Goal: Task Accomplishment & Management: Complete application form

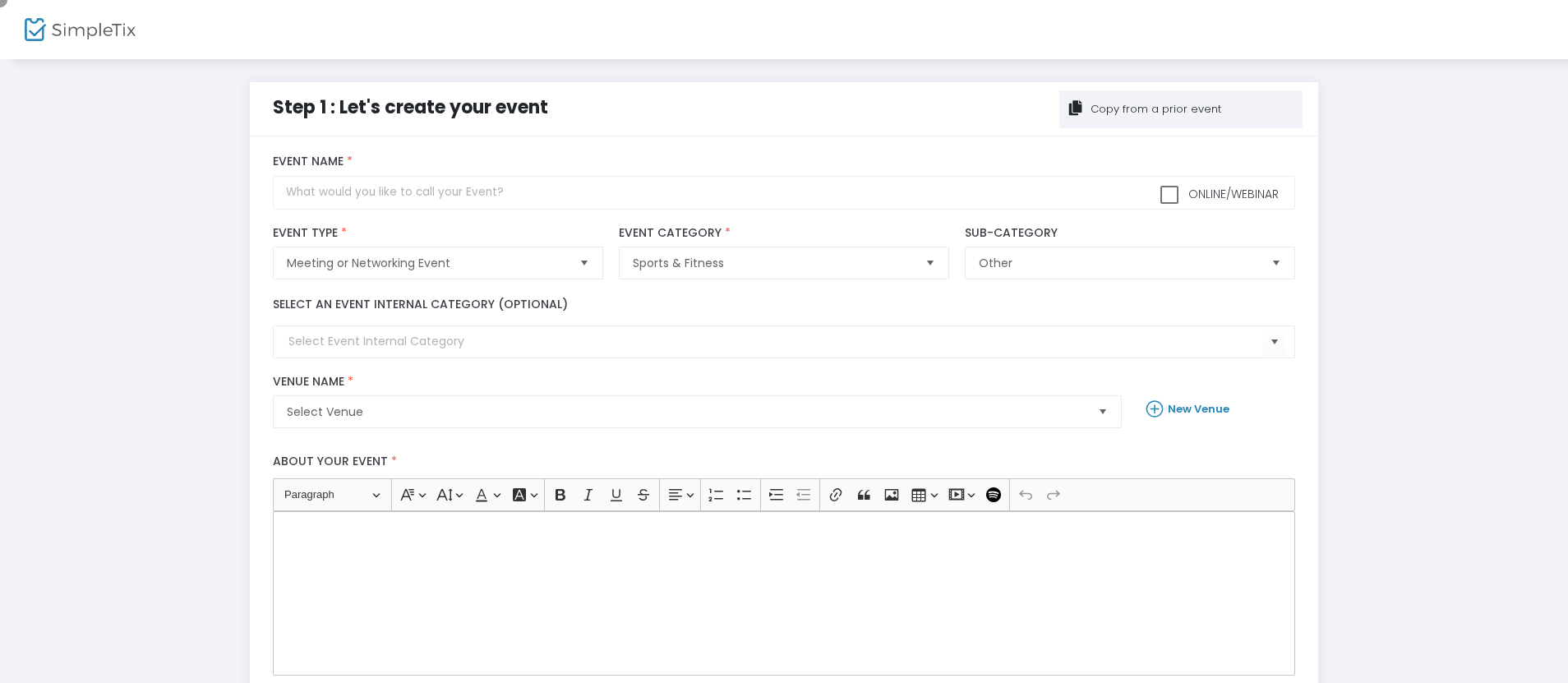
click at [1181, 109] on div "Copy from a prior event" at bounding box center [1154, 109] width 133 height 16
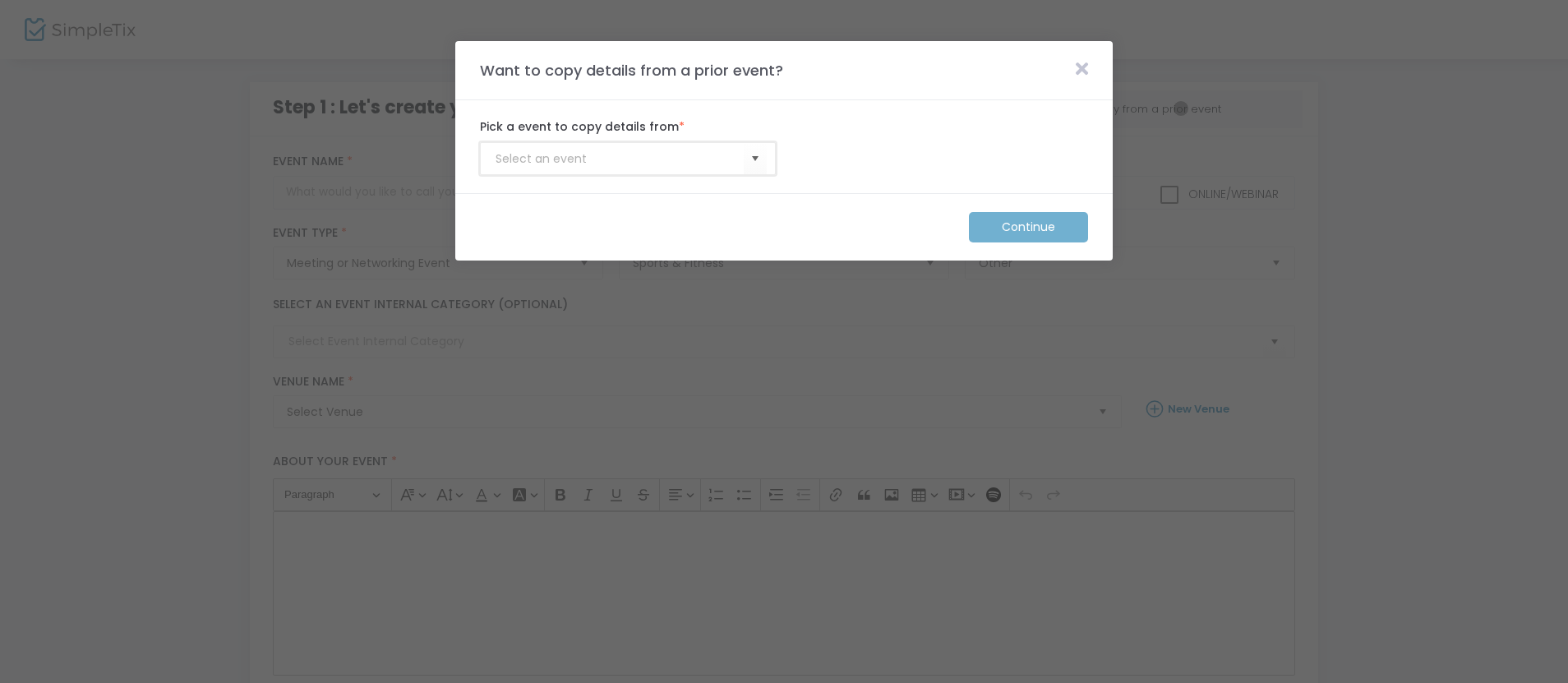
click at [619, 159] on input at bounding box center [619, 159] width 248 height 17
type input "Membership_Template"
click at [1028, 227] on m-button "Continue" at bounding box center [1027, 228] width 119 height 31
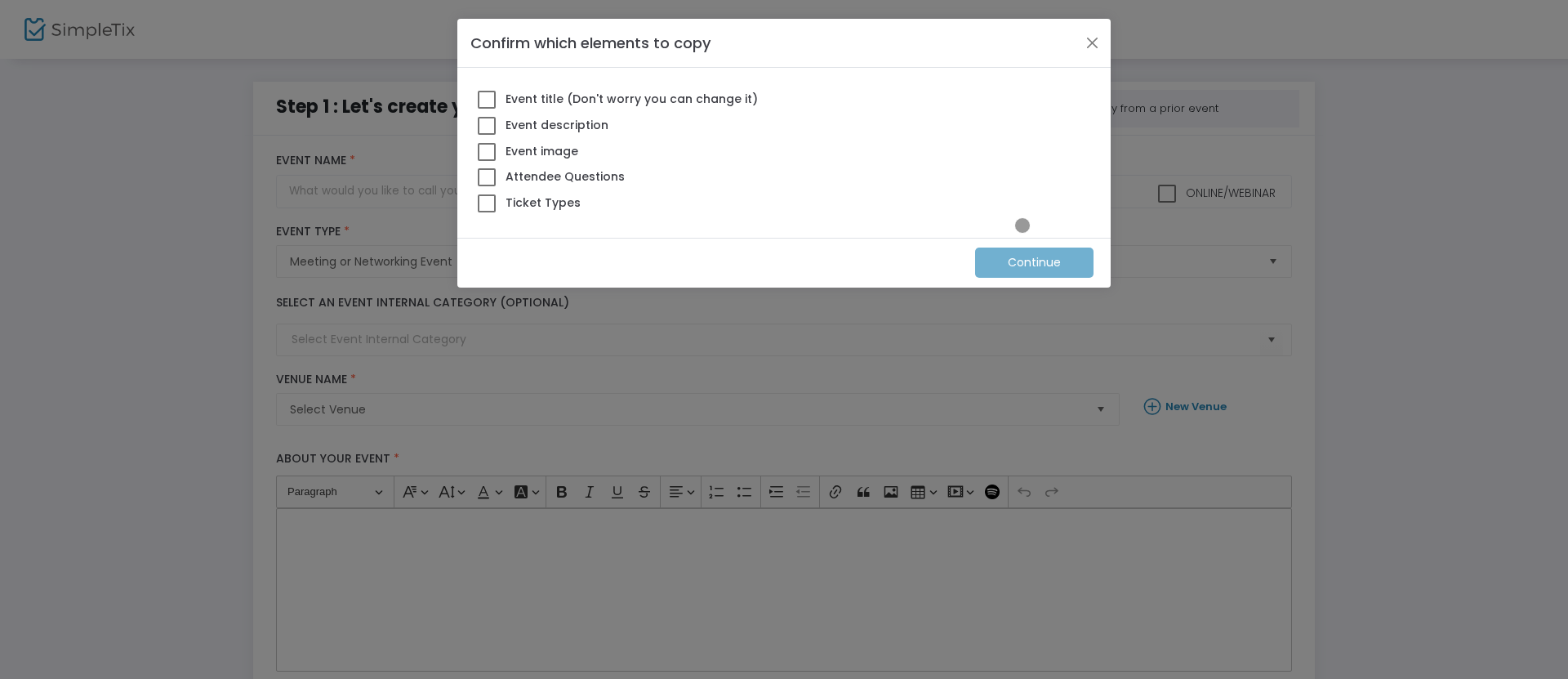
click at [487, 203] on span at bounding box center [487, 204] width 18 height 18
click at [487, 213] on input "Ticket Types" at bounding box center [486, 213] width 1 height 1
checkbox input "true"
click at [1035, 262] on m-button "Continue" at bounding box center [1034, 262] width 118 height 31
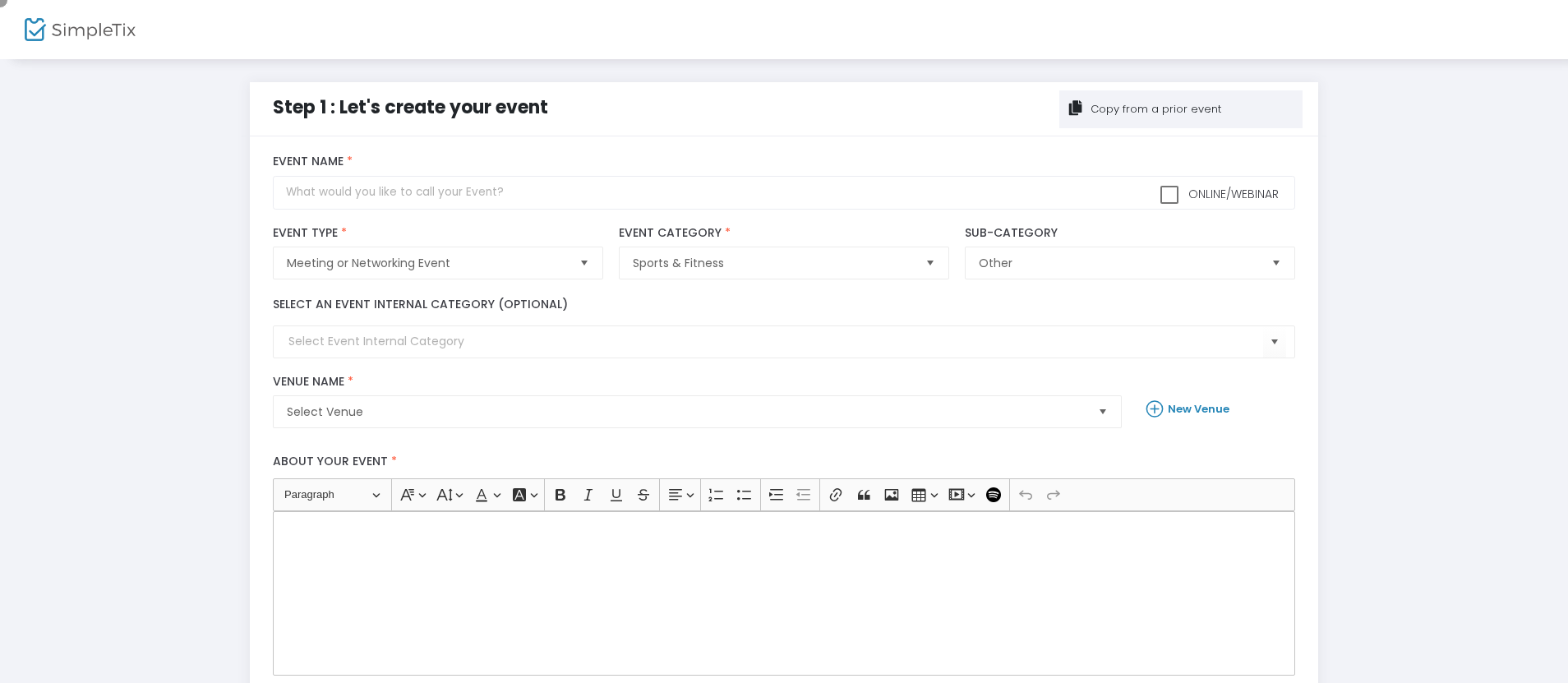
click at [1181, 109] on div "Copy from a prior event" at bounding box center [1154, 109] width 133 height 16
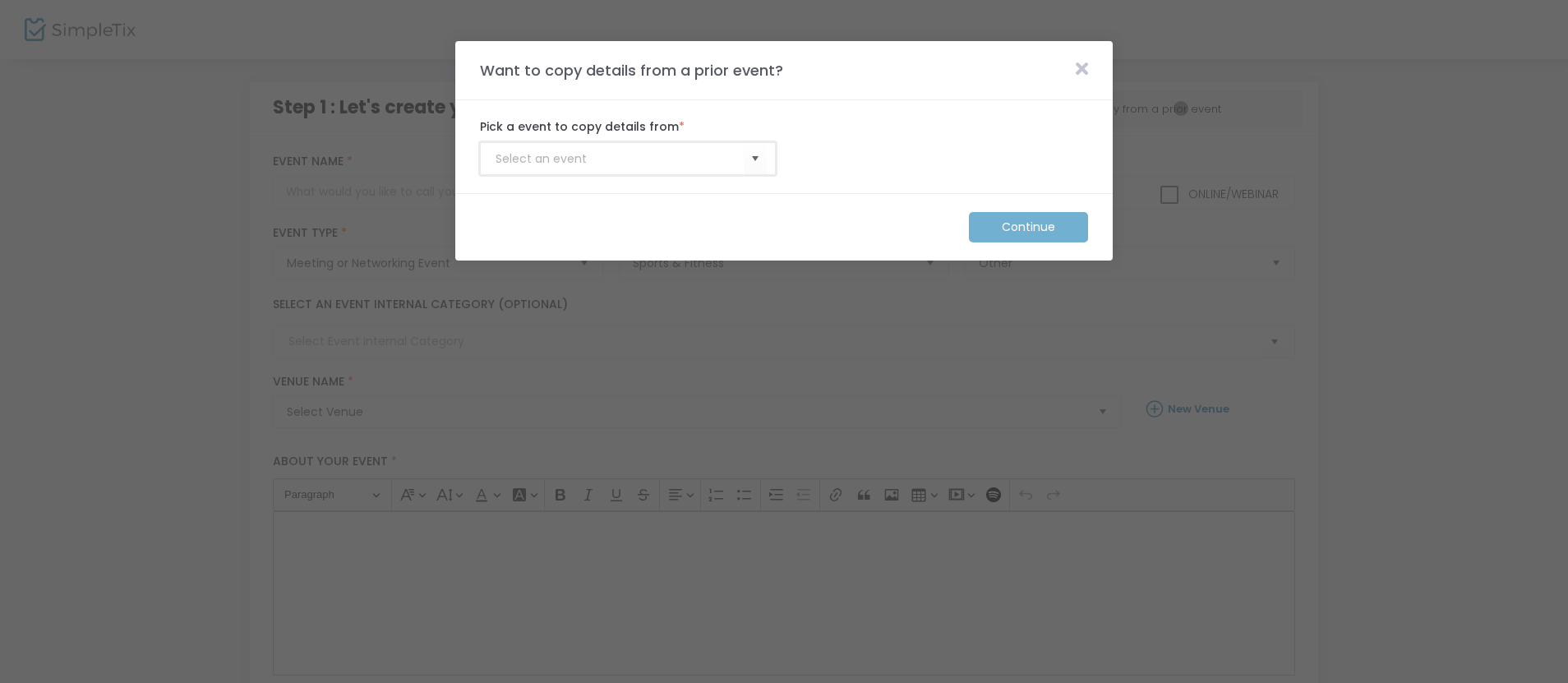
click at [619, 159] on input at bounding box center [619, 159] width 248 height 17
type input "Membership_Template"
click at [1028, 227] on m-button "Continue" at bounding box center [1027, 228] width 119 height 31
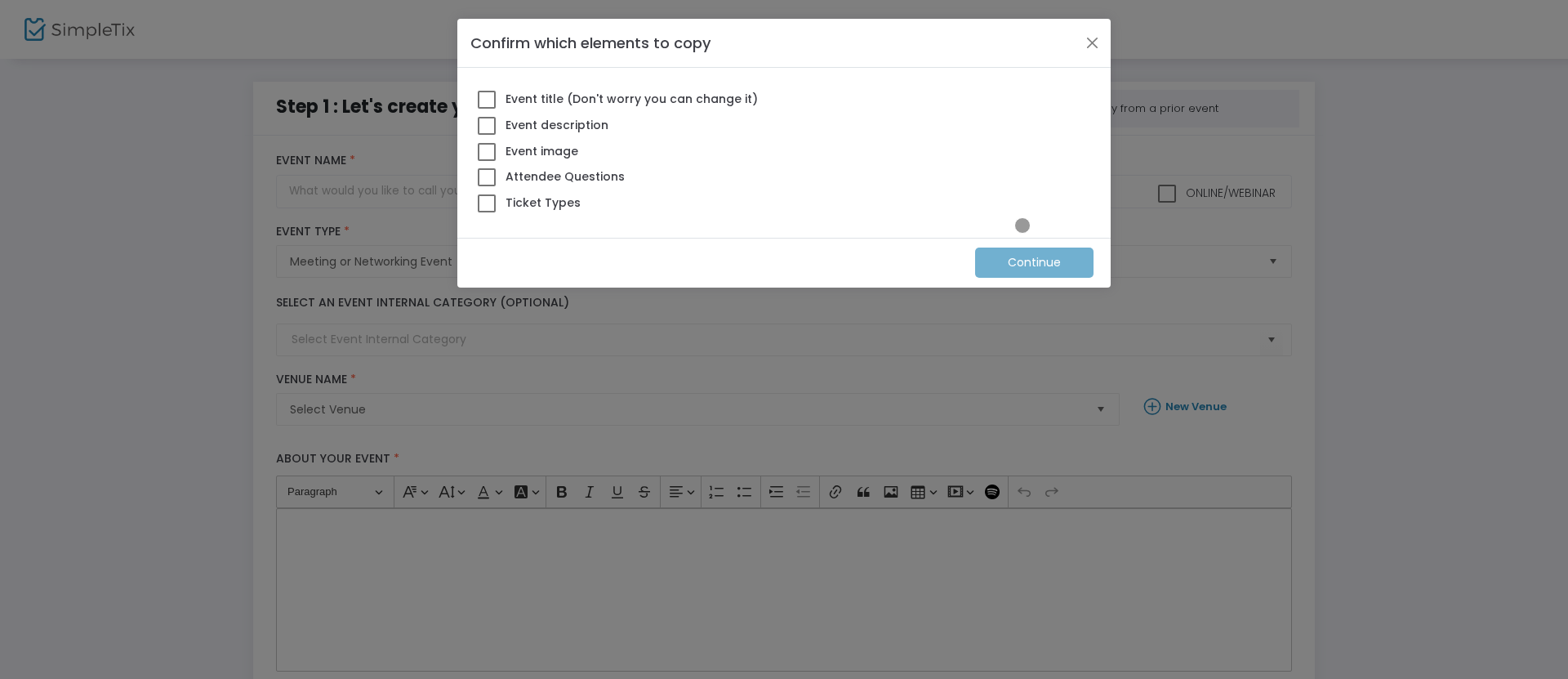
click at [487, 203] on span at bounding box center [487, 204] width 18 height 18
click at [487, 213] on input "Ticket Types" at bounding box center [486, 213] width 1 height 1
checkbox input "true"
click at [1035, 262] on m-button "Continue" at bounding box center [1034, 262] width 118 height 31
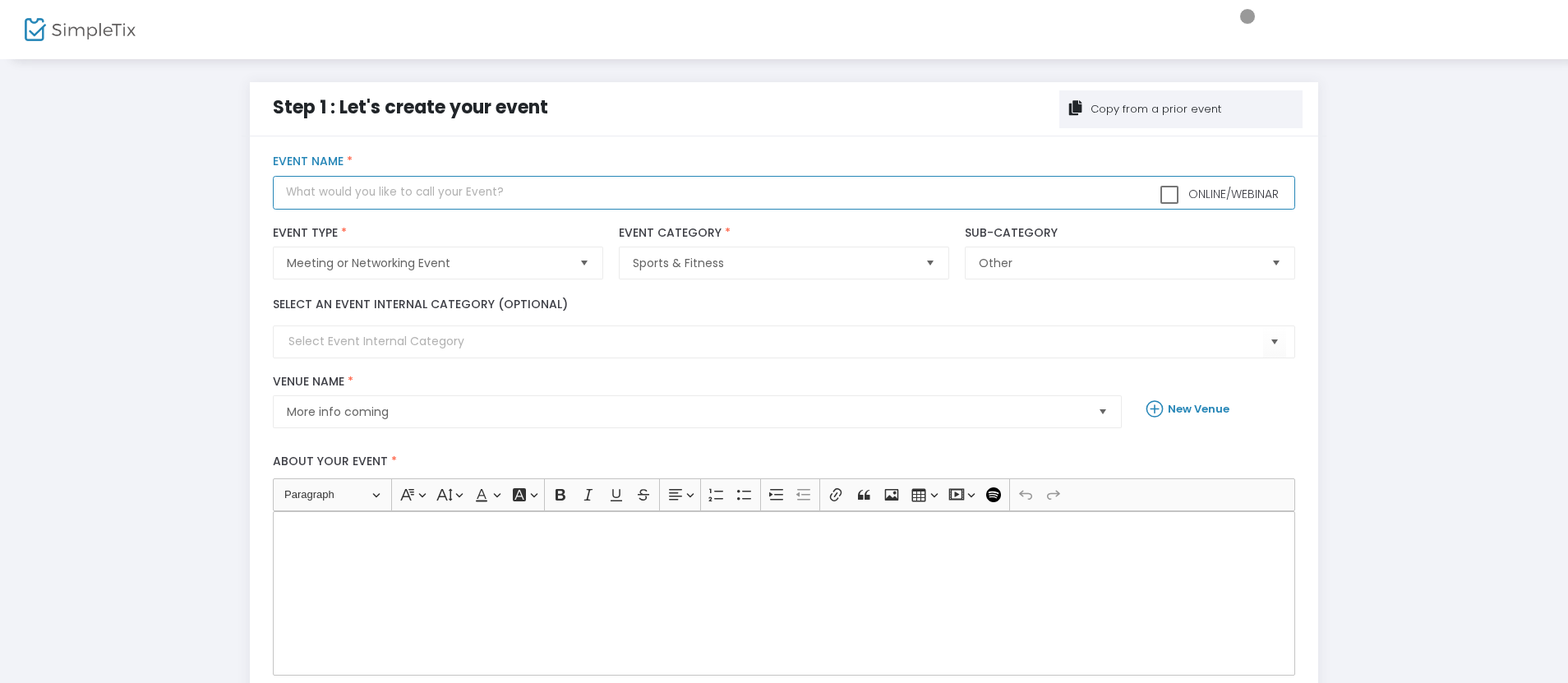
click at [784, 192] on input "text" at bounding box center [784, 192] width 1021 height 34
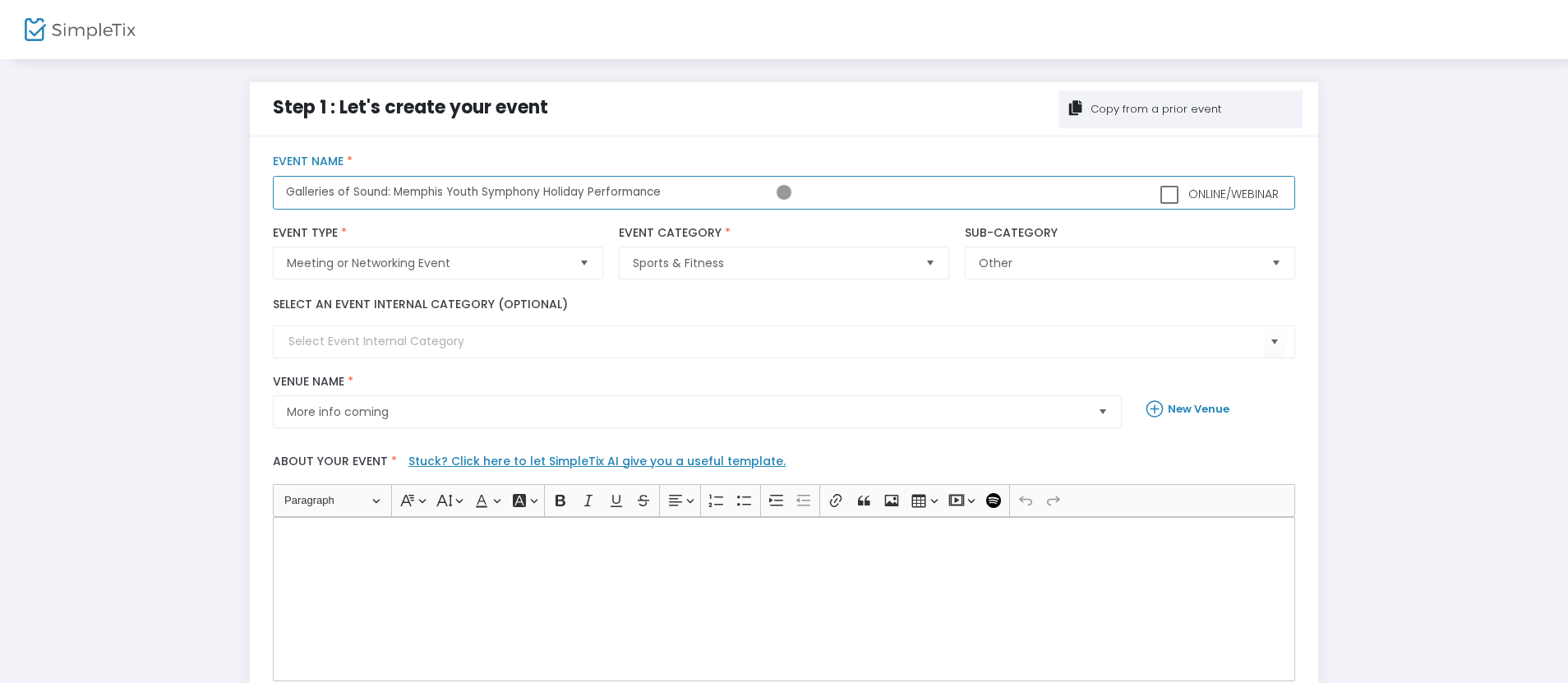
type input "Galleries of Sound: Memphis Youth Symphony Holiday Performance"
click at [784, 599] on div "Rich Text Editor, main" at bounding box center [784, 599] width 1021 height 164
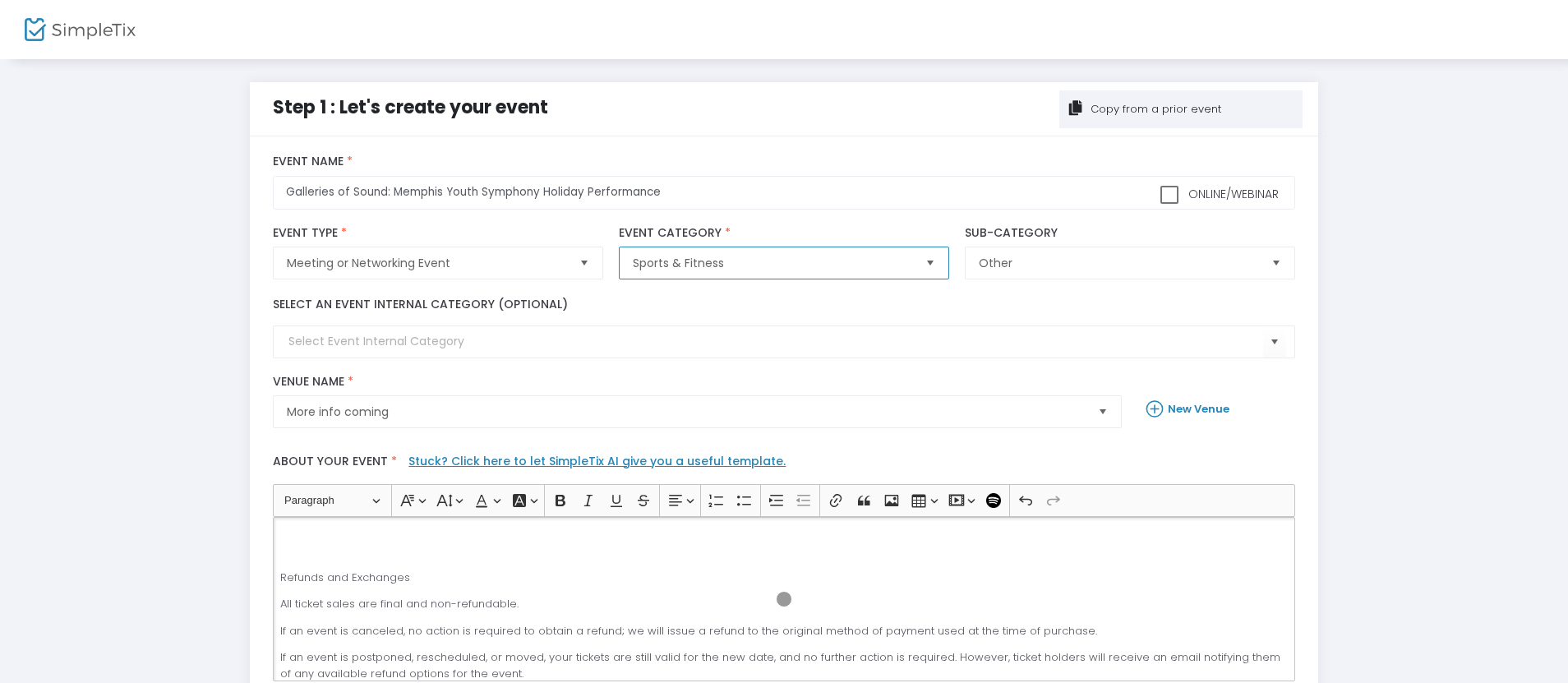
click at [773, 263] on span "Sports & Fitness" at bounding box center [772, 263] width 278 height 16
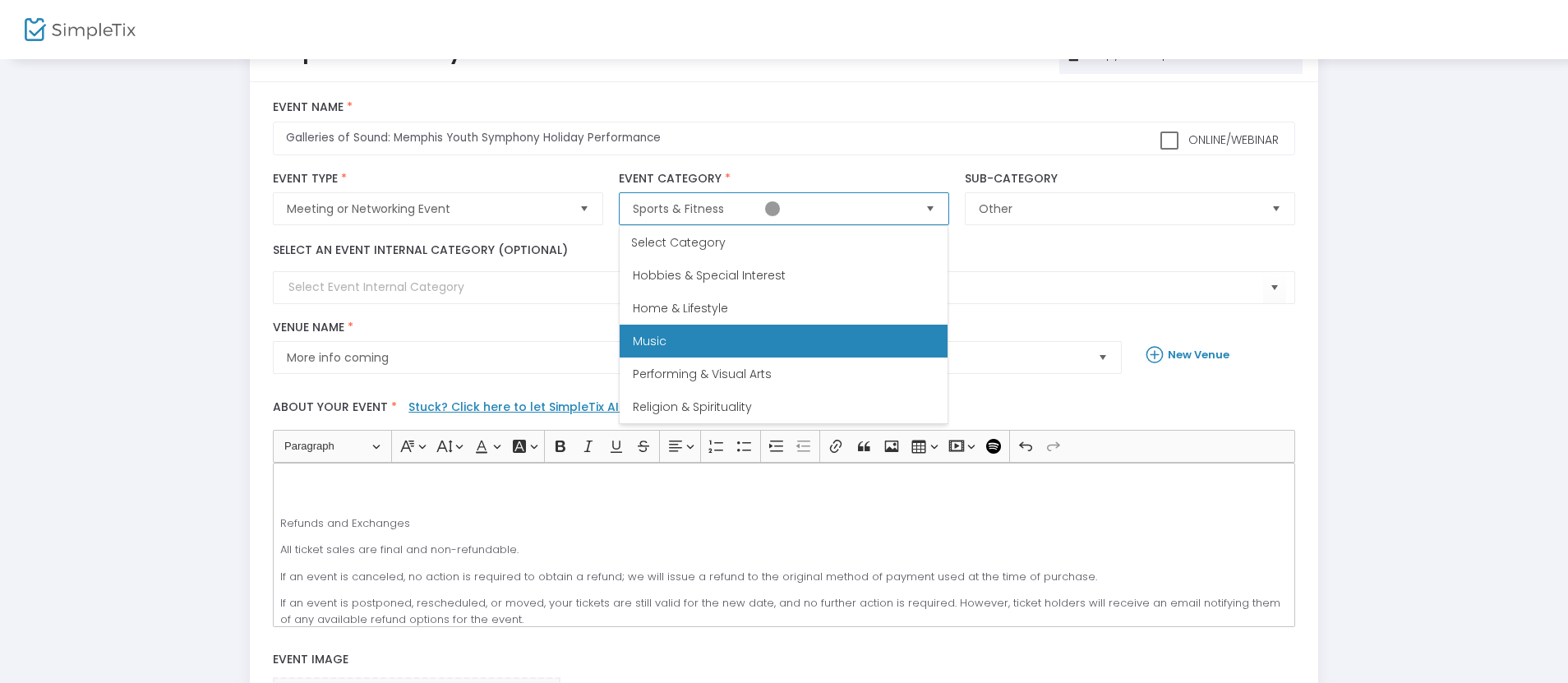
click at [649, 341] on span "Music" at bounding box center [649, 341] width 34 height 16
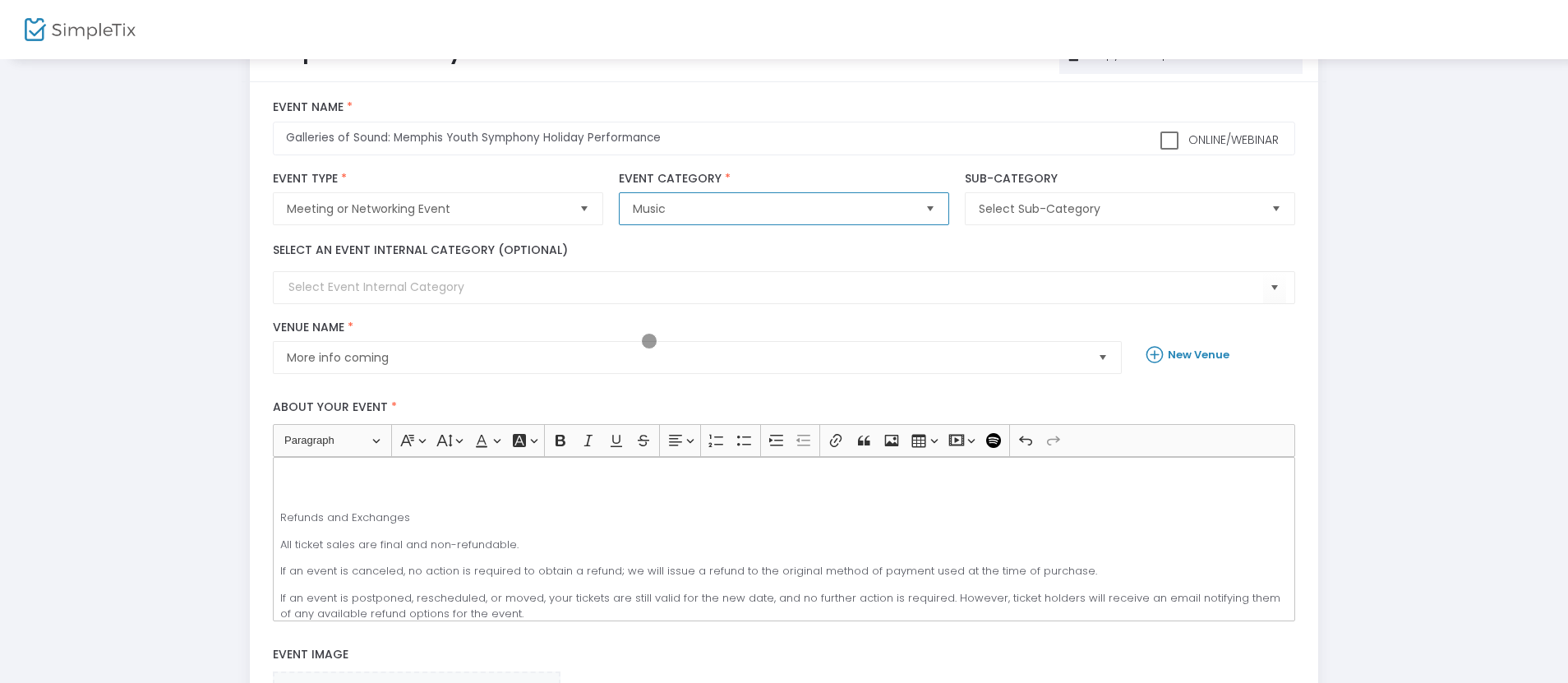
scroll to position [71, 0]
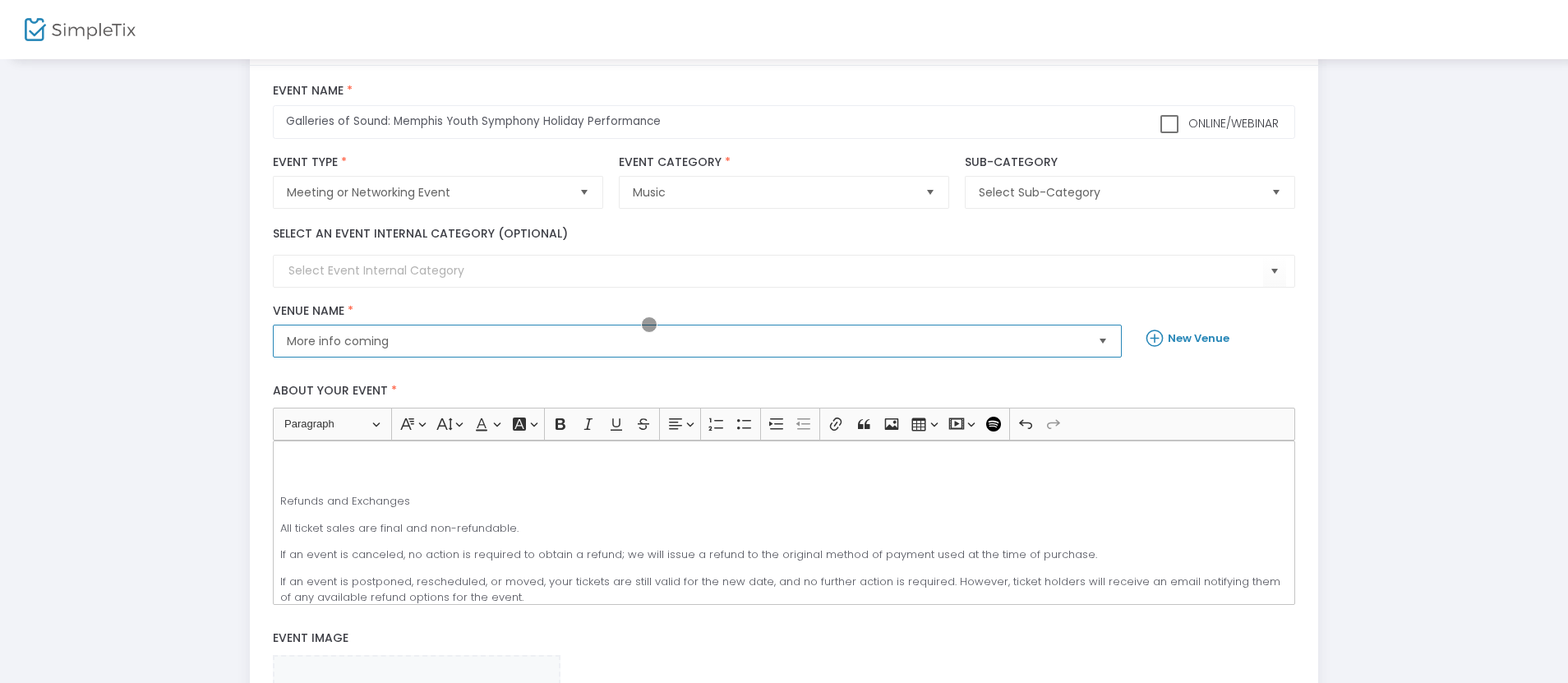
click at [686, 341] on span "More info coming" at bounding box center [686, 341] width 798 height 16
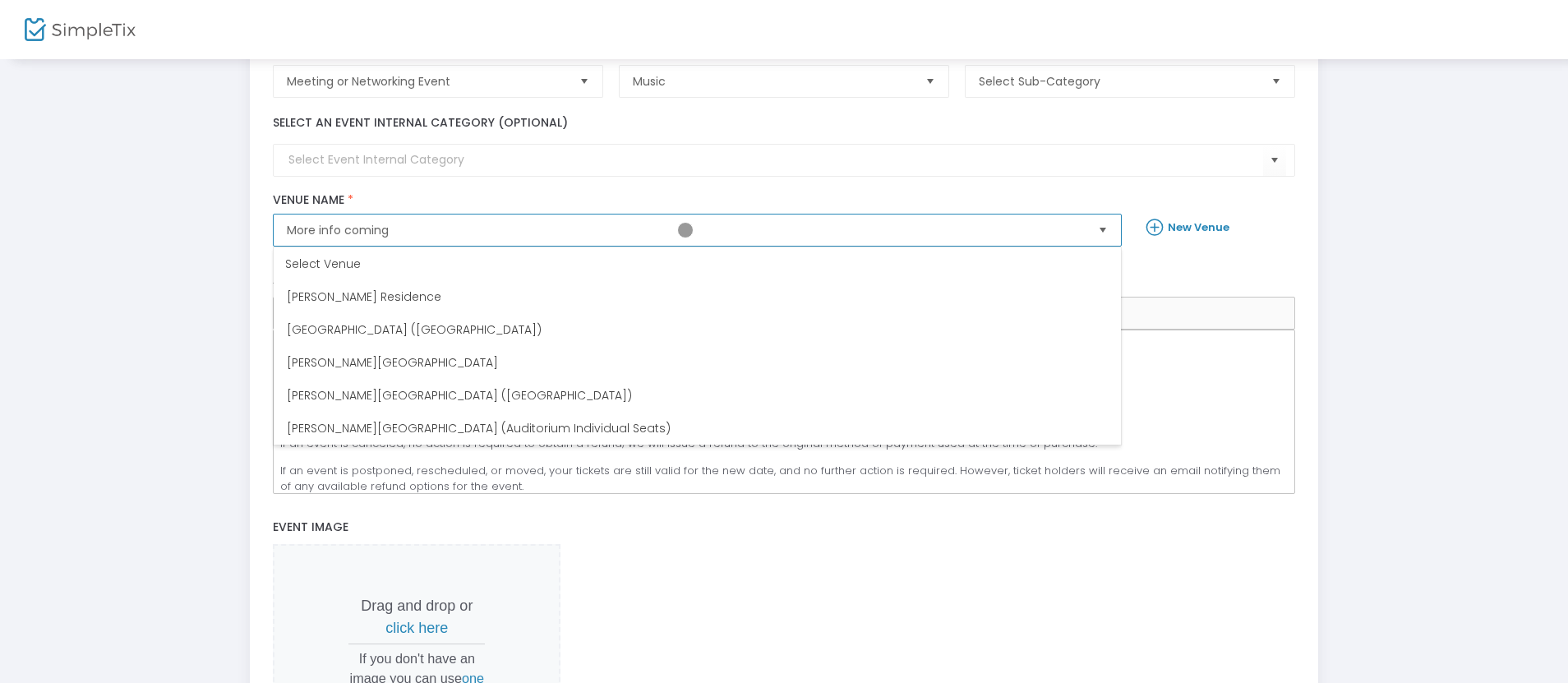
scroll to position [203, 0]
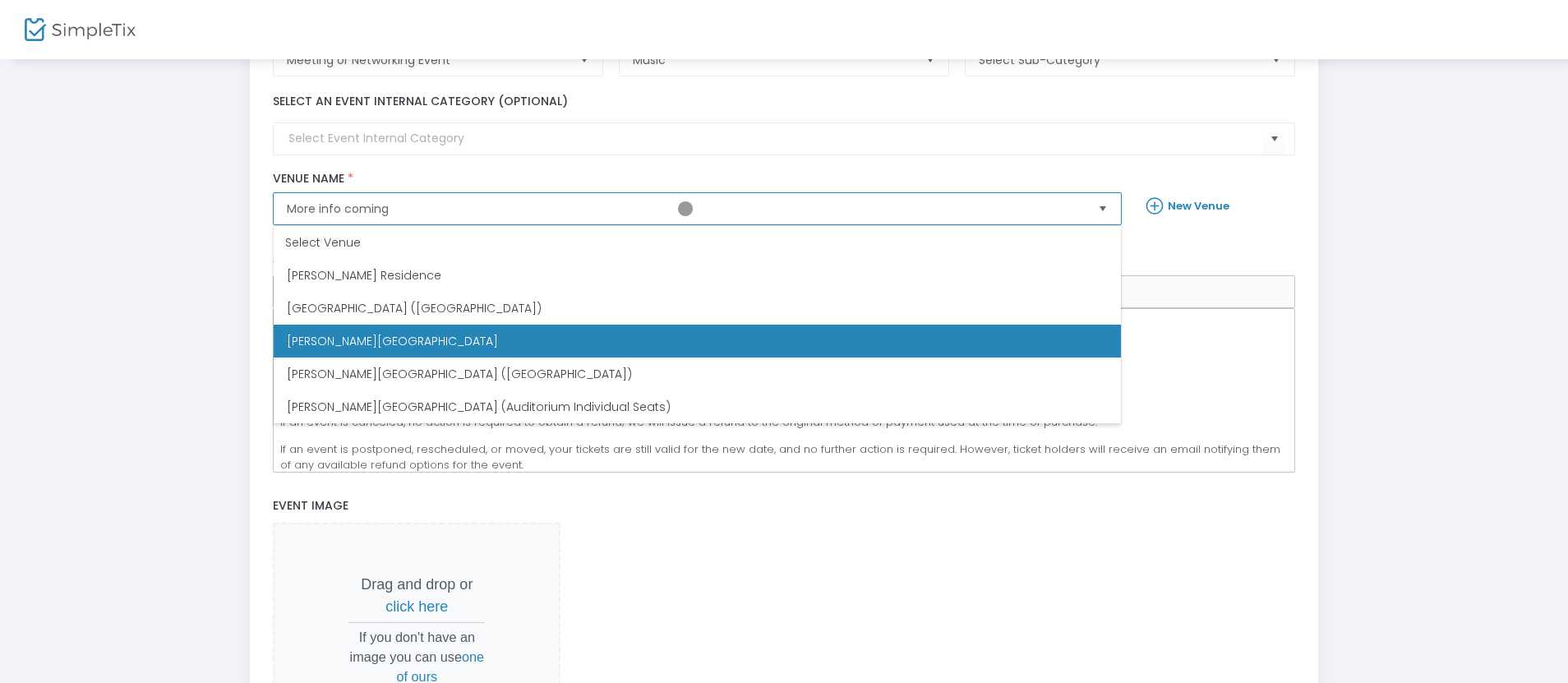
click at [375, 341] on span "Memphis Brooks Museum of Art" at bounding box center [392, 341] width 211 height 16
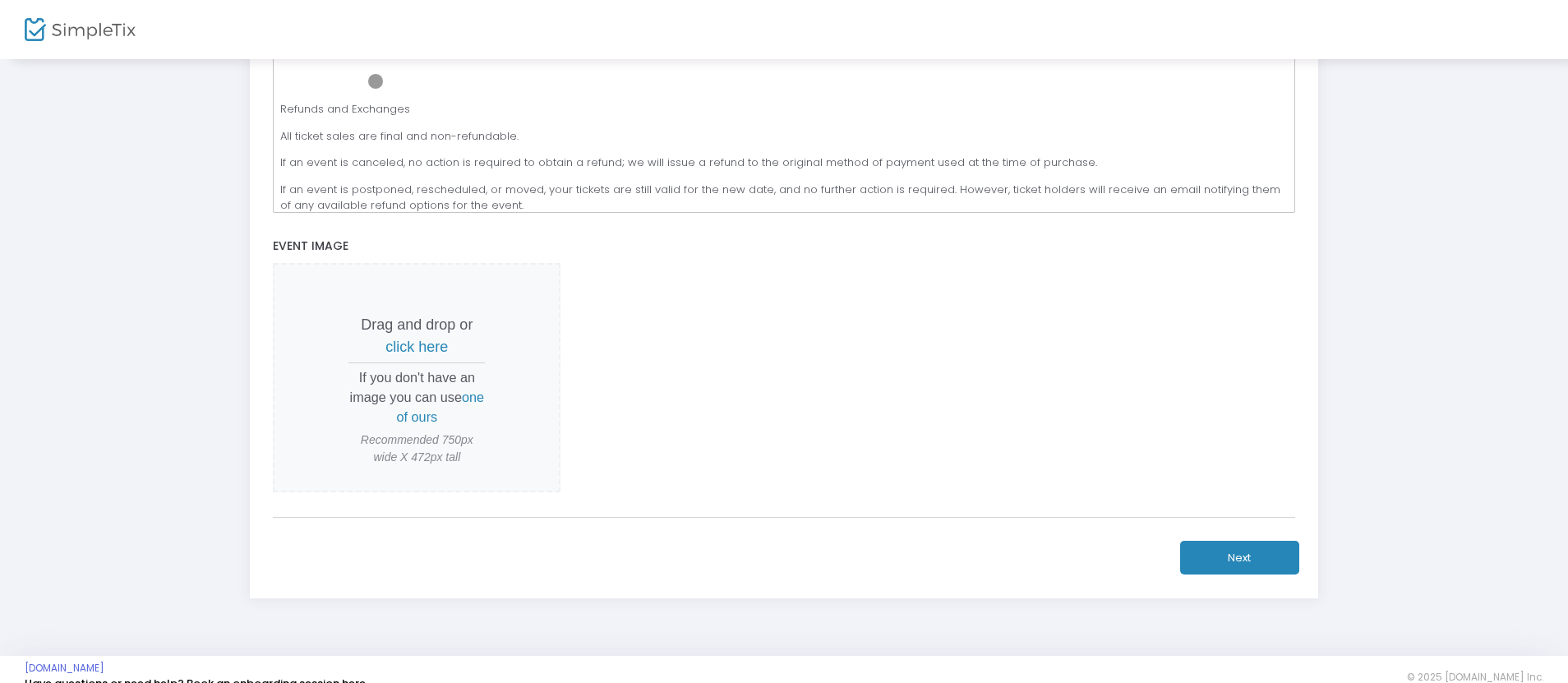
scroll to position [467, 0]
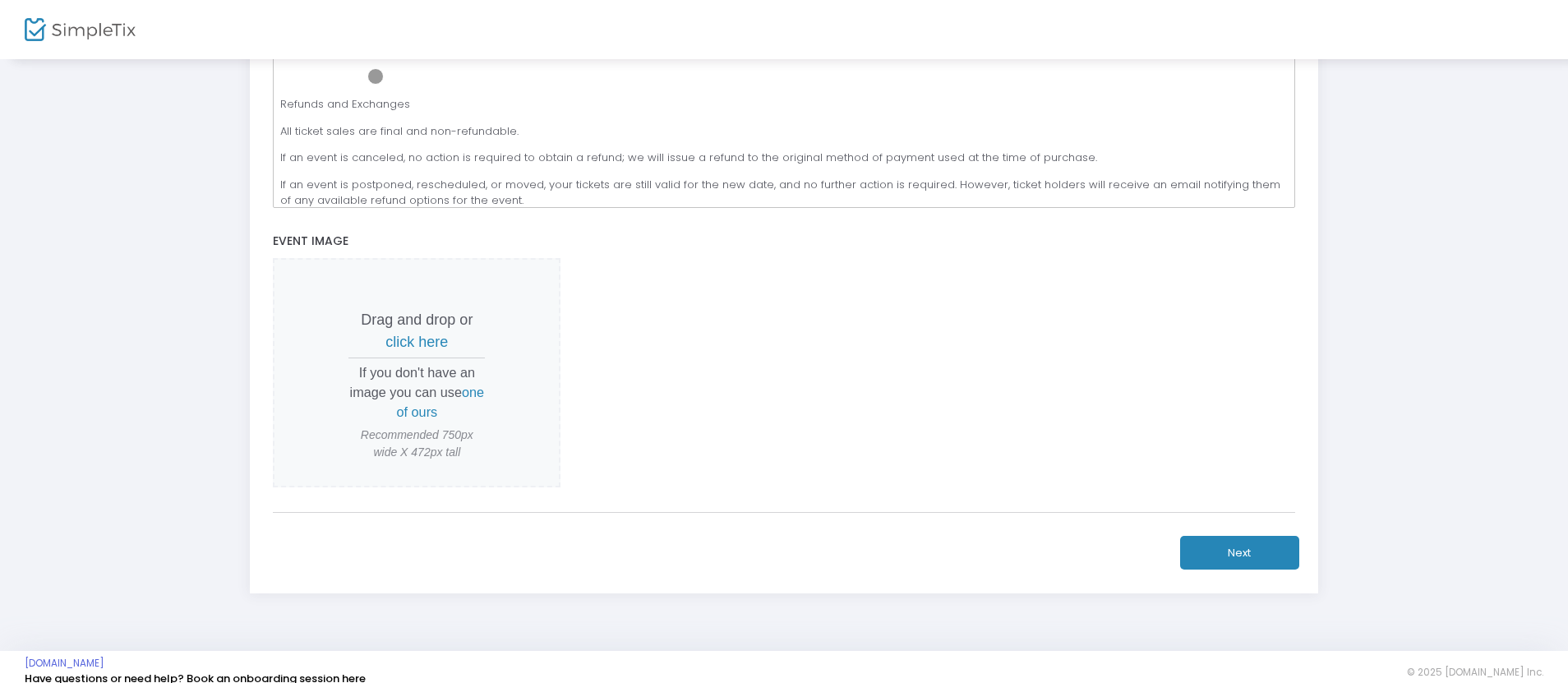
click at [416, 341] on span "click here" at bounding box center [416, 342] width 63 height 16
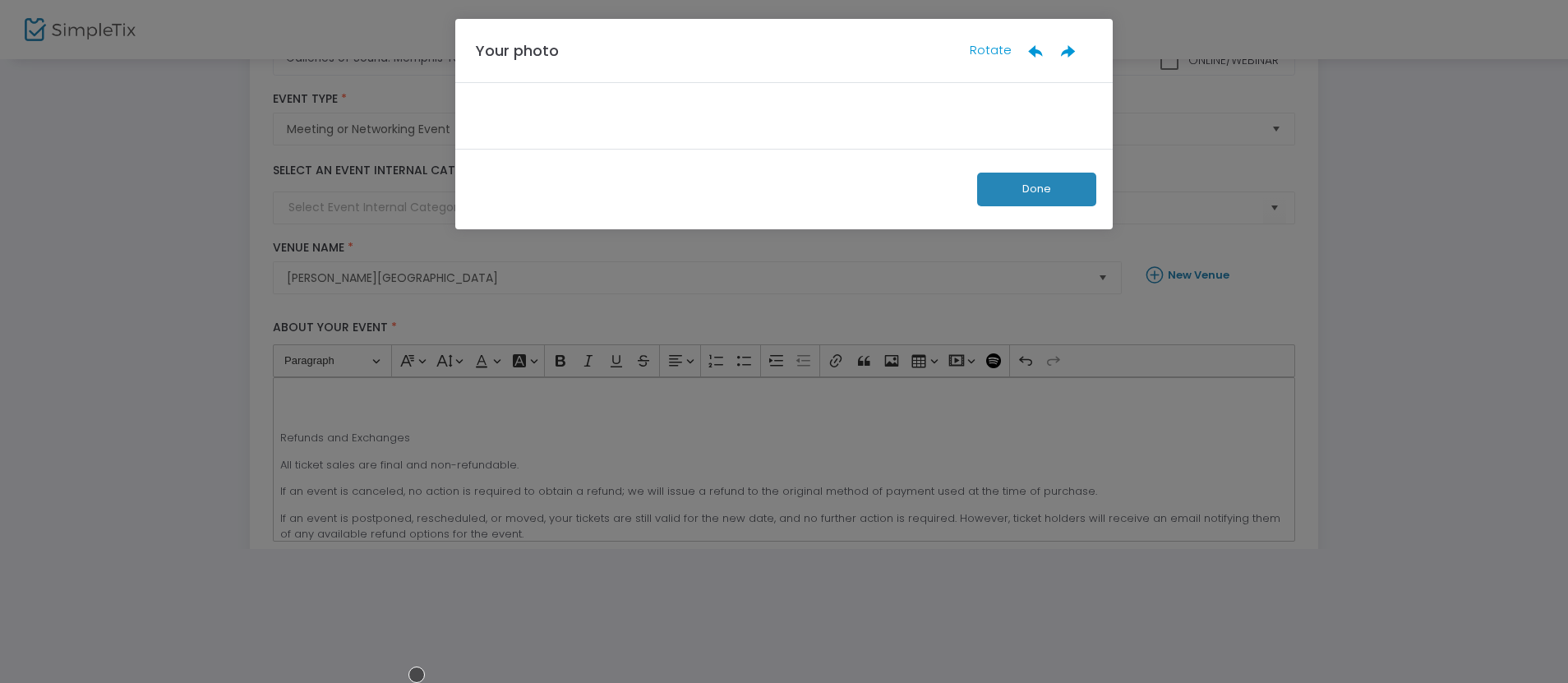
scroll to position [134, 0]
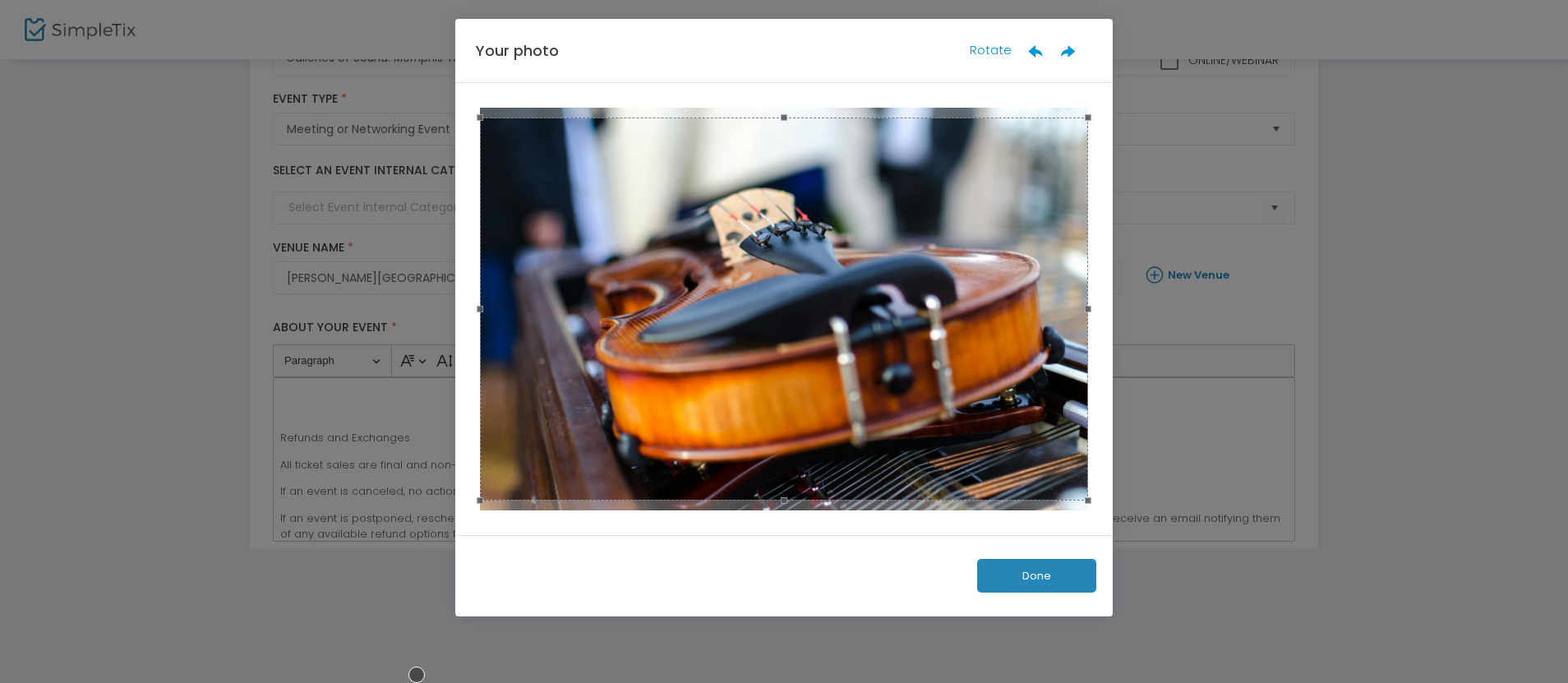
click at [1036, 575] on button "Done" at bounding box center [1036, 575] width 119 height 34
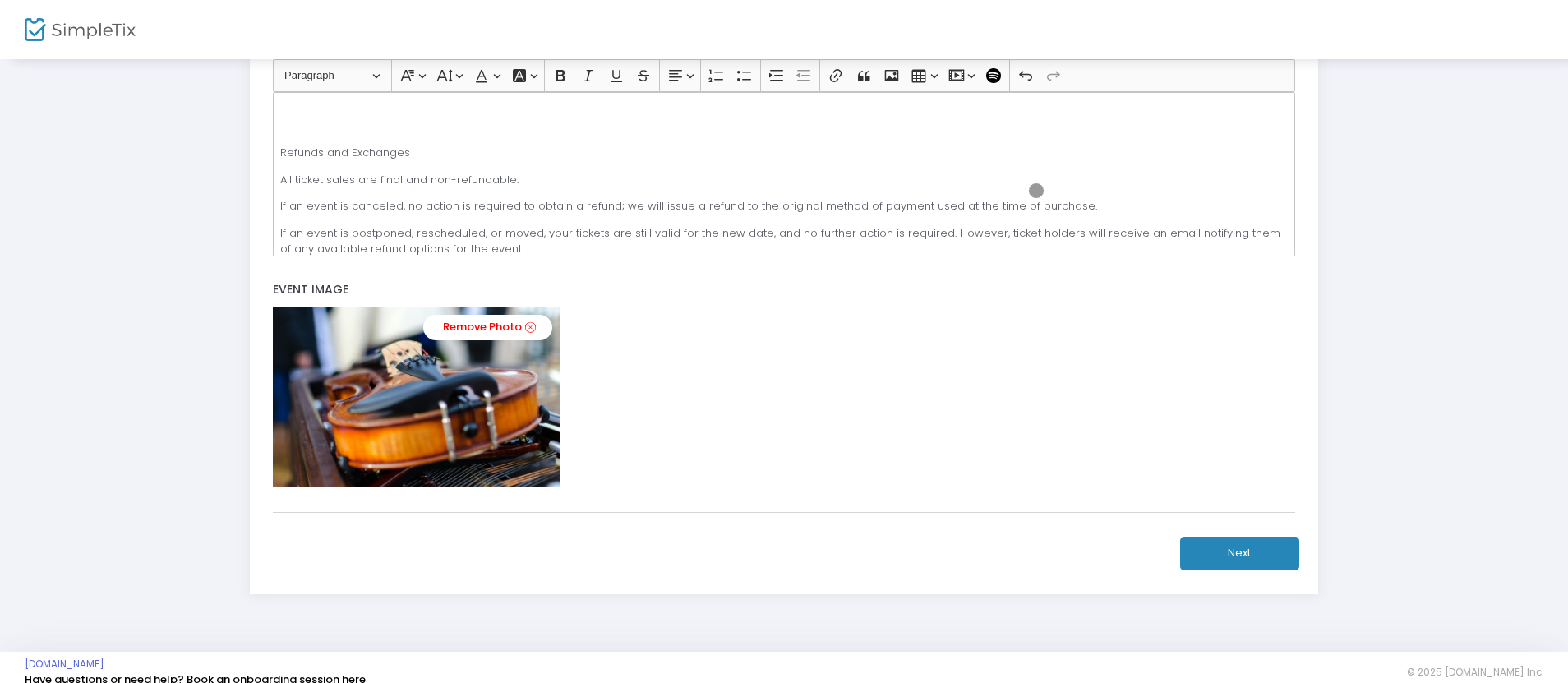
scroll to position [436, 0]
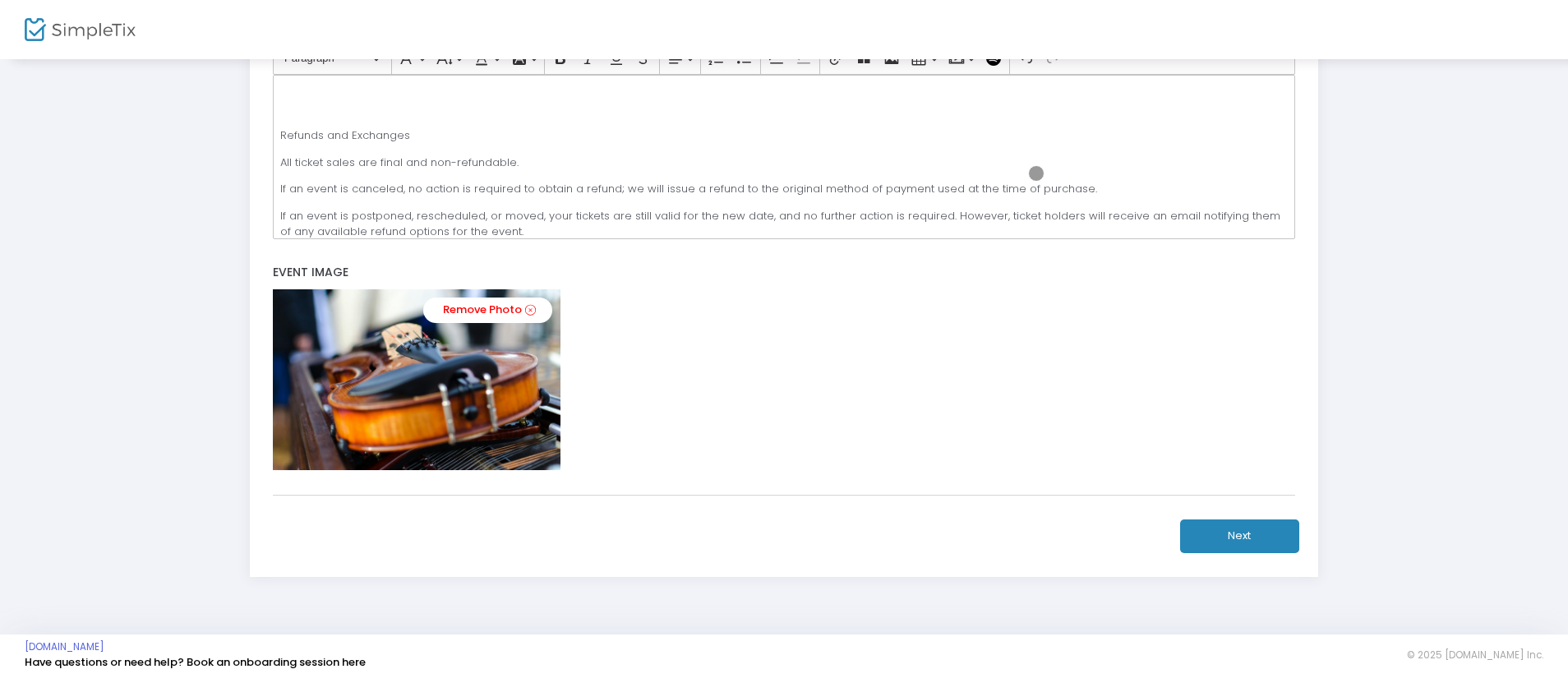
click at [1239, 535] on button "Next" at bounding box center [1239, 536] width 119 height 34
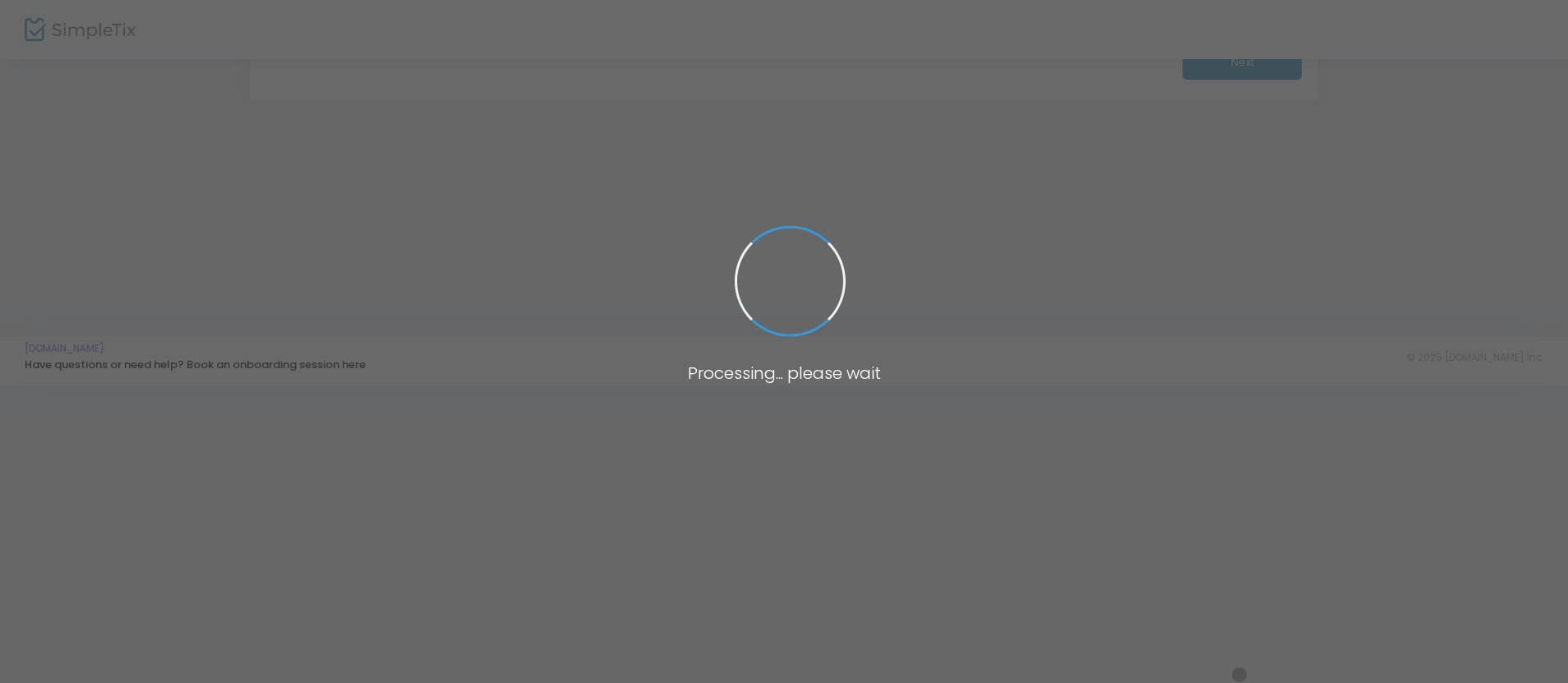
scroll to position [298, 0]
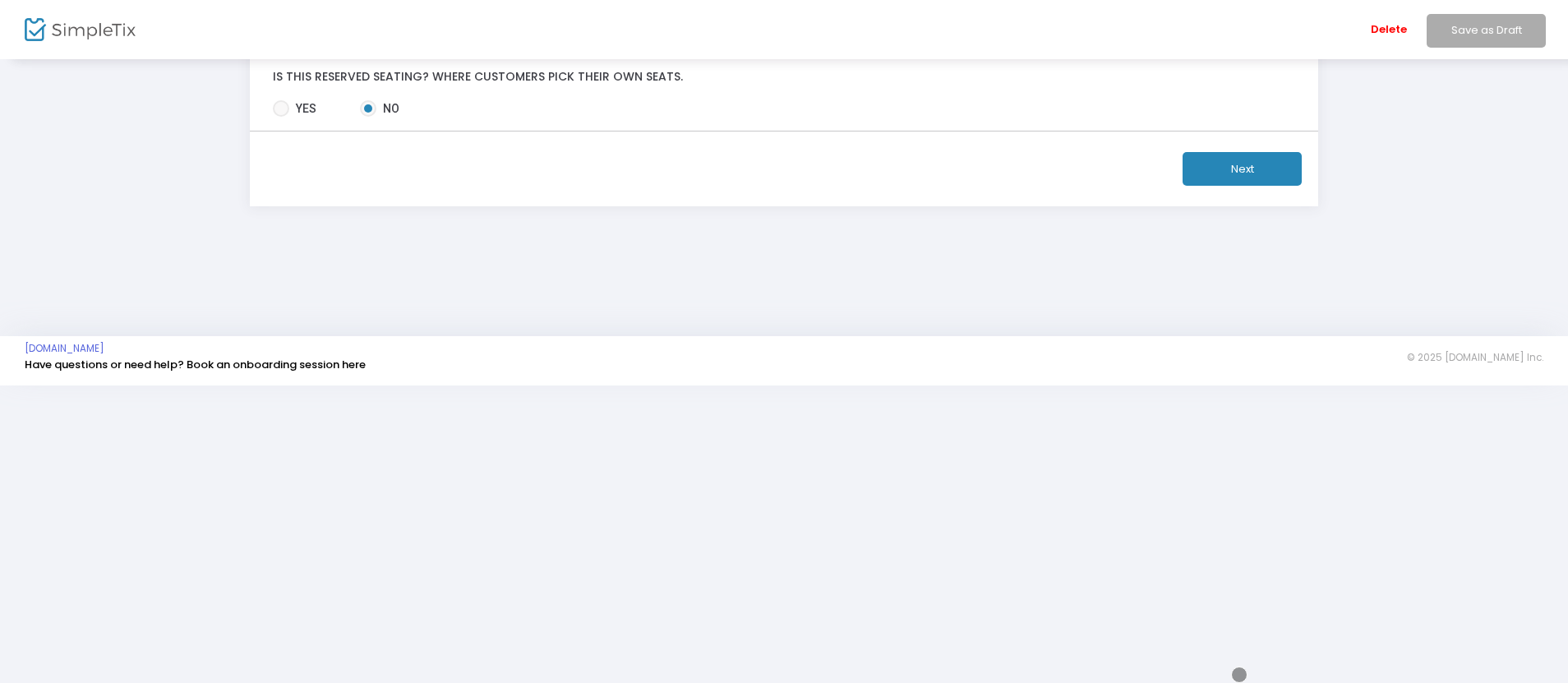
click at [383, 16] on div "Delete Save as Draft" at bounding box center [889, 29] width 1359 height 59
type input "12/13/2025"
type input "12:00 AM"
type input "12/13/2025"
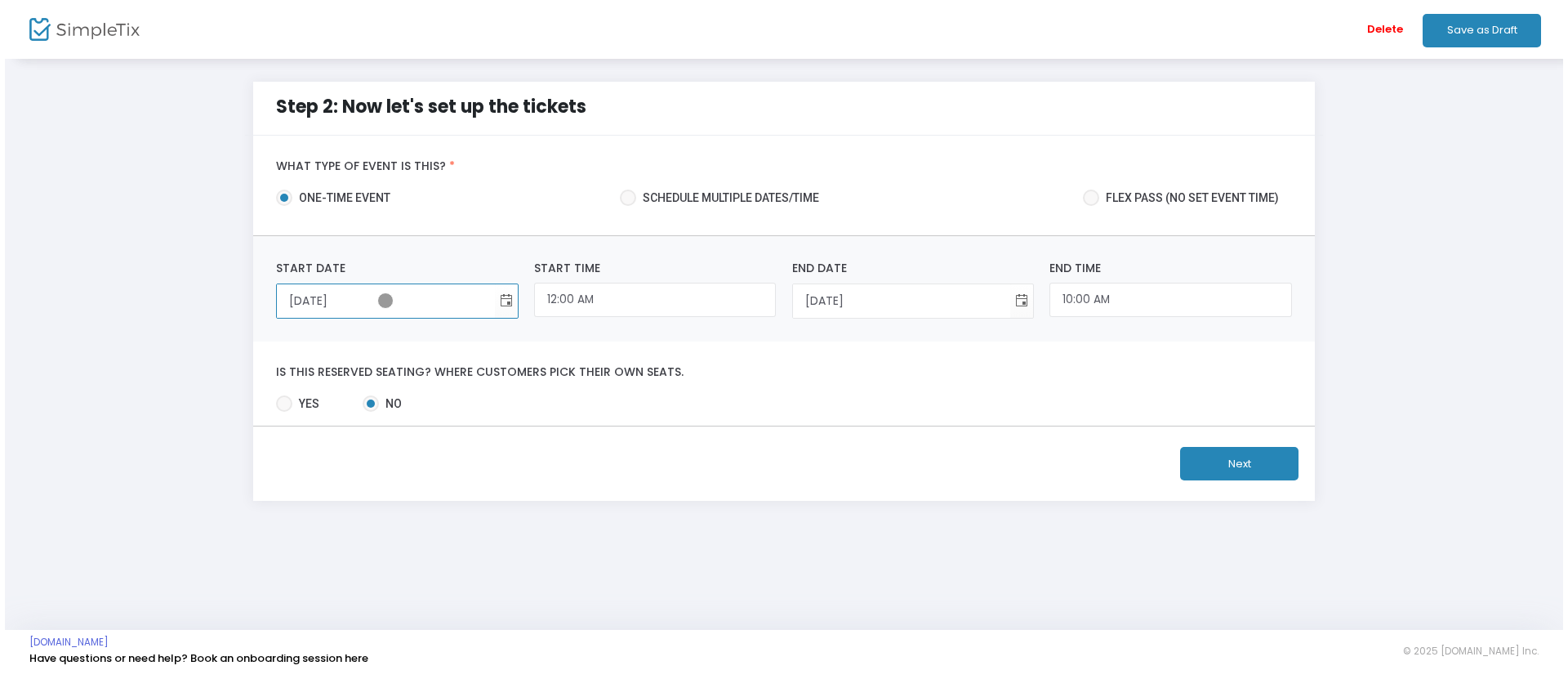
scroll to position [0, 0]
type input "12/13/2025"
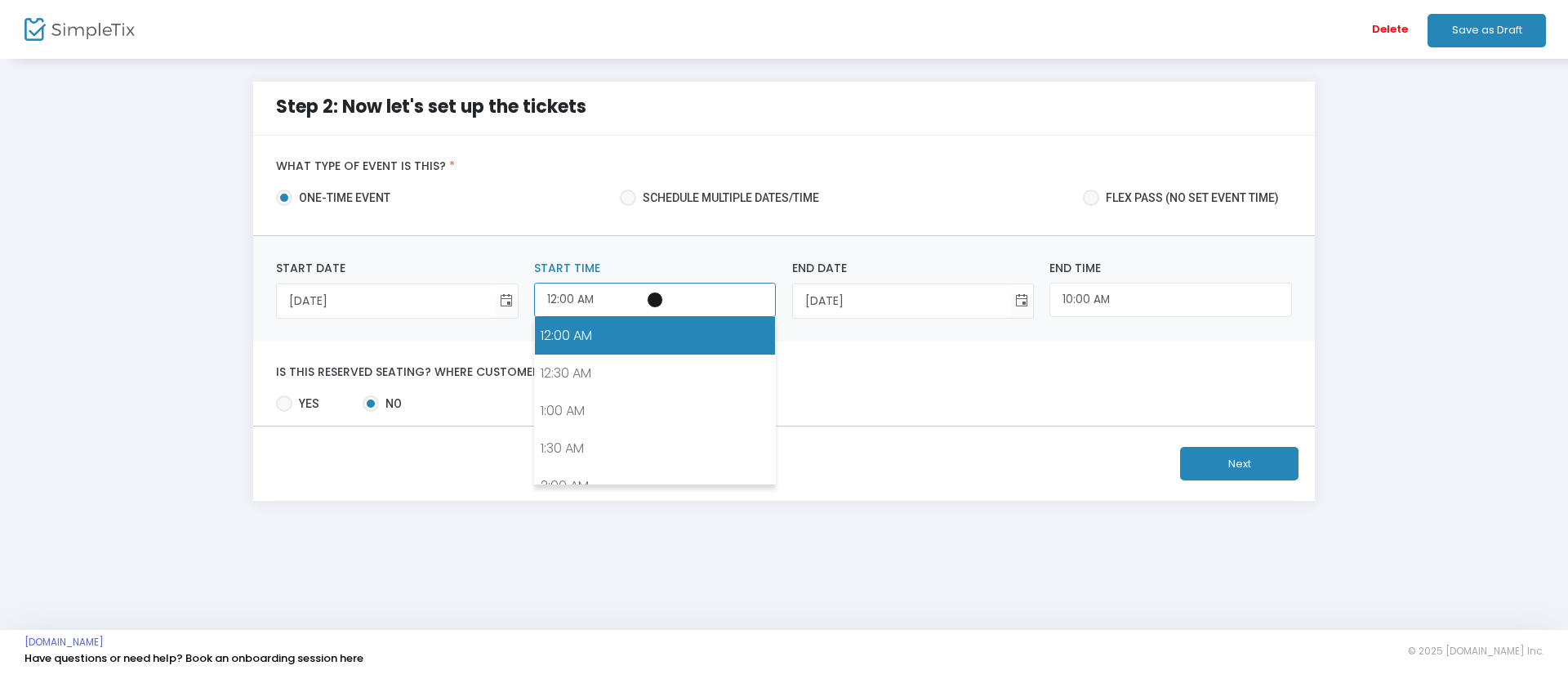
click at [656, 299] on input "12:00 AM" at bounding box center [655, 299] width 242 height 35
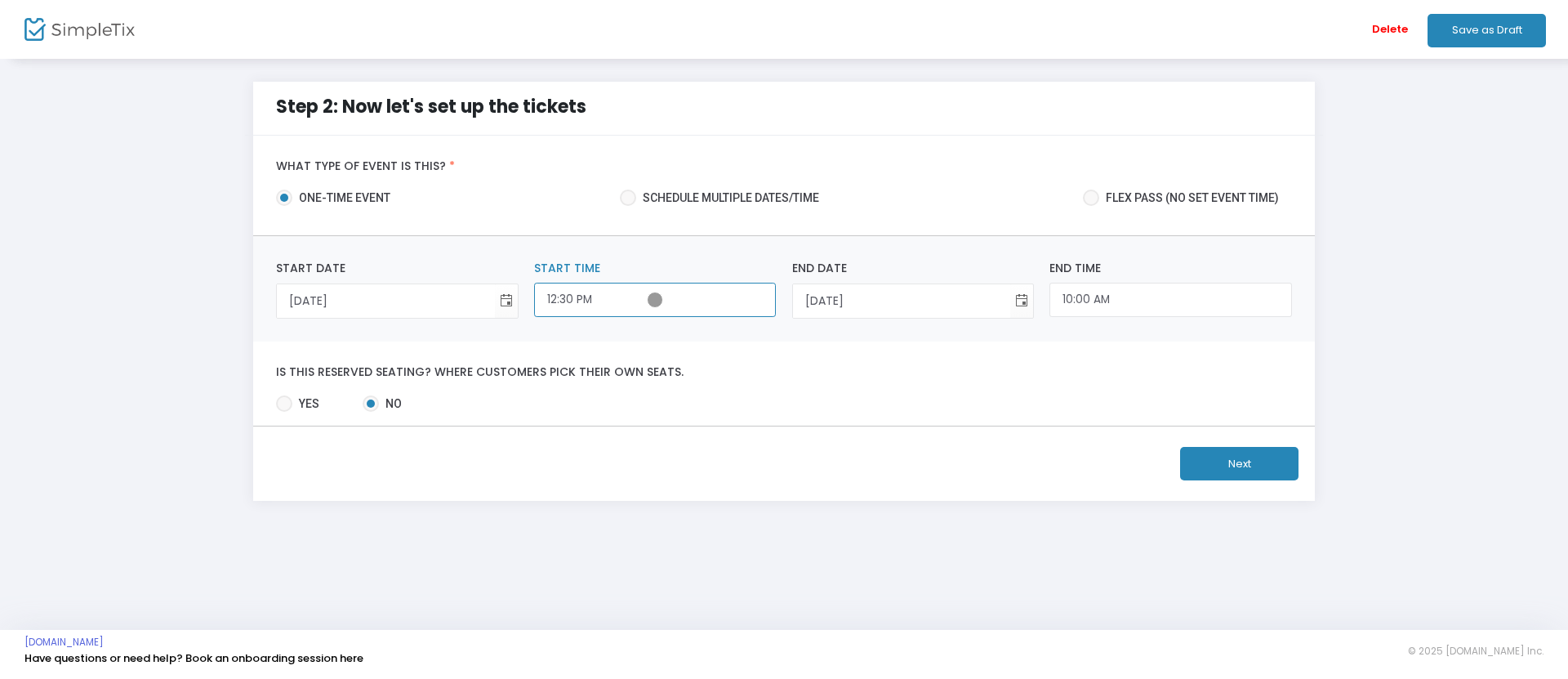
type input "12:30 PM"
click at [1170, 299] on input "10:00 AM" at bounding box center [1170, 299] width 242 height 35
click at [1239, 463] on button "Next" at bounding box center [1239, 463] width 118 height 33
type input "1:30 PM"
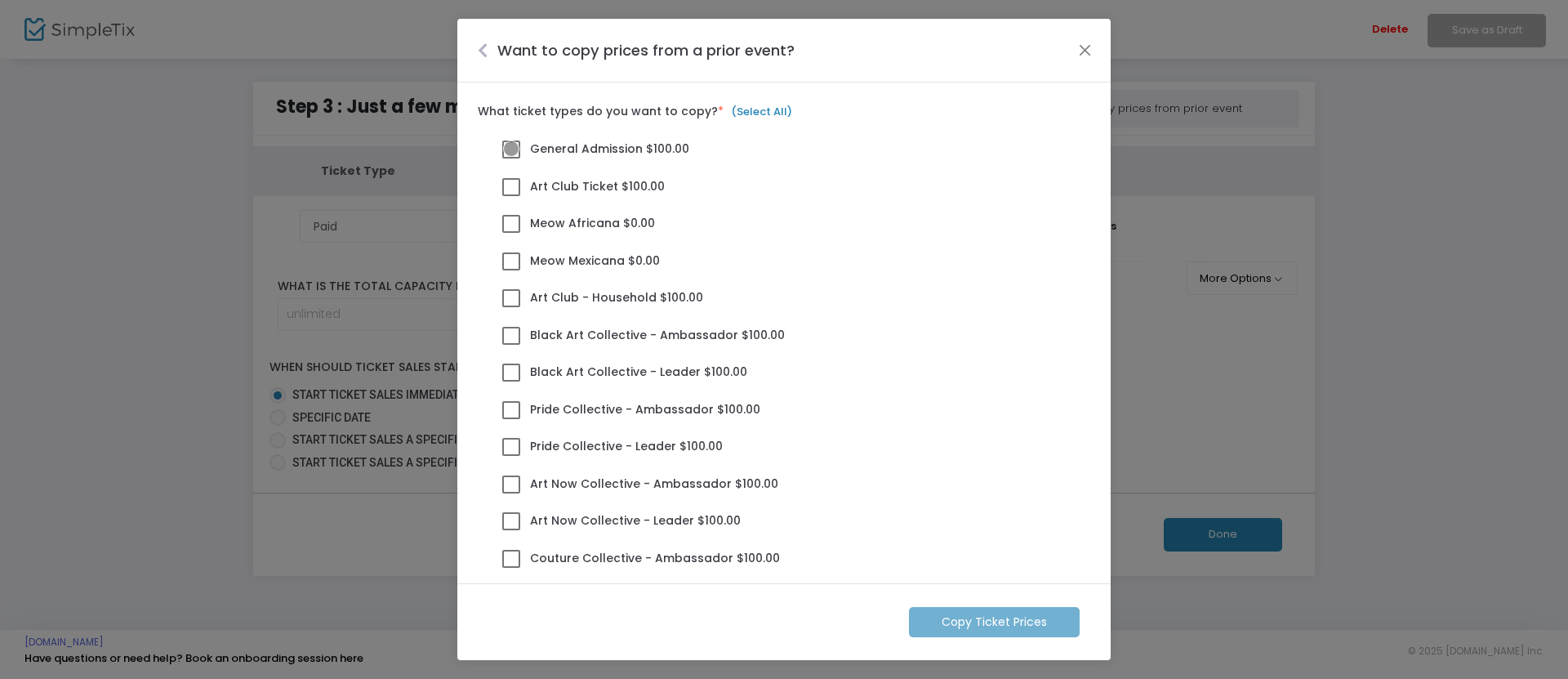
click at [511, 149] on span at bounding box center [511, 150] width 18 height 18
click at [511, 159] on input "General Admission $100.00" at bounding box center [510, 159] width 1 height 1
click at [995, 621] on m-button "Copy Ticket Prices" at bounding box center [994, 622] width 170 height 31
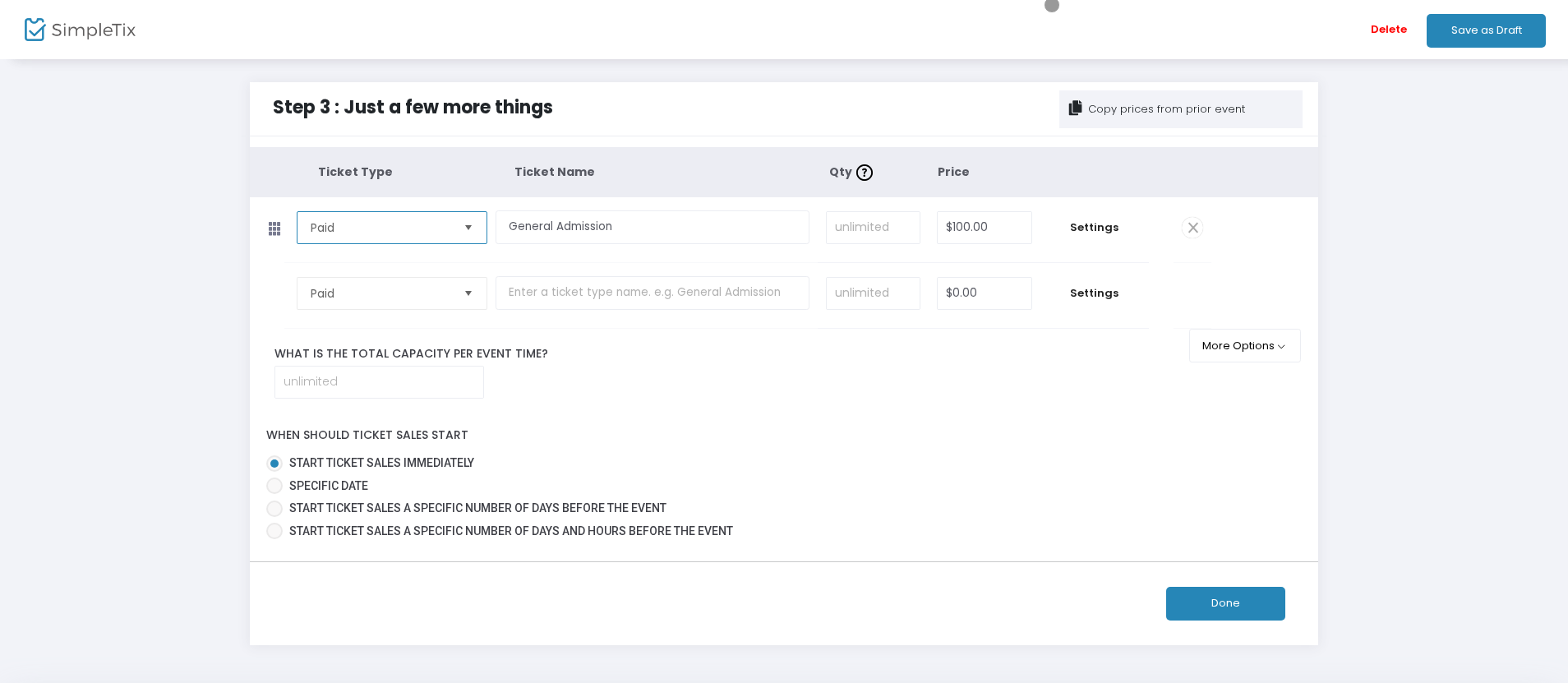
click at [380, 227] on span "Paid" at bounding box center [380, 228] width 140 height 16
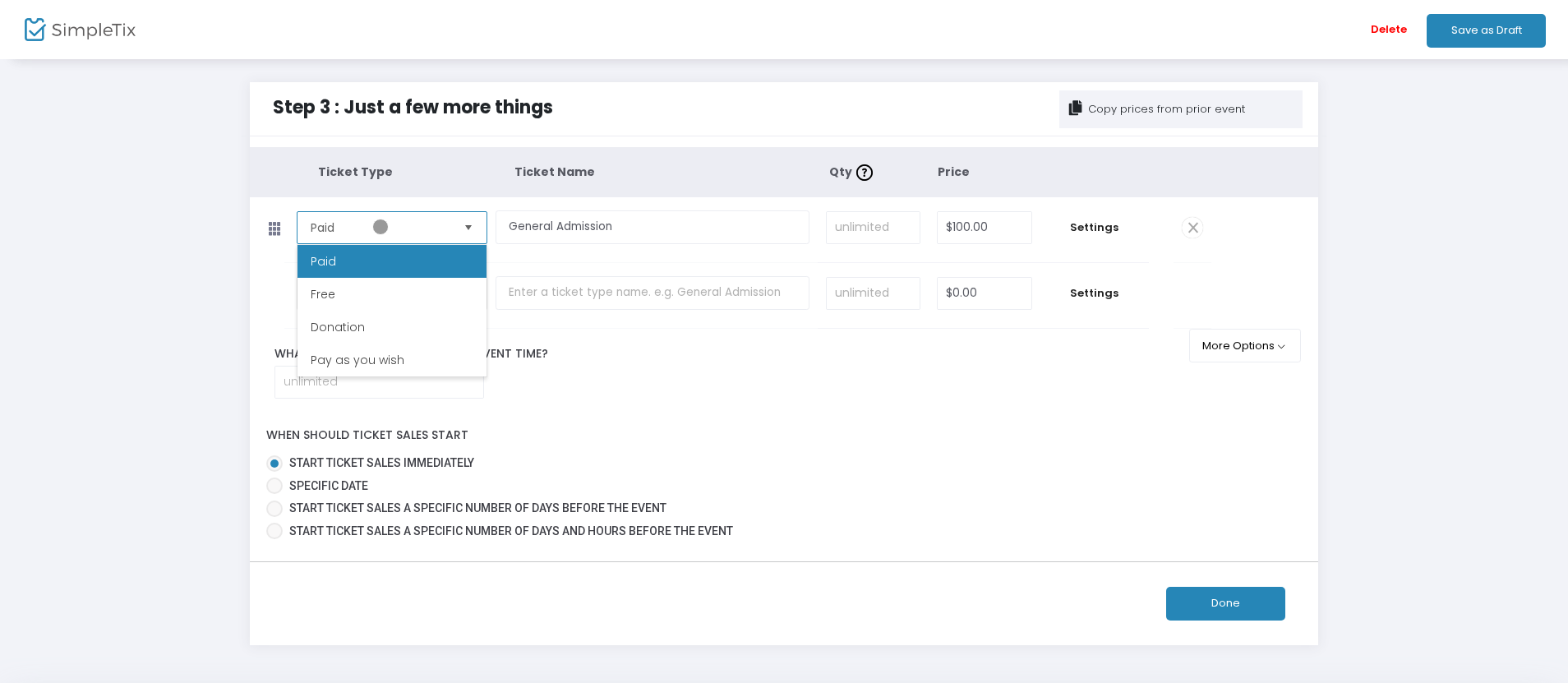
click at [380, 227] on span "Paid" at bounding box center [380, 228] width 140 height 16
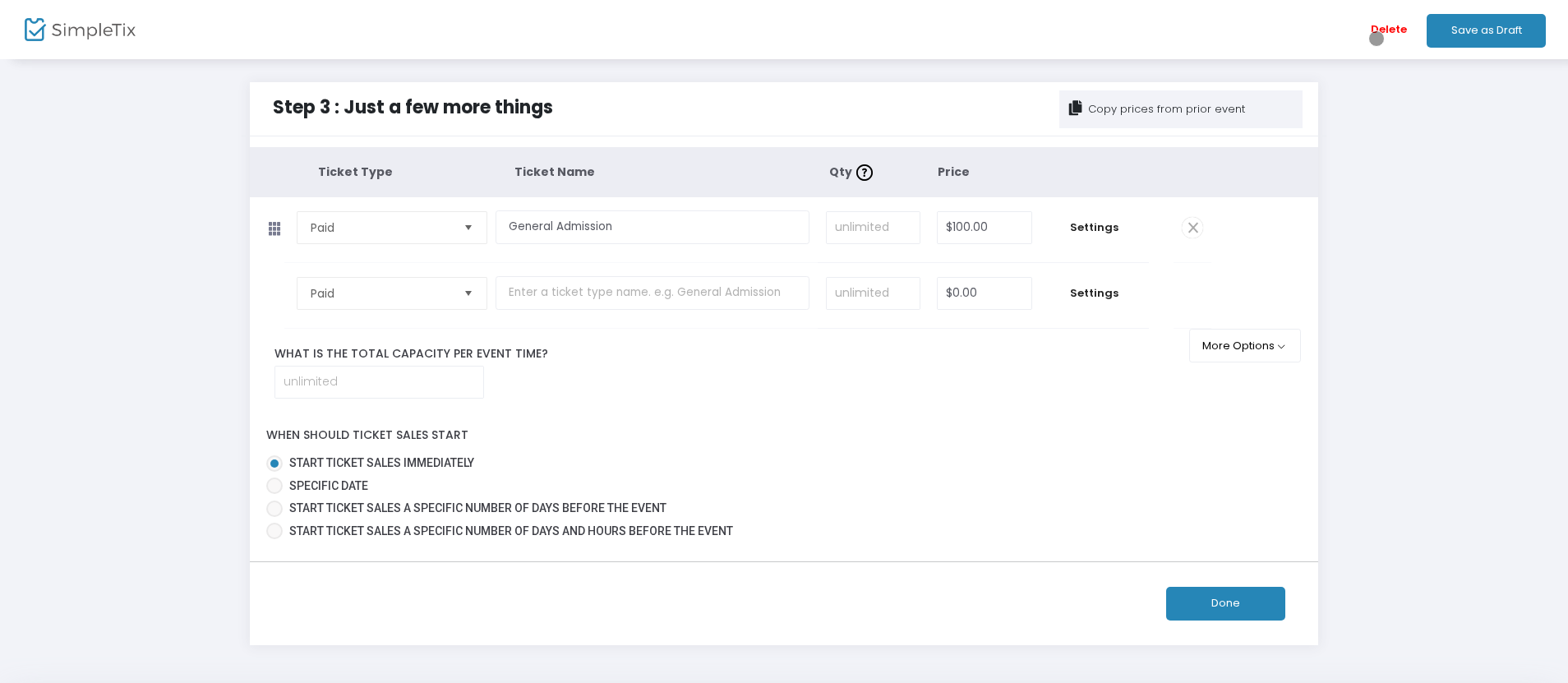
click at [1377, 38] on span "Delete" at bounding box center [1388, 29] width 36 height 44
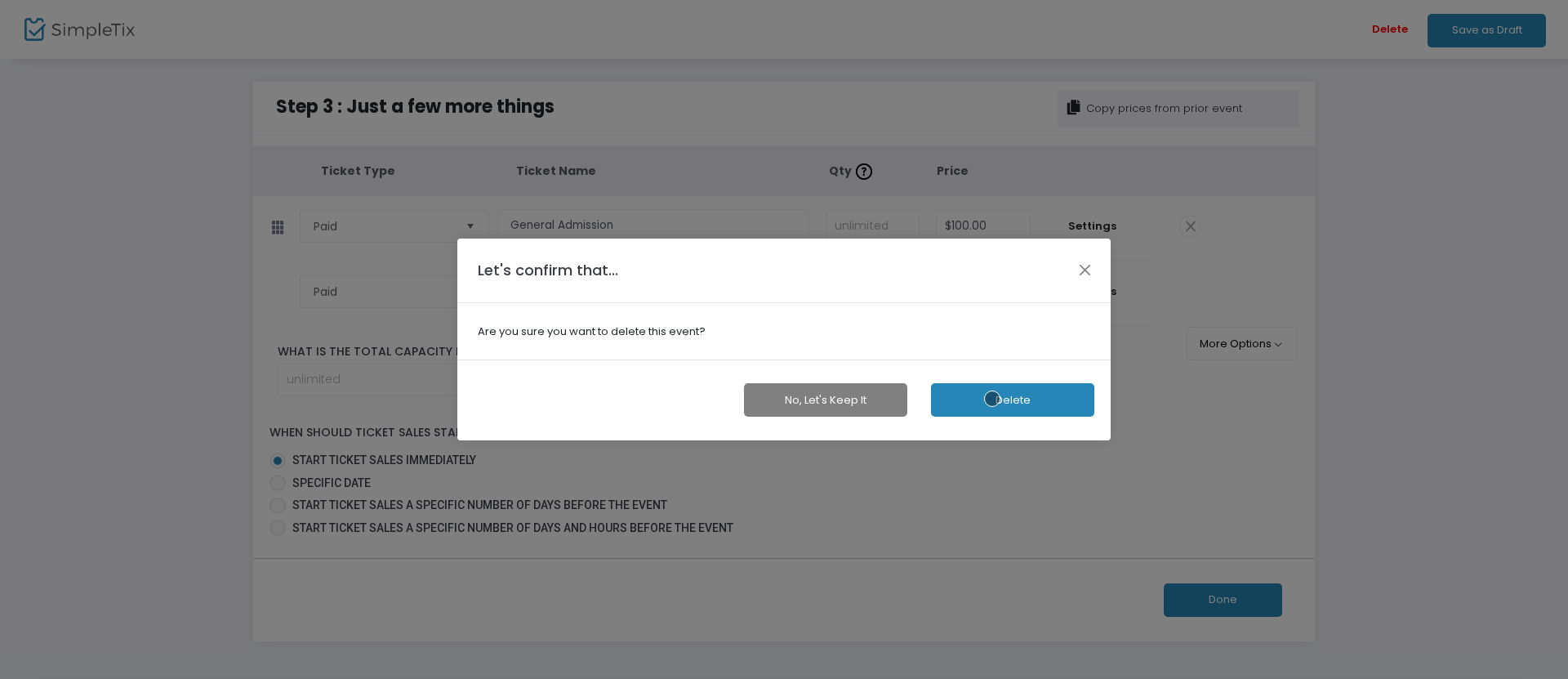
click at [1012, 391] on button "Delete" at bounding box center [1013, 399] width 163 height 33
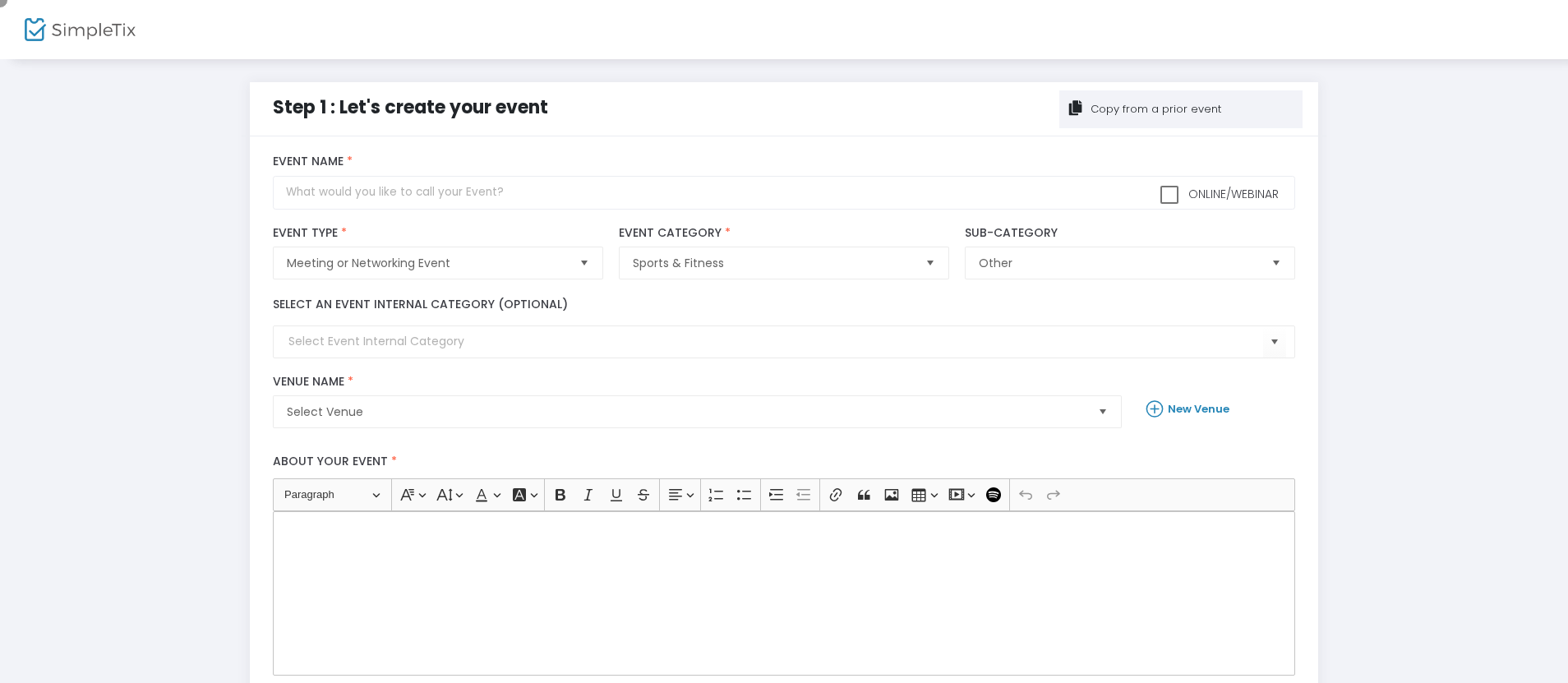
click at [1181, 109] on div "Copy from a prior event" at bounding box center [1154, 109] width 133 height 16
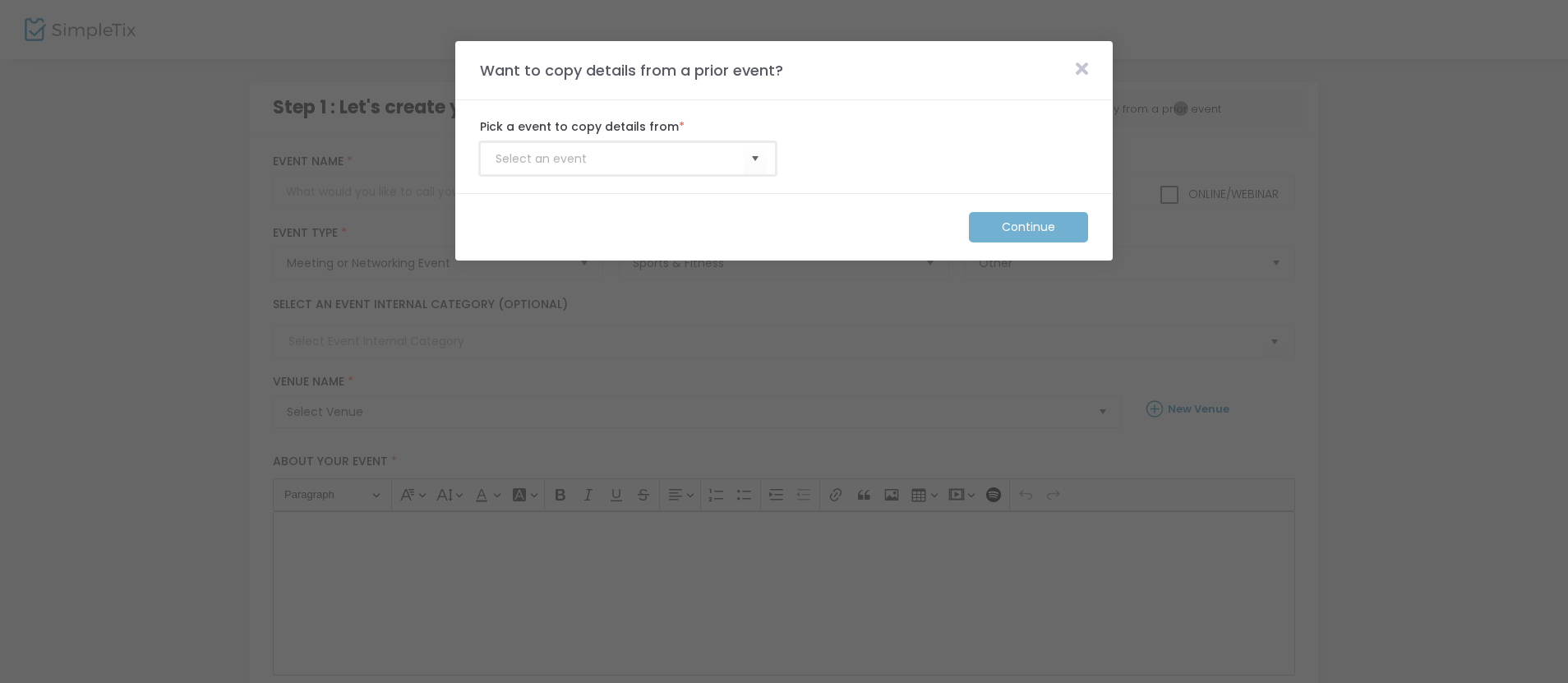
click at [619, 159] on input at bounding box center [619, 159] width 248 height 17
type input "Membership_Template"
click at [1028, 227] on m-button "Continue" at bounding box center [1027, 228] width 119 height 31
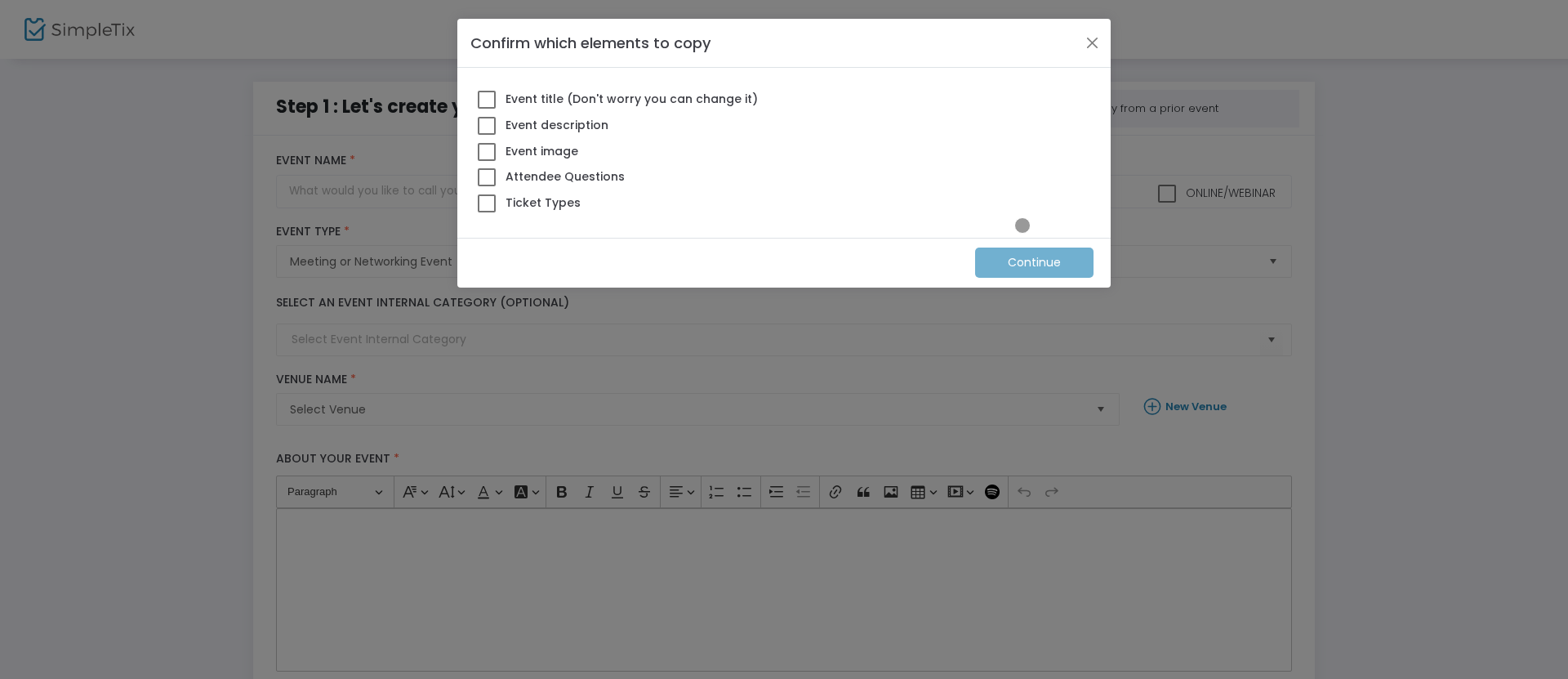
click at [487, 203] on span at bounding box center [487, 204] width 18 height 18
click at [487, 213] on input "Ticket Types" at bounding box center [486, 213] width 1 height 1
checkbox input "true"
click at [1035, 262] on m-button "Continue" at bounding box center [1034, 262] width 118 height 31
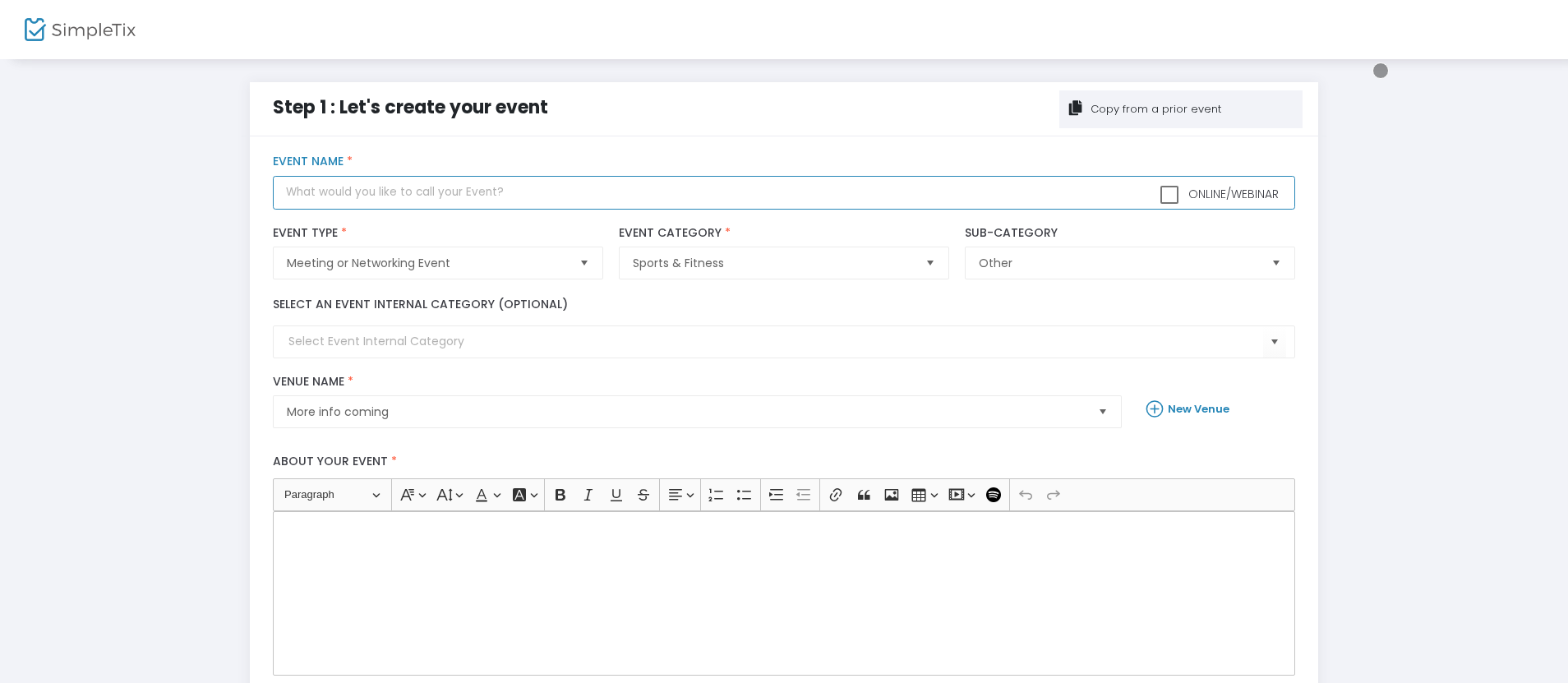
click at [784, 192] on input "text" at bounding box center [784, 192] width 1021 height 34
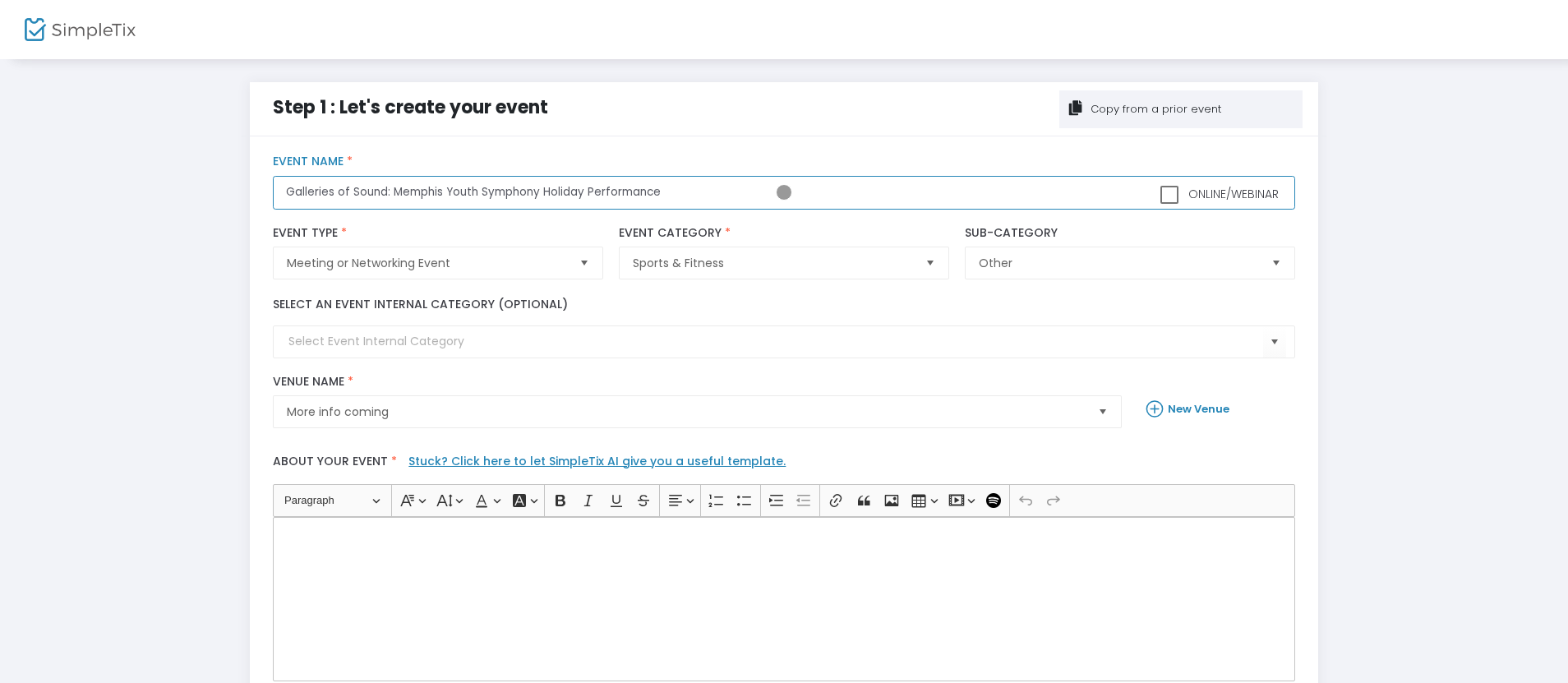
type input "Galleries of Sound: Memphis Youth Symphony Holiday Performance"
click at [784, 599] on div "Rich Text Editor, main" at bounding box center [784, 599] width 1021 height 164
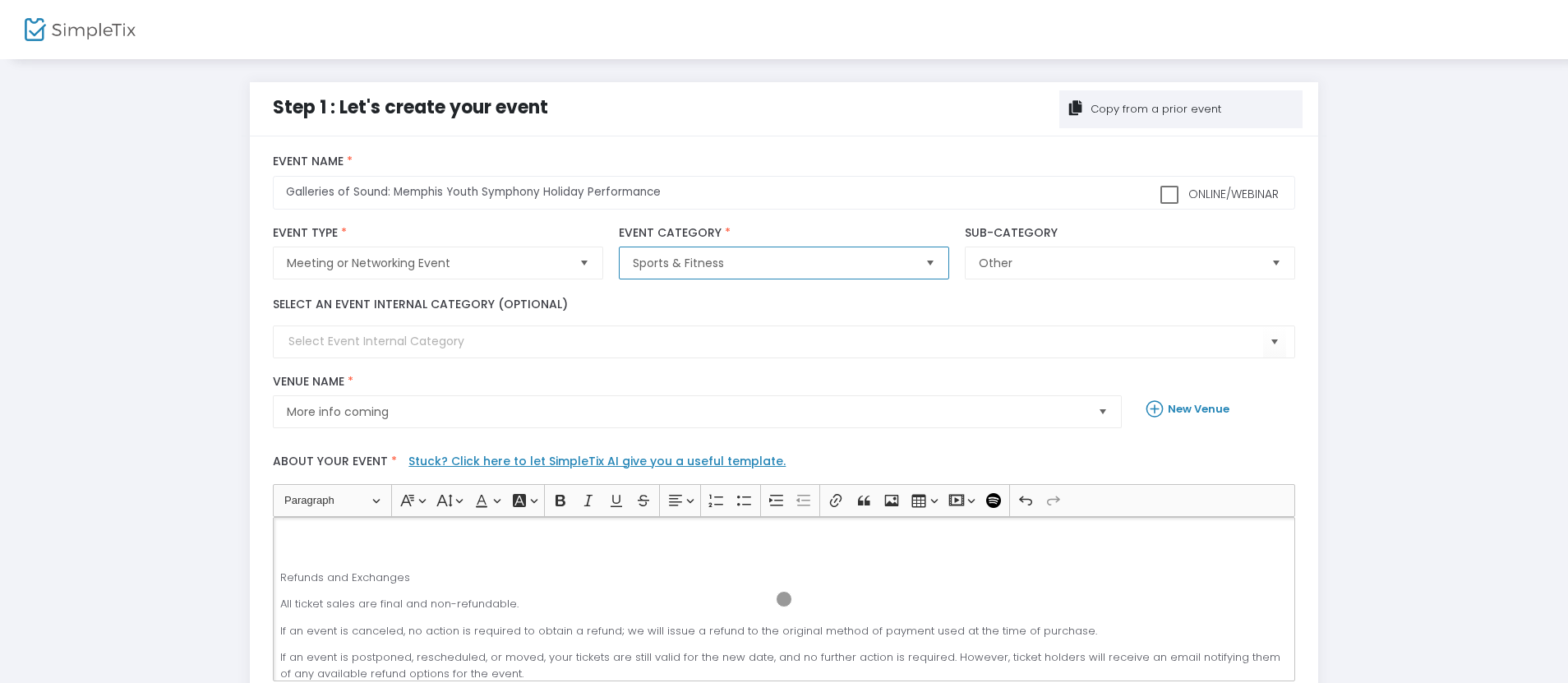
click at [773, 263] on span "Sports & Fitness" at bounding box center [772, 263] width 278 height 16
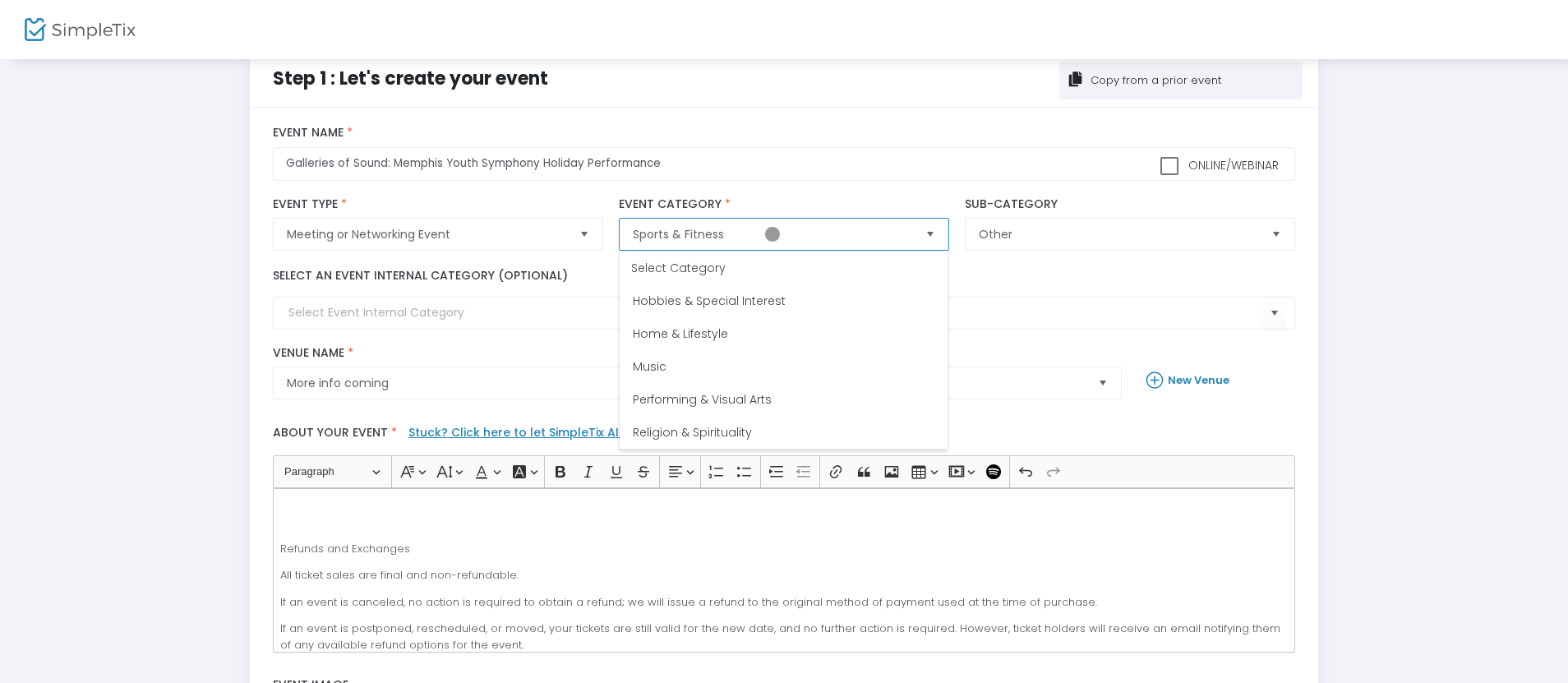
scroll to position [54, 0]
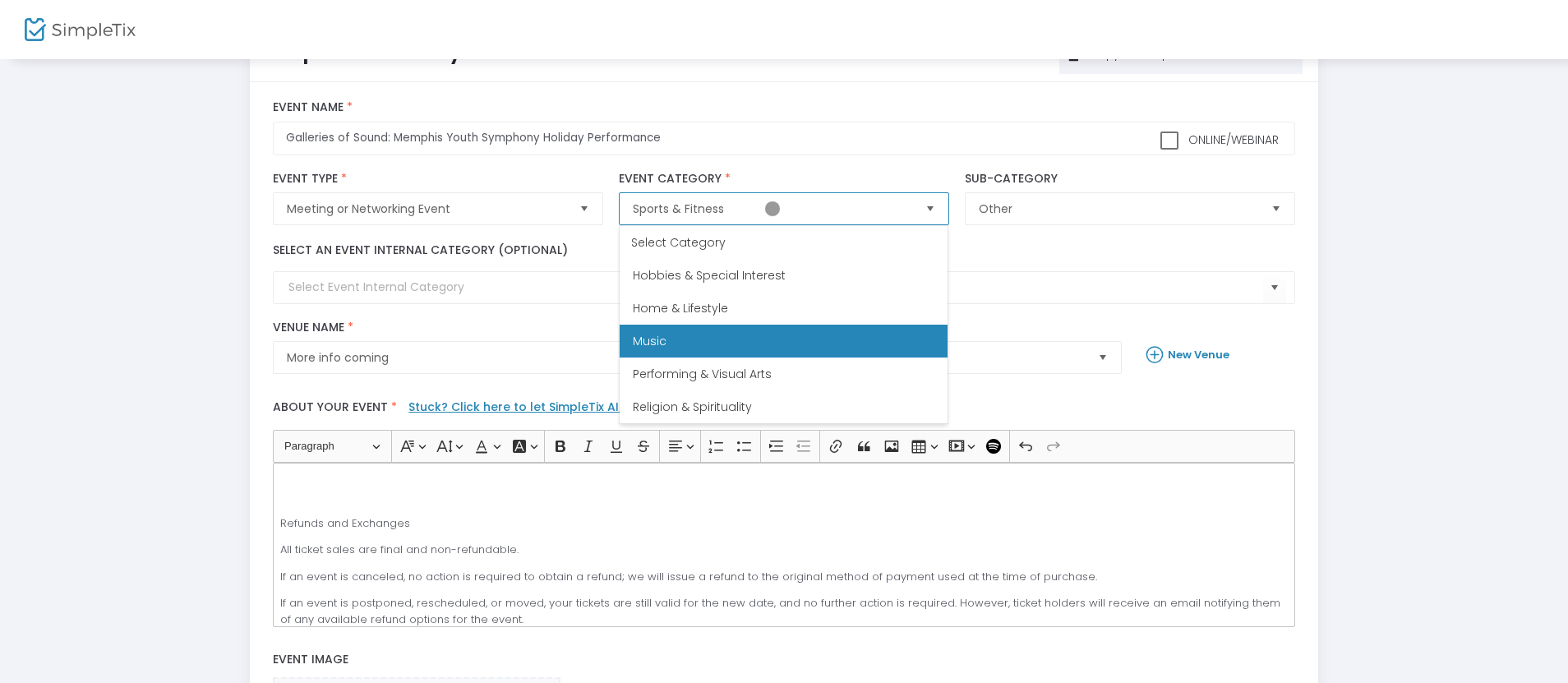
click at [649, 341] on span "Music" at bounding box center [649, 341] width 34 height 16
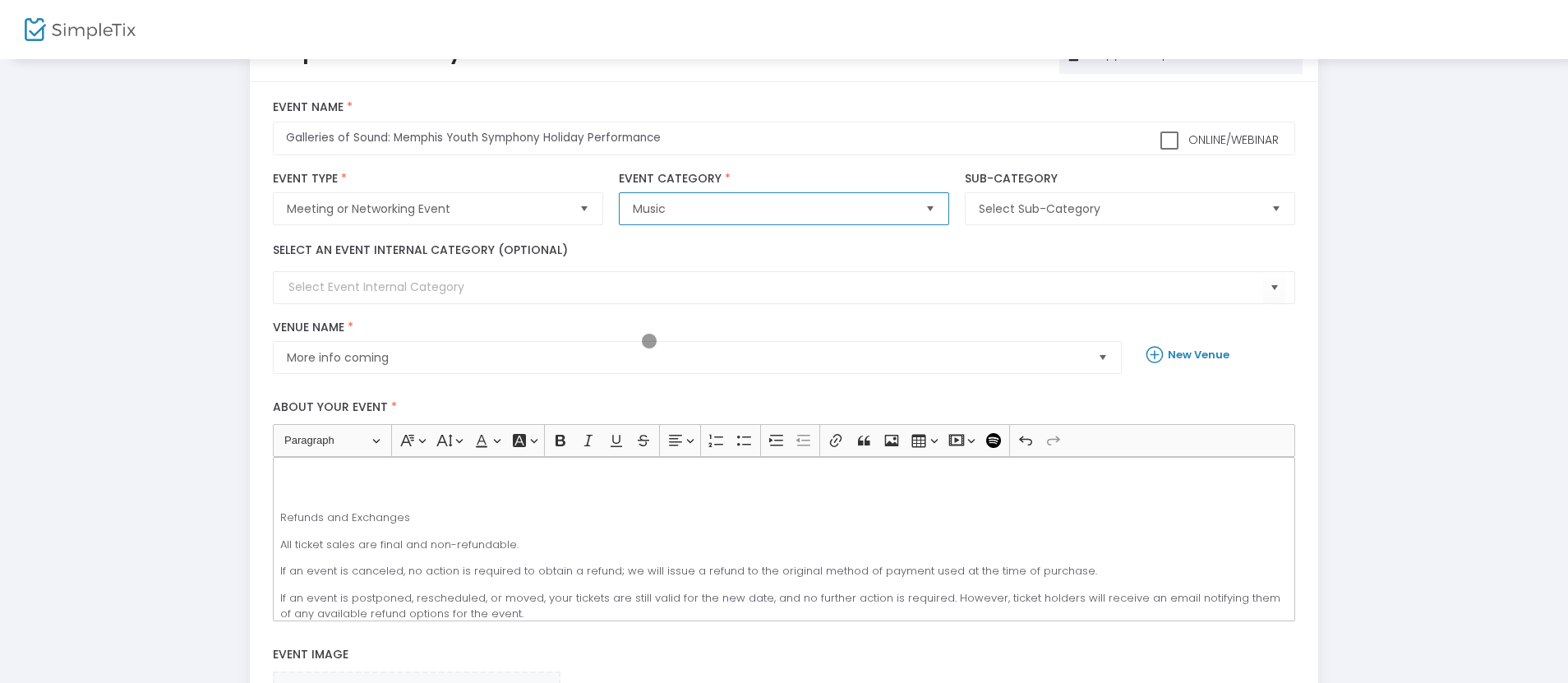
scroll to position [71, 0]
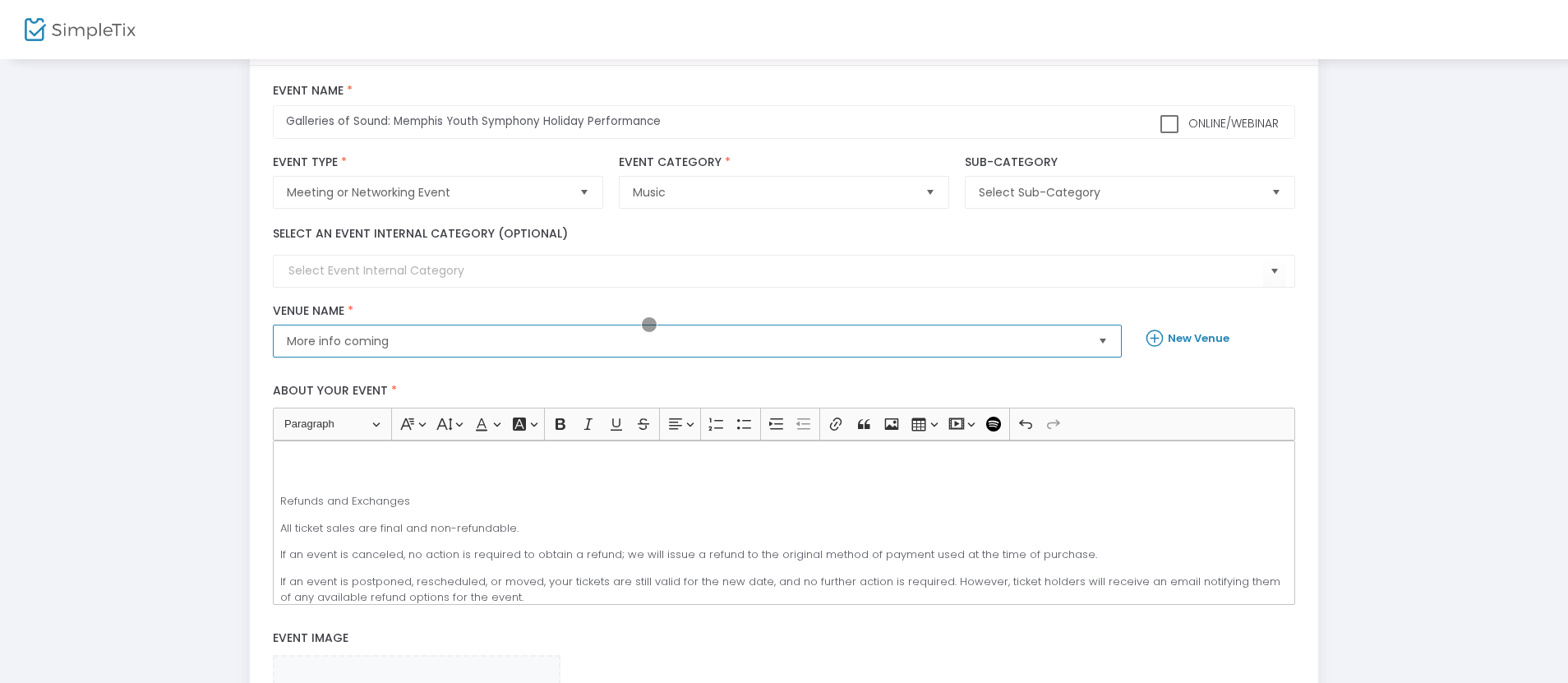
click at [686, 341] on span "More info coming" at bounding box center [686, 341] width 798 height 16
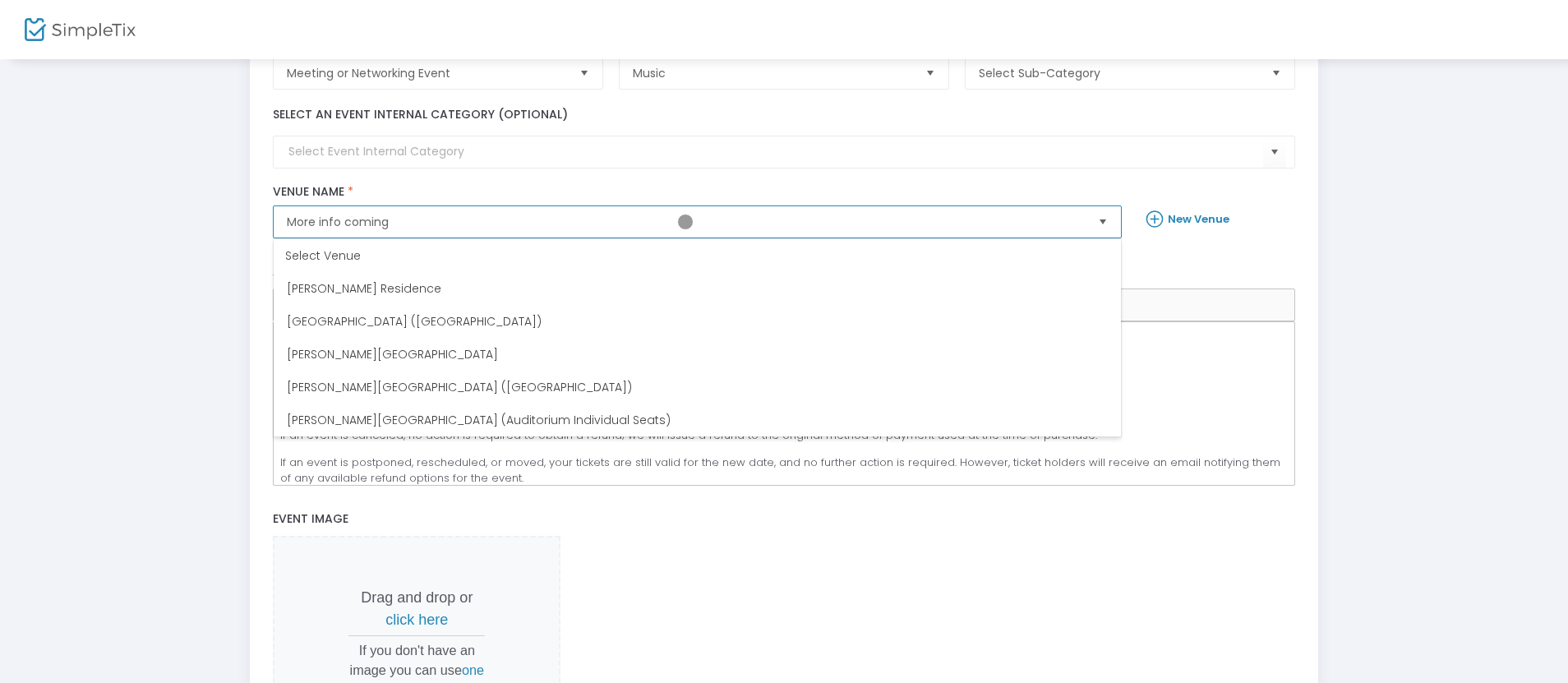
scroll to position [203, 0]
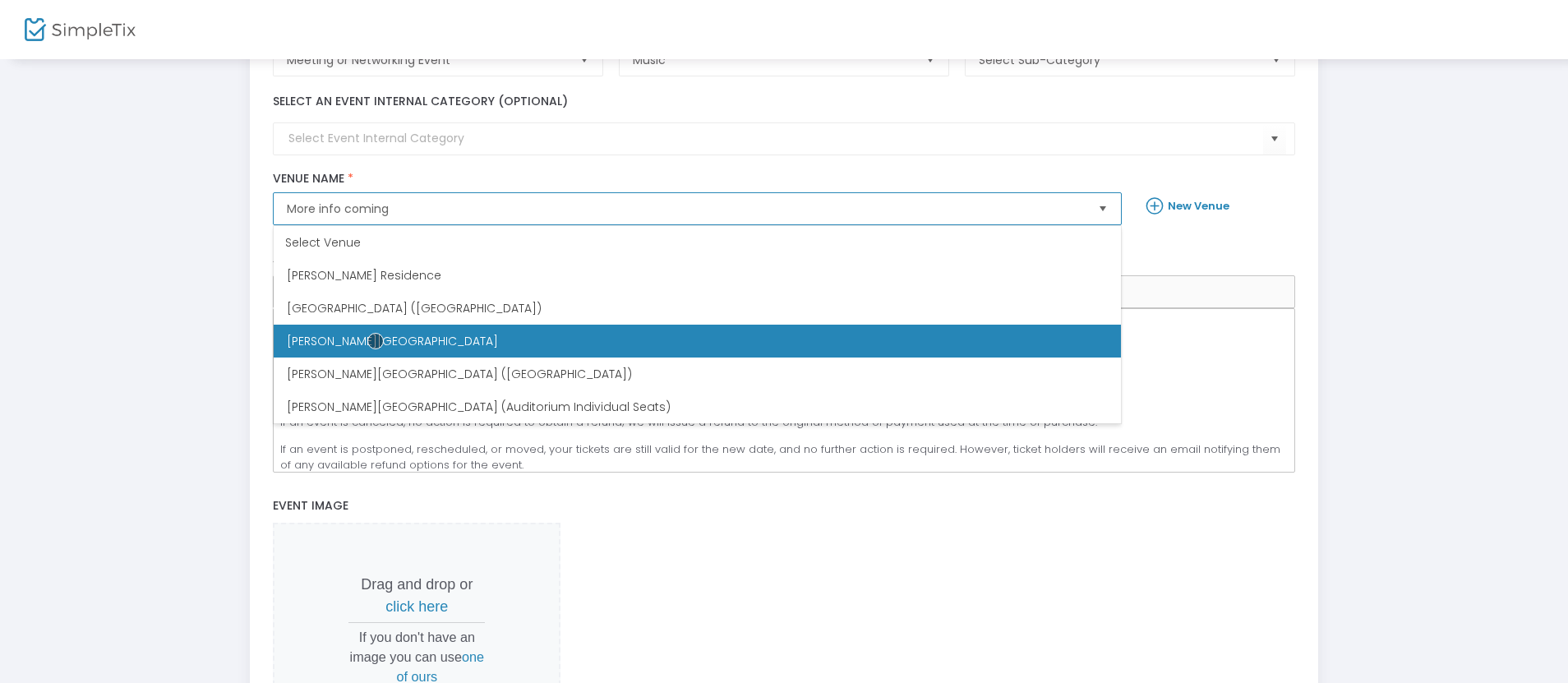
click at [375, 341] on span "[PERSON_NAME][GEOGRAPHIC_DATA]" at bounding box center [392, 341] width 211 height 16
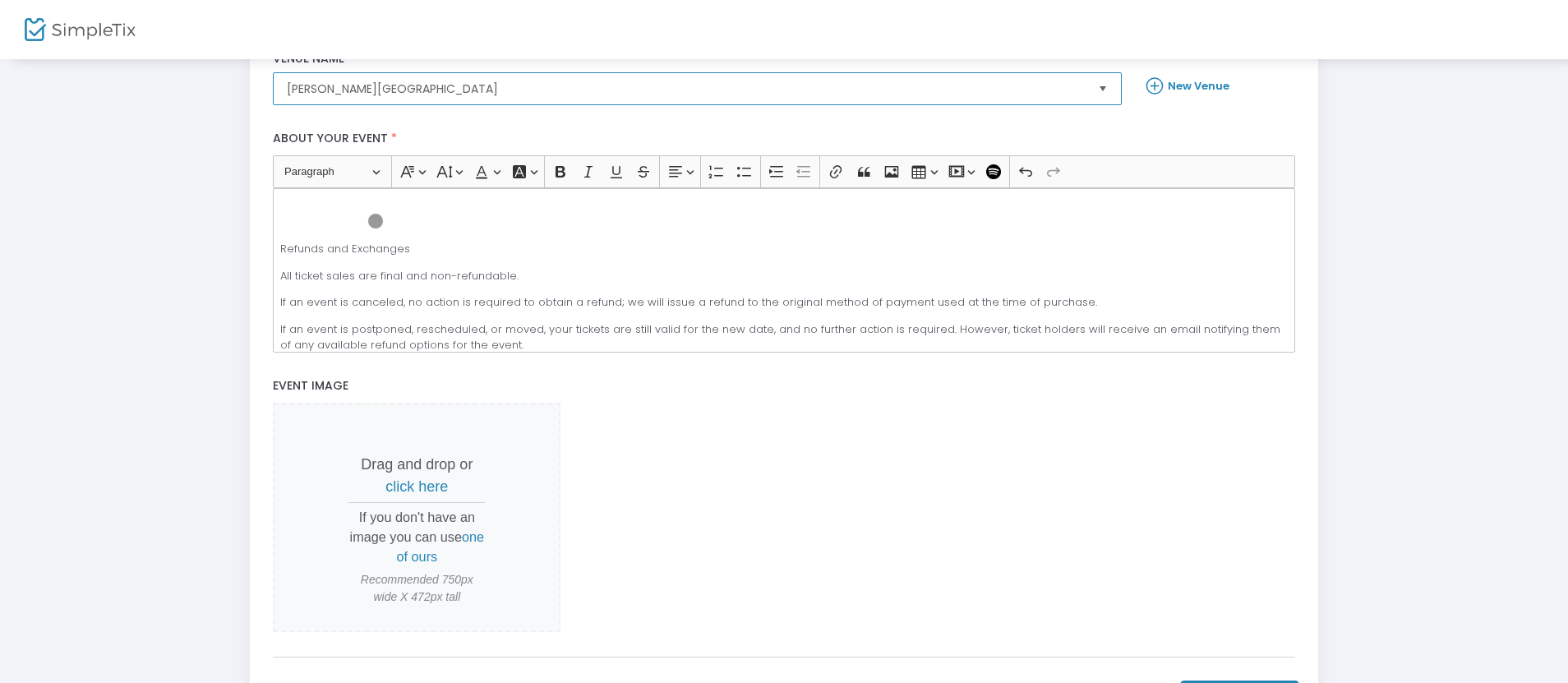
scroll to position [467, 0]
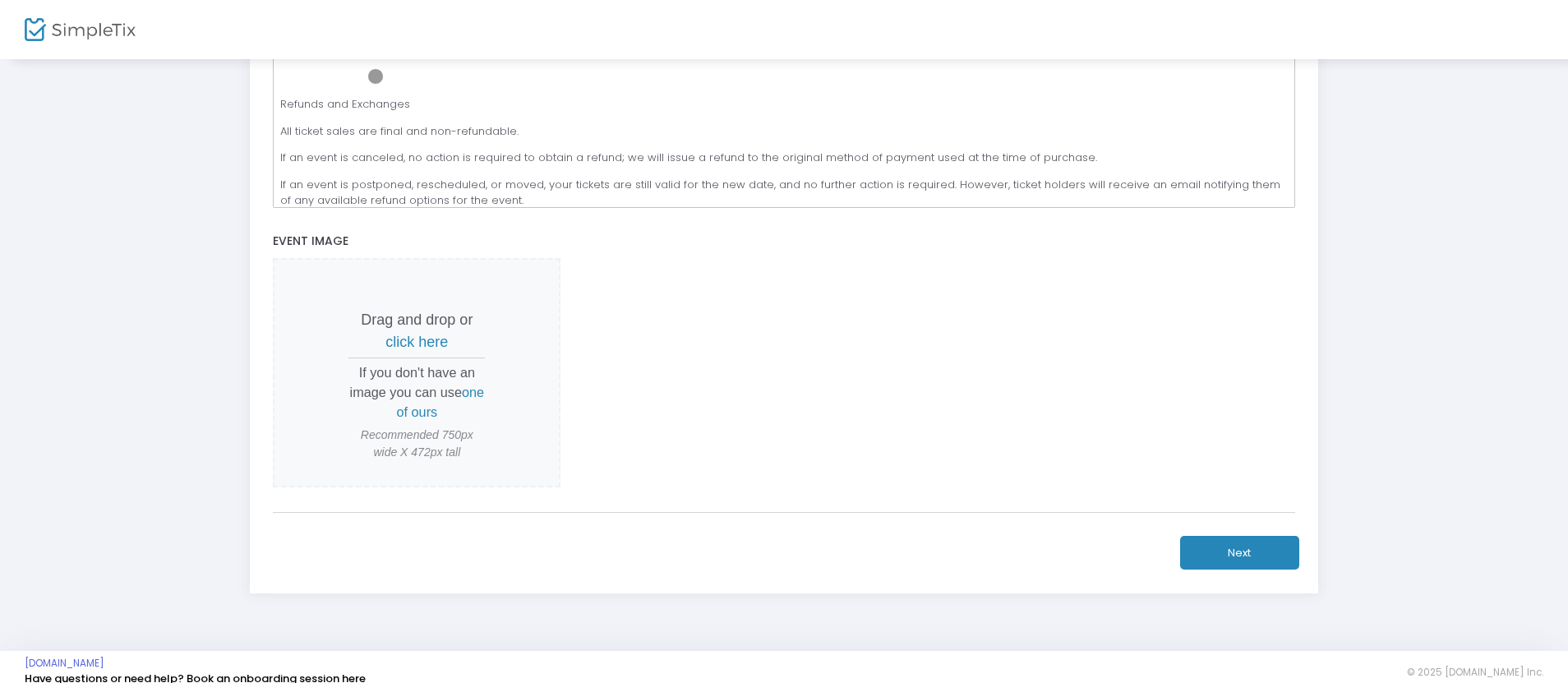
click at [416, 341] on span "click here" at bounding box center [416, 342] width 63 height 16
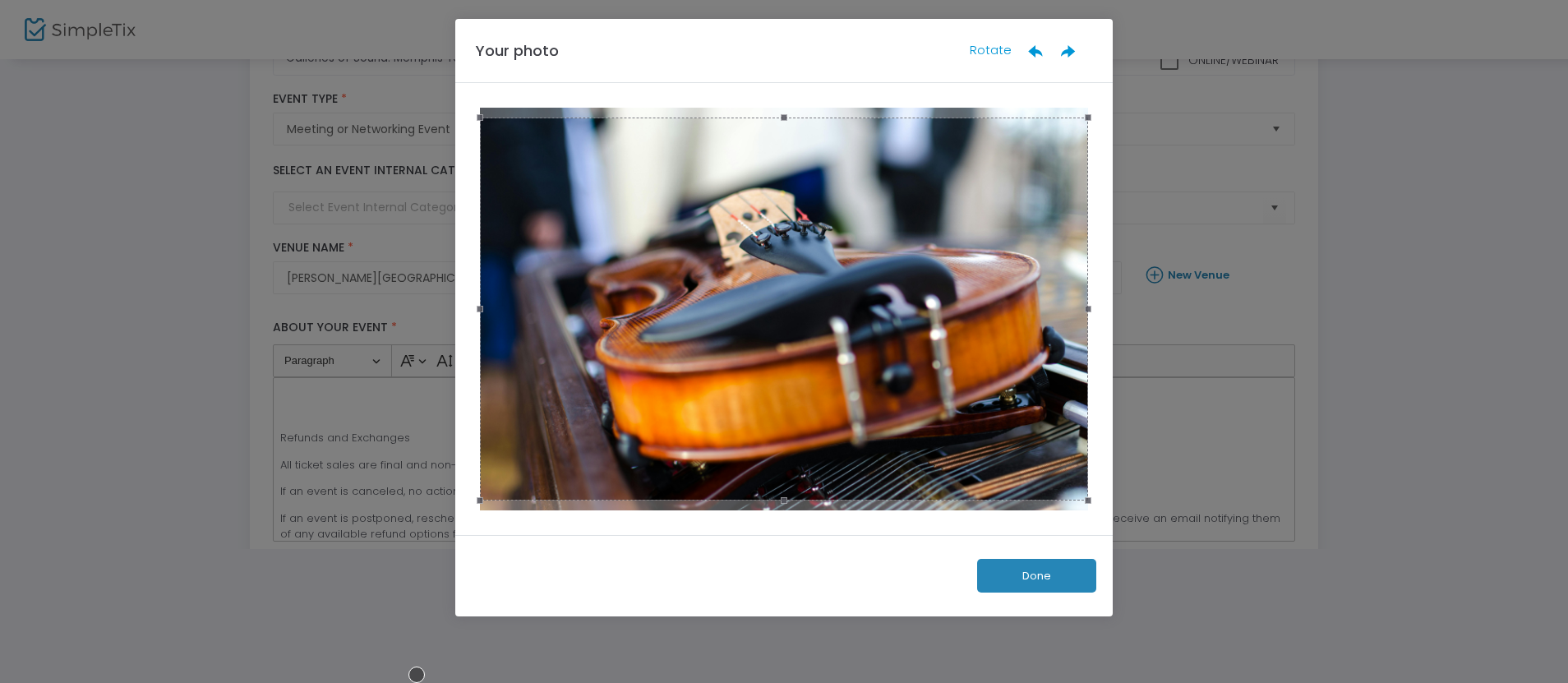
scroll to position [0, 0]
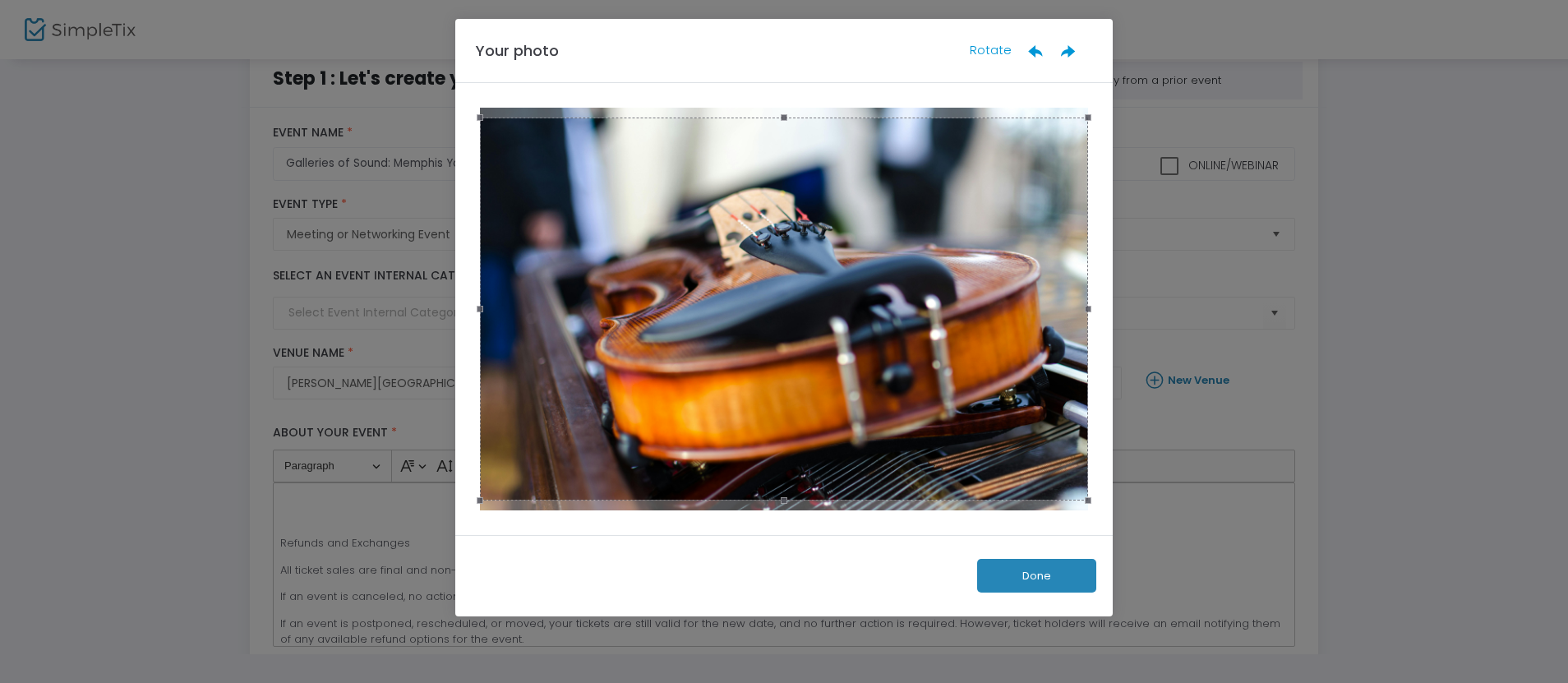
click at [1036, 575] on button "Done" at bounding box center [1036, 575] width 119 height 34
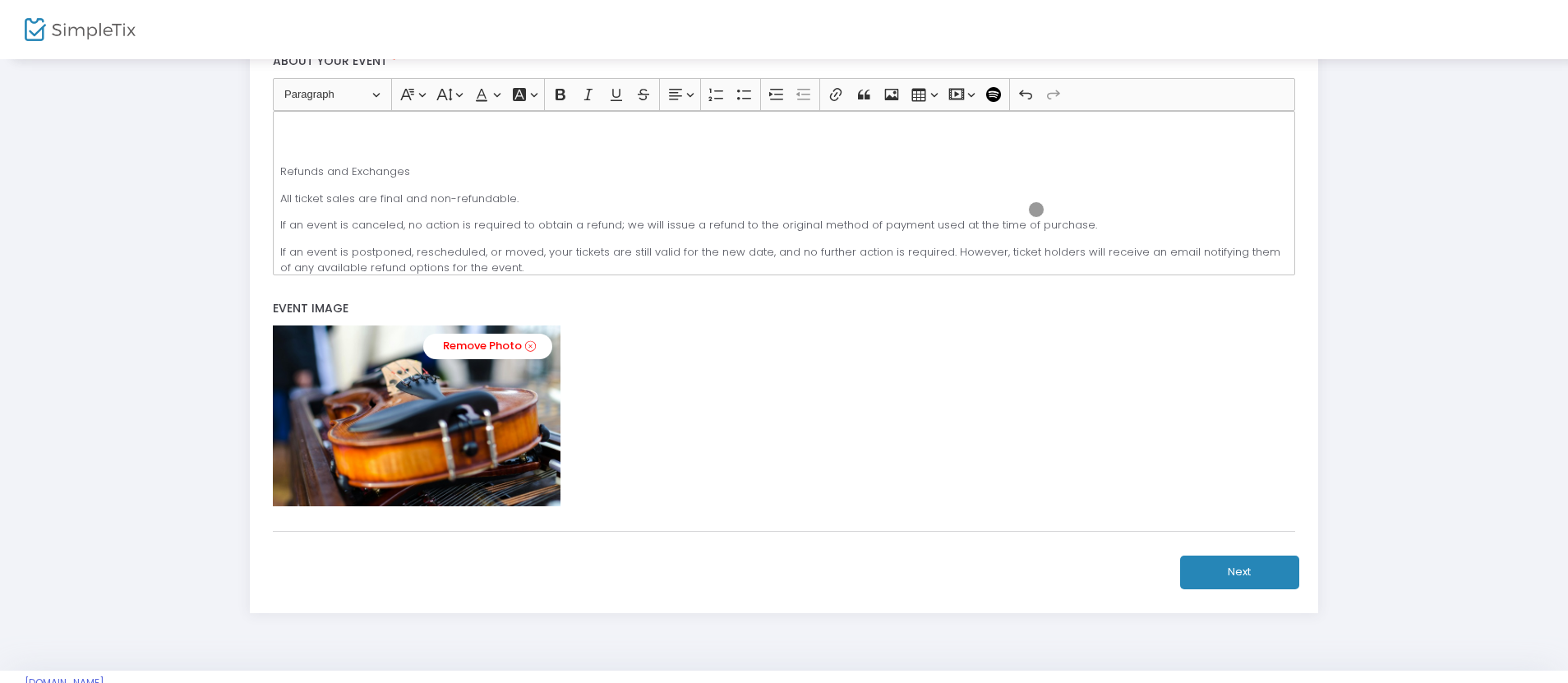
scroll to position [436, 0]
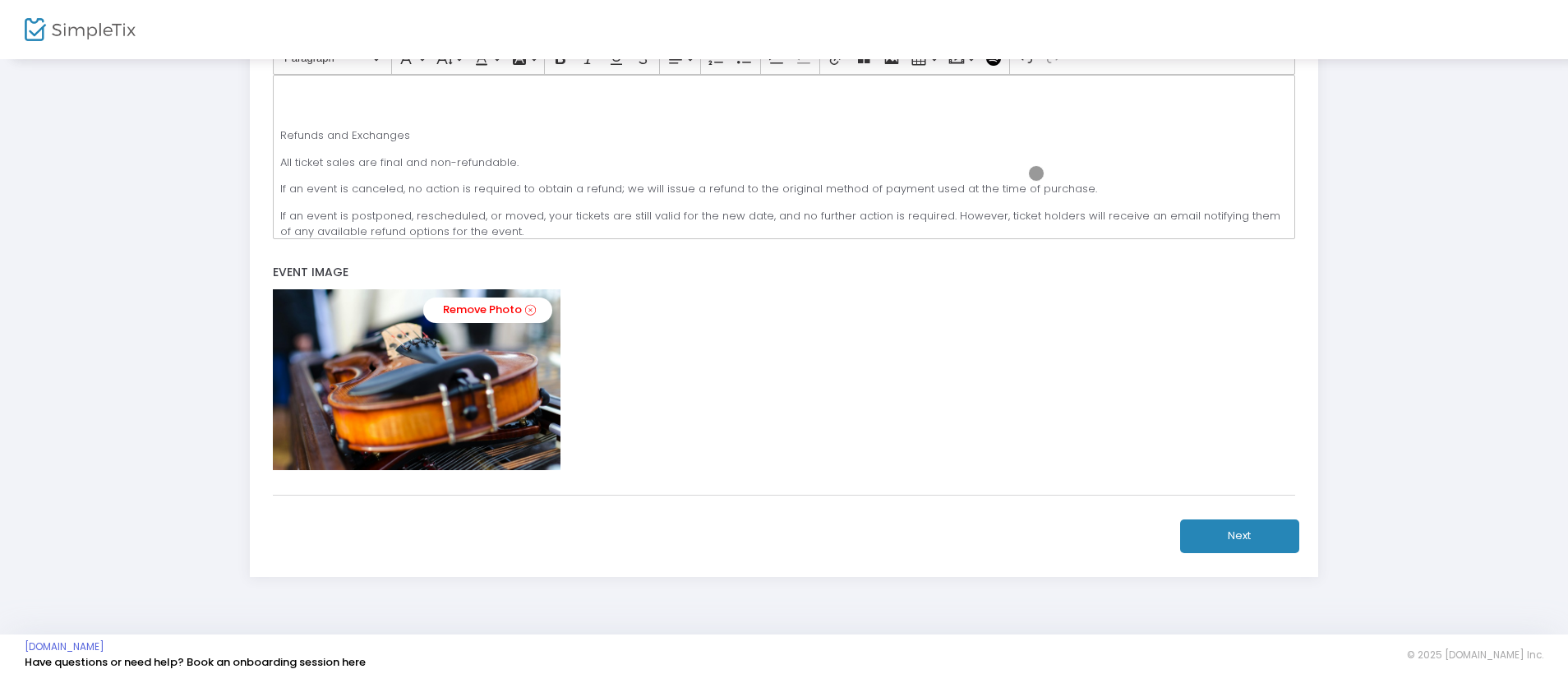
click at [1239, 535] on button "Next" at bounding box center [1239, 536] width 119 height 34
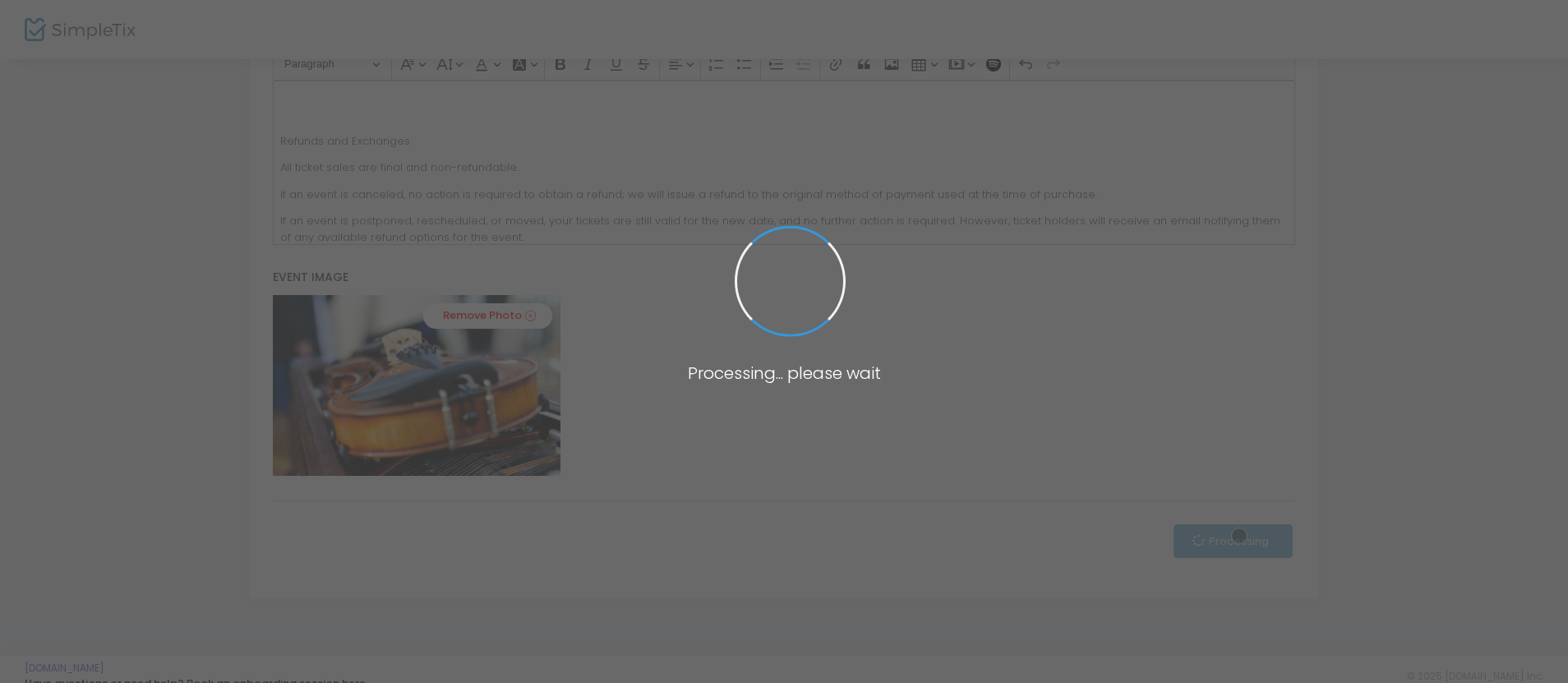
click at [773, 263] on span at bounding box center [790, 281] width 156 height 156
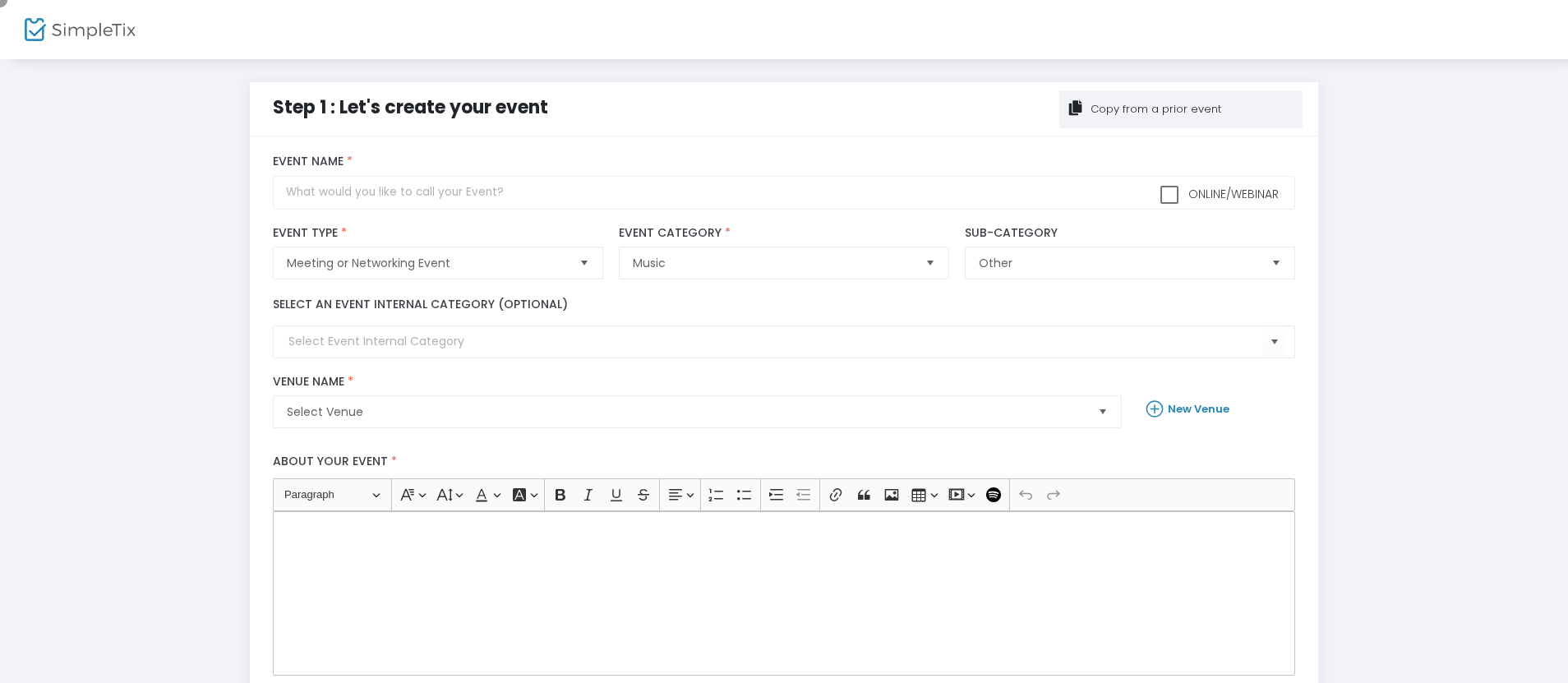
click at [1181, 109] on div "Copy from a prior event" at bounding box center [1154, 109] width 133 height 16
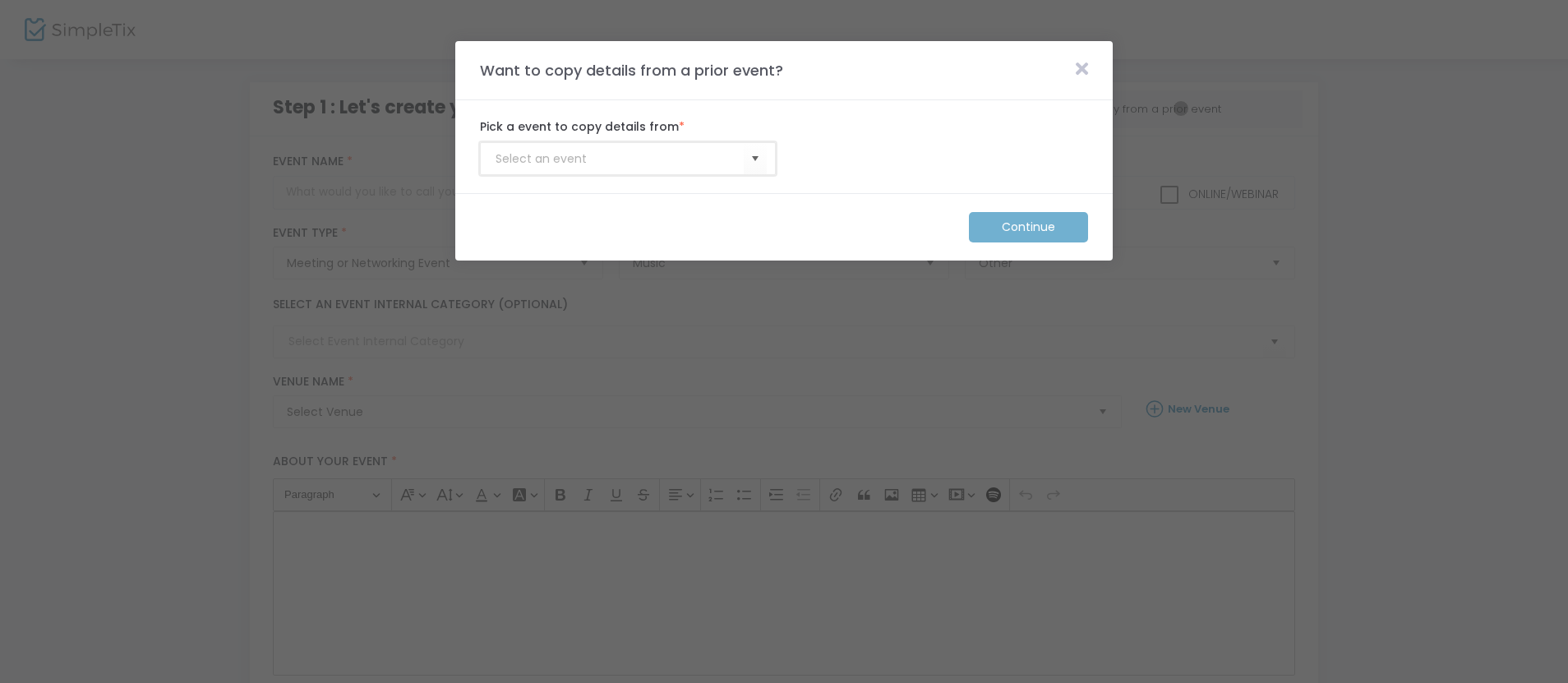
click at [619, 159] on input at bounding box center [619, 159] width 248 height 17
type input "Membership_Template"
click at [1028, 227] on m-button "Continue" at bounding box center [1027, 228] width 119 height 31
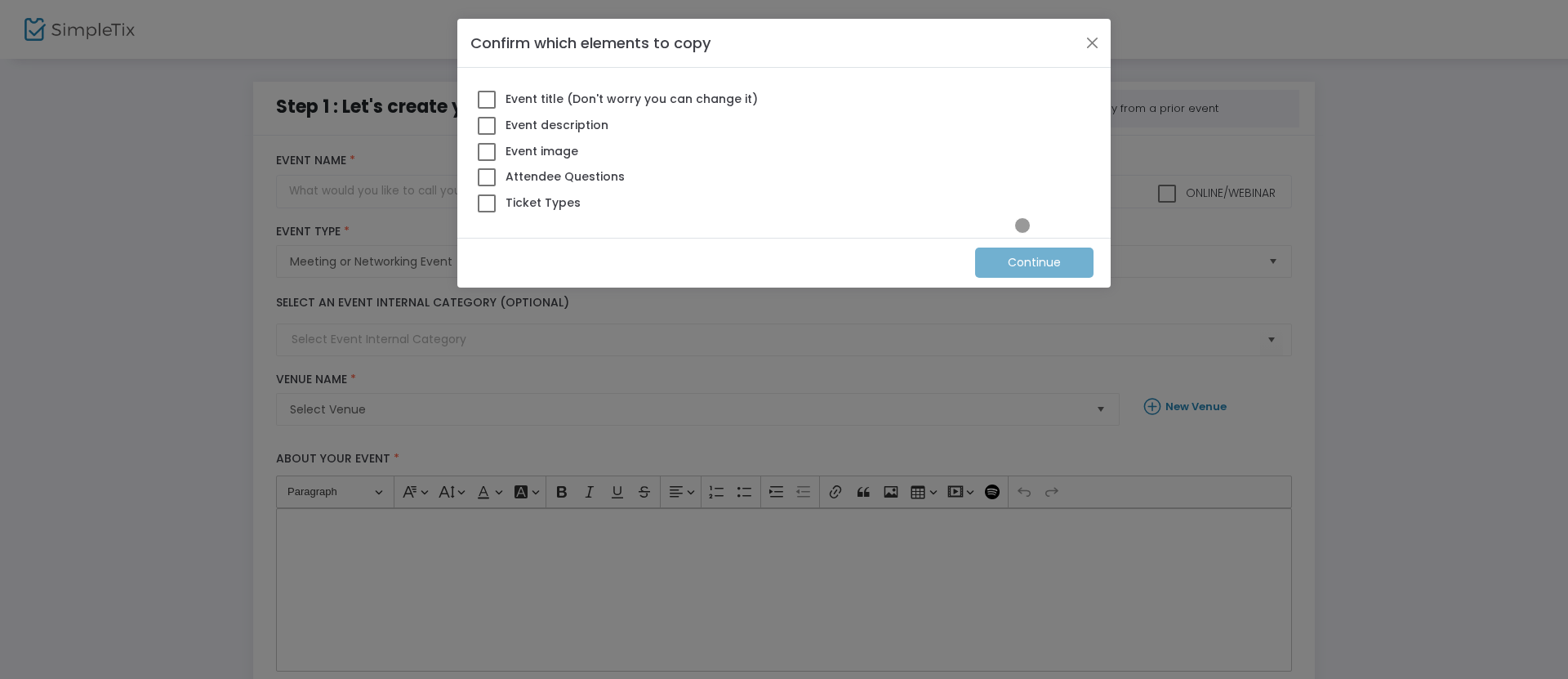
click at [487, 203] on span at bounding box center [487, 204] width 18 height 18
click at [487, 213] on input "Ticket Types" at bounding box center [486, 213] width 1 height 1
checkbox input "true"
click at [1035, 262] on m-button "Continue" at bounding box center [1034, 262] width 118 height 31
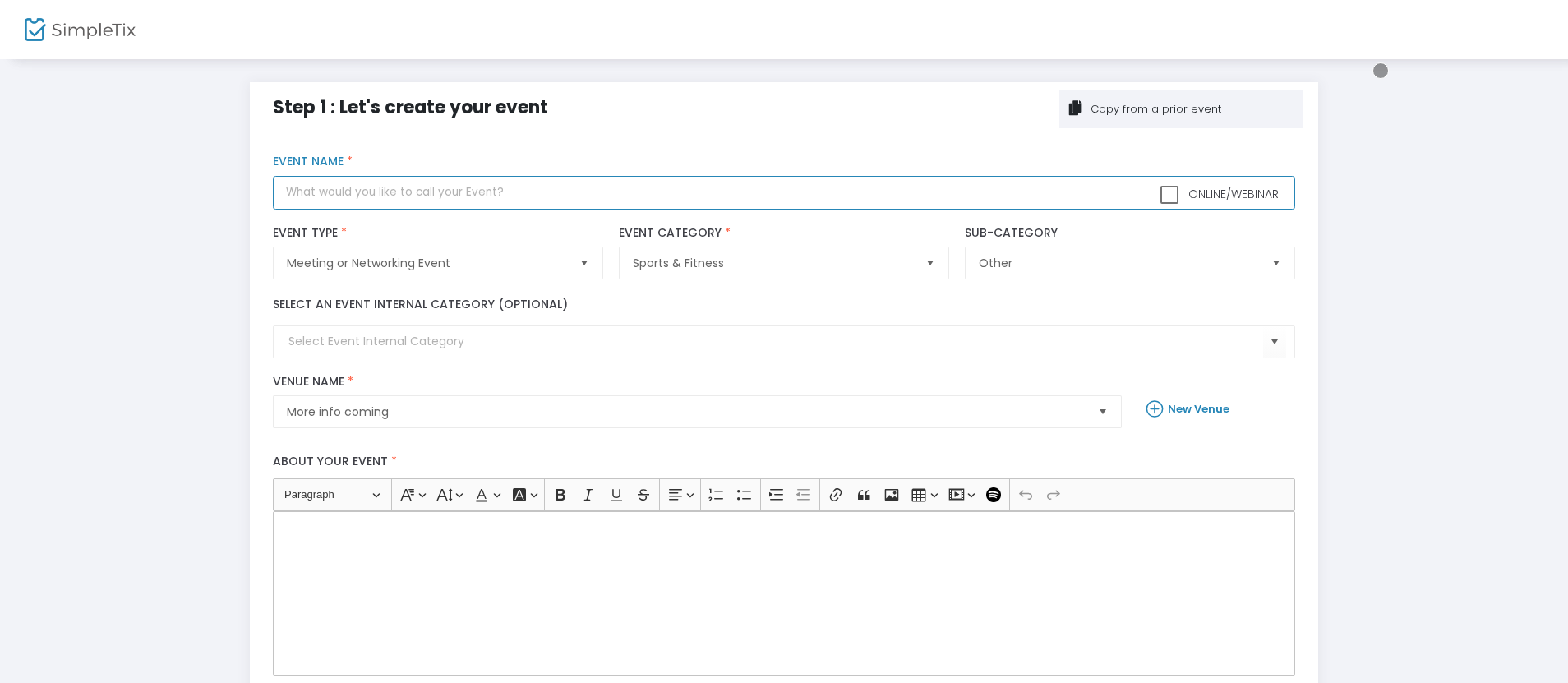
click at [784, 192] on input "text" at bounding box center [784, 192] width 1021 height 34
type input "Holiday Arts Market"
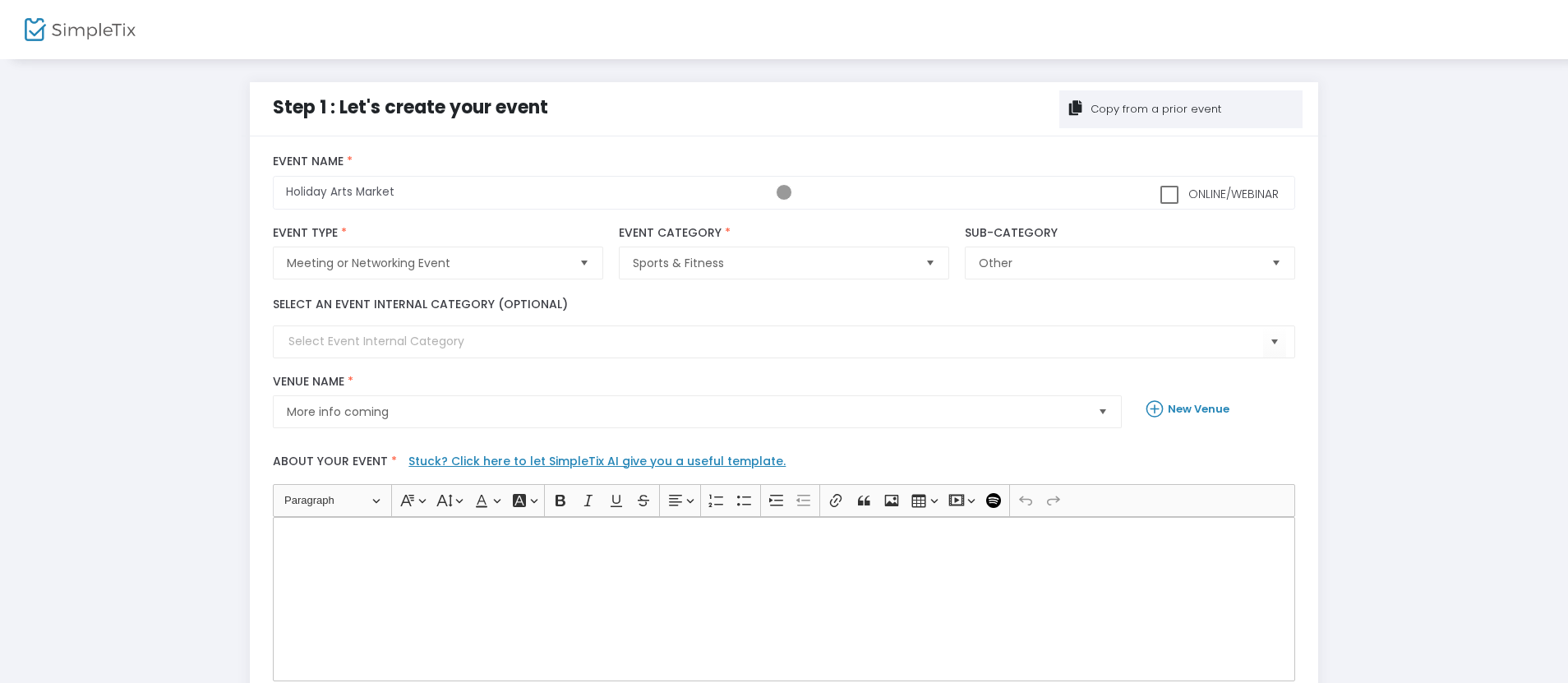
click at [784, 599] on div "Rich Text Editor, main" at bounding box center [784, 599] width 1021 height 164
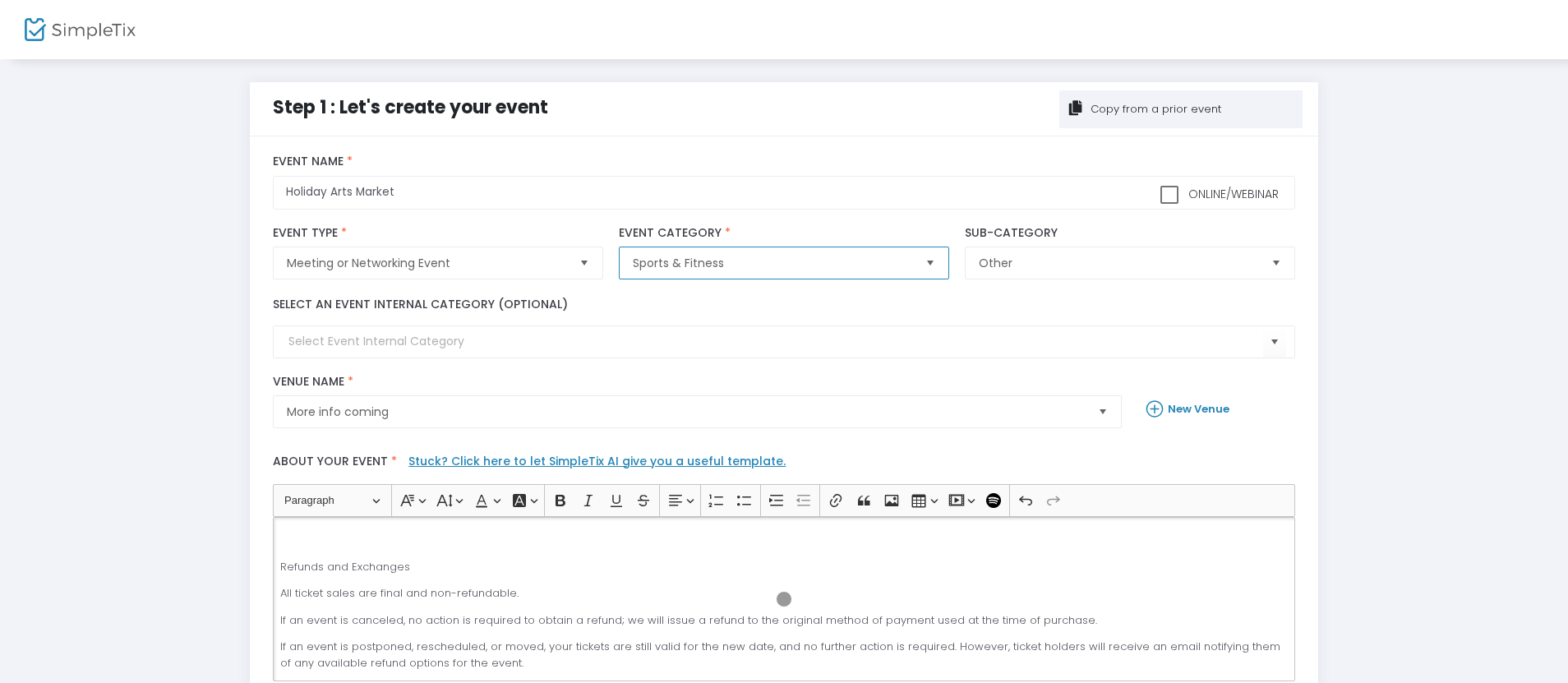
click at [773, 263] on span "Sports & Fitness" at bounding box center [772, 263] width 278 height 16
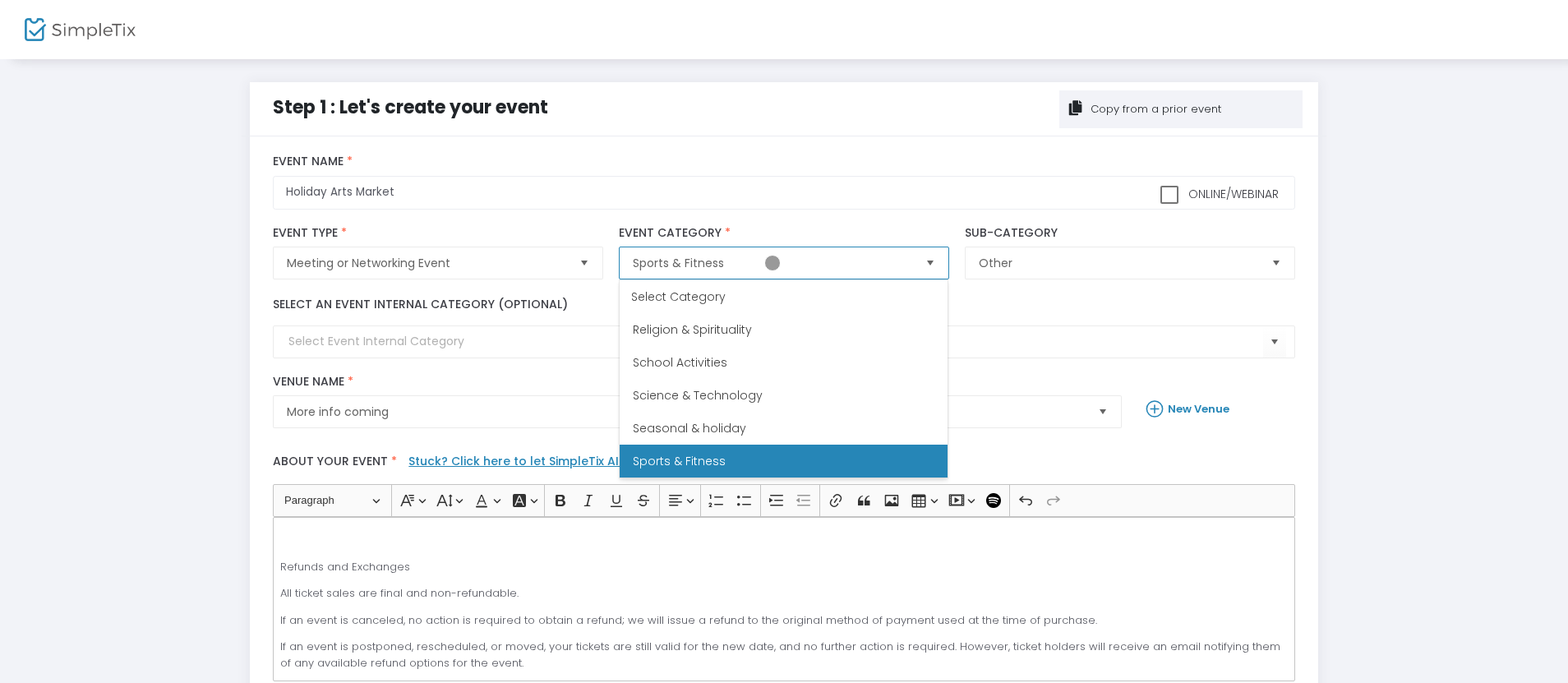
click at [773, 263] on span "Sports & Fitness" at bounding box center [772, 263] width 278 height 16
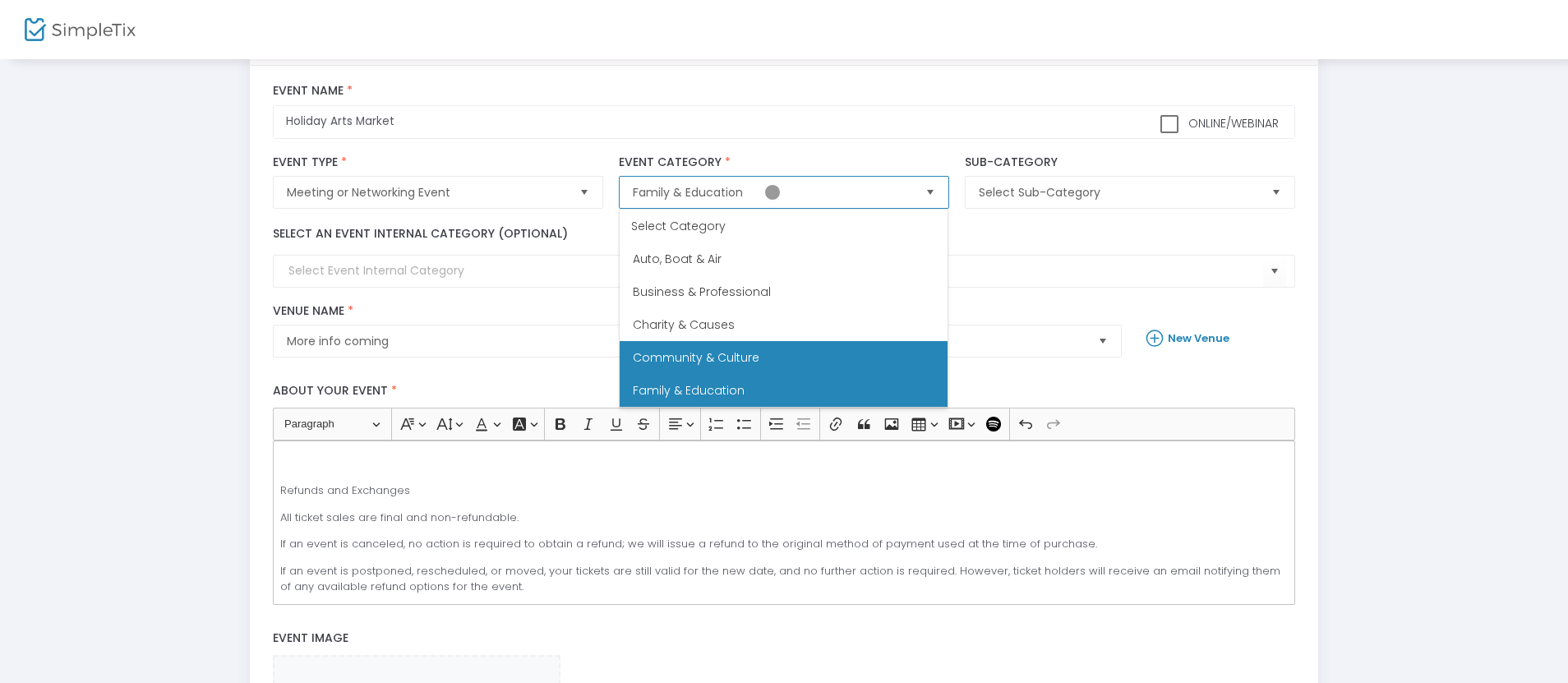
click at [686, 341] on li "Community & Culture" at bounding box center [783, 357] width 327 height 33
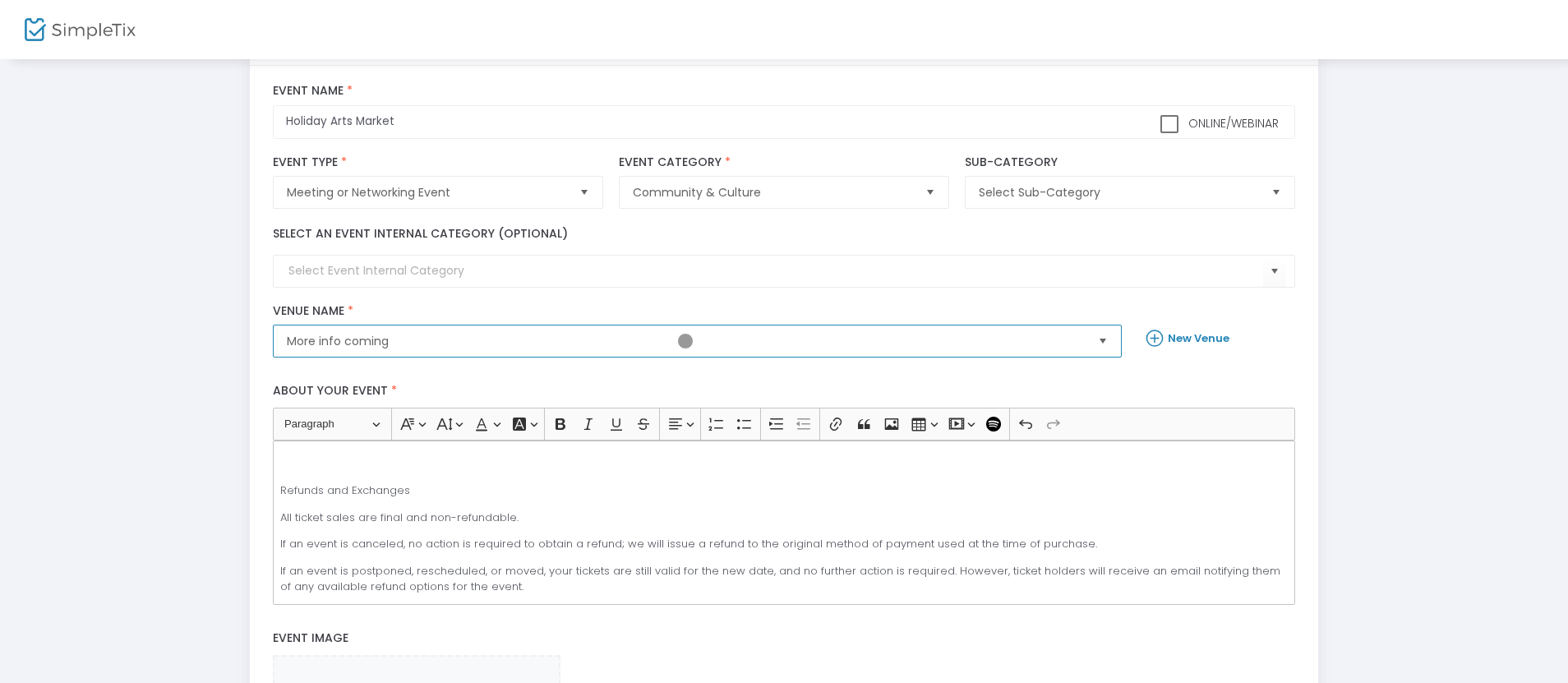
click at [686, 341] on span "More info coming" at bounding box center [686, 341] width 798 height 16
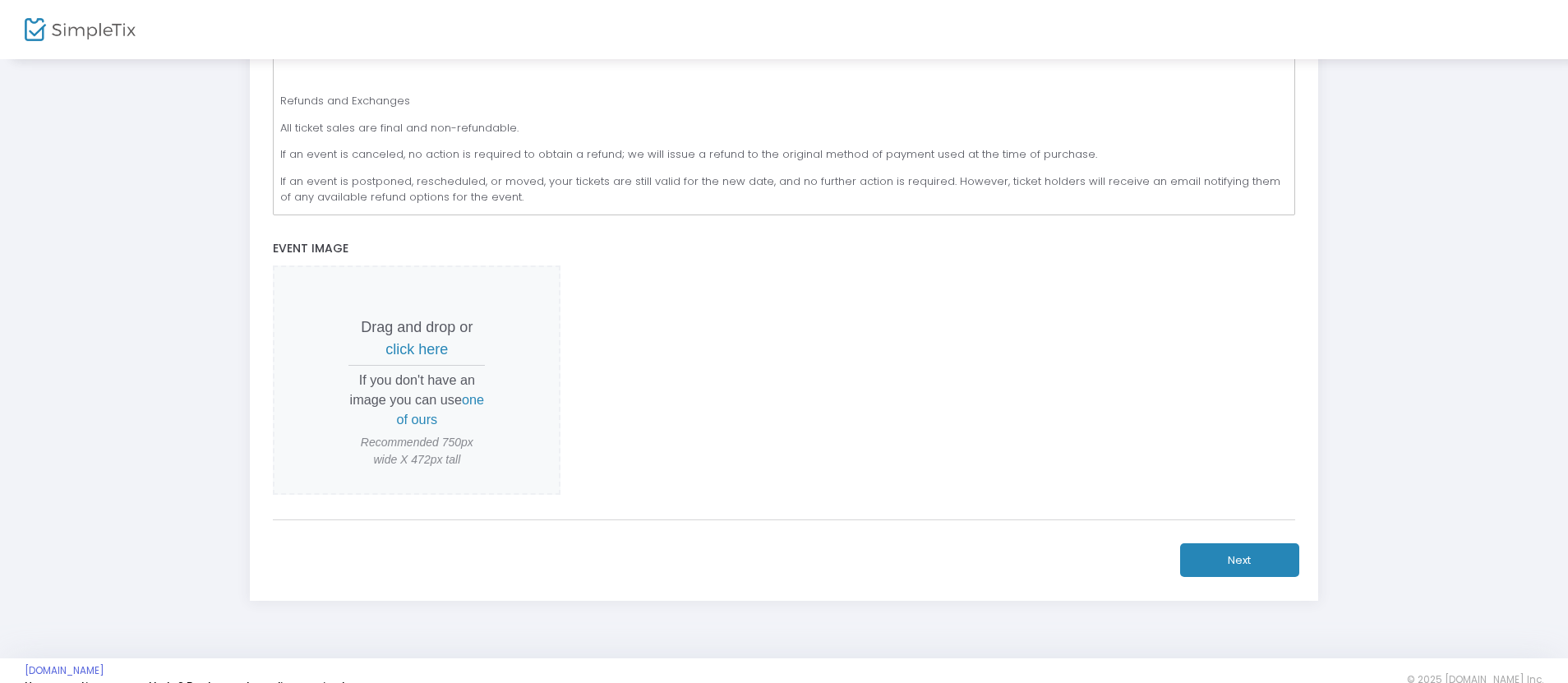
scroll to position [467, 0]
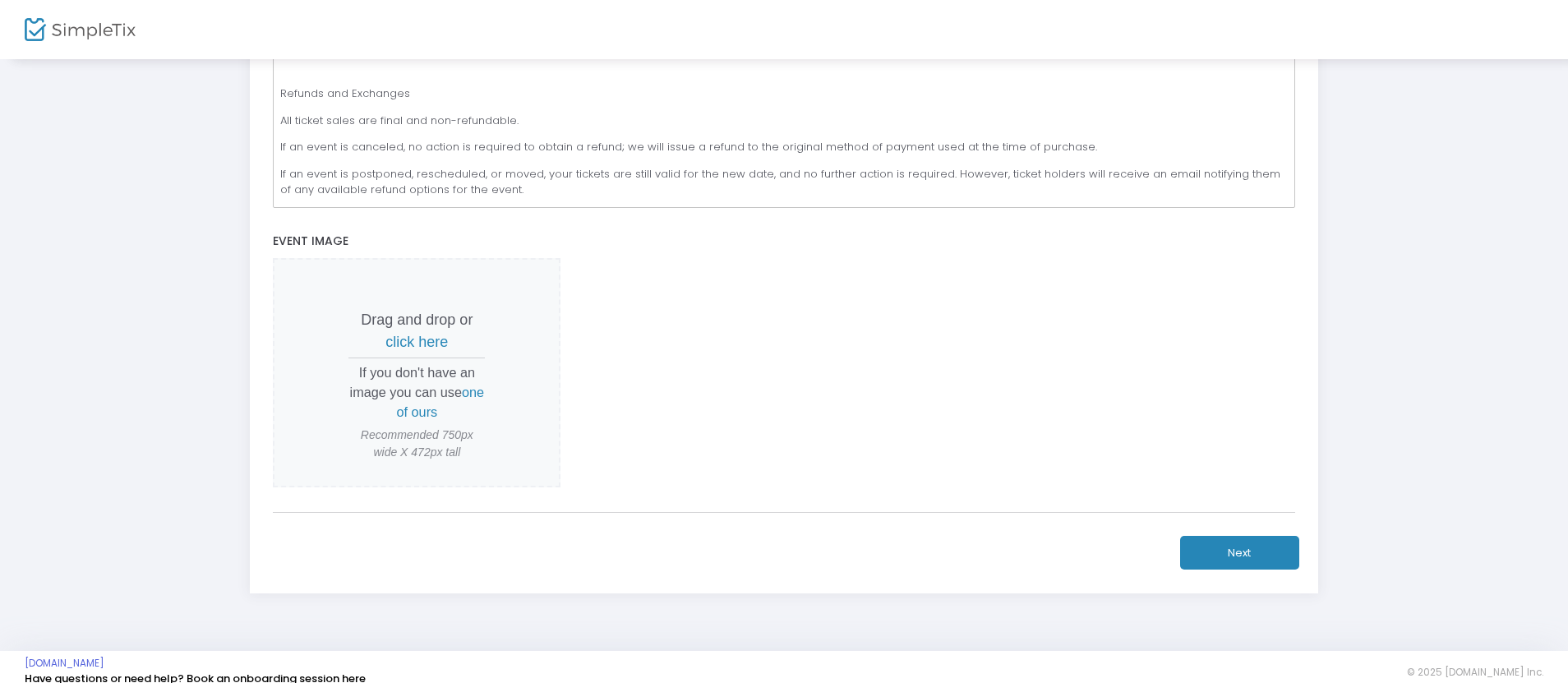
click at [416, 341] on span "click here" at bounding box center [416, 342] width 63 height 16
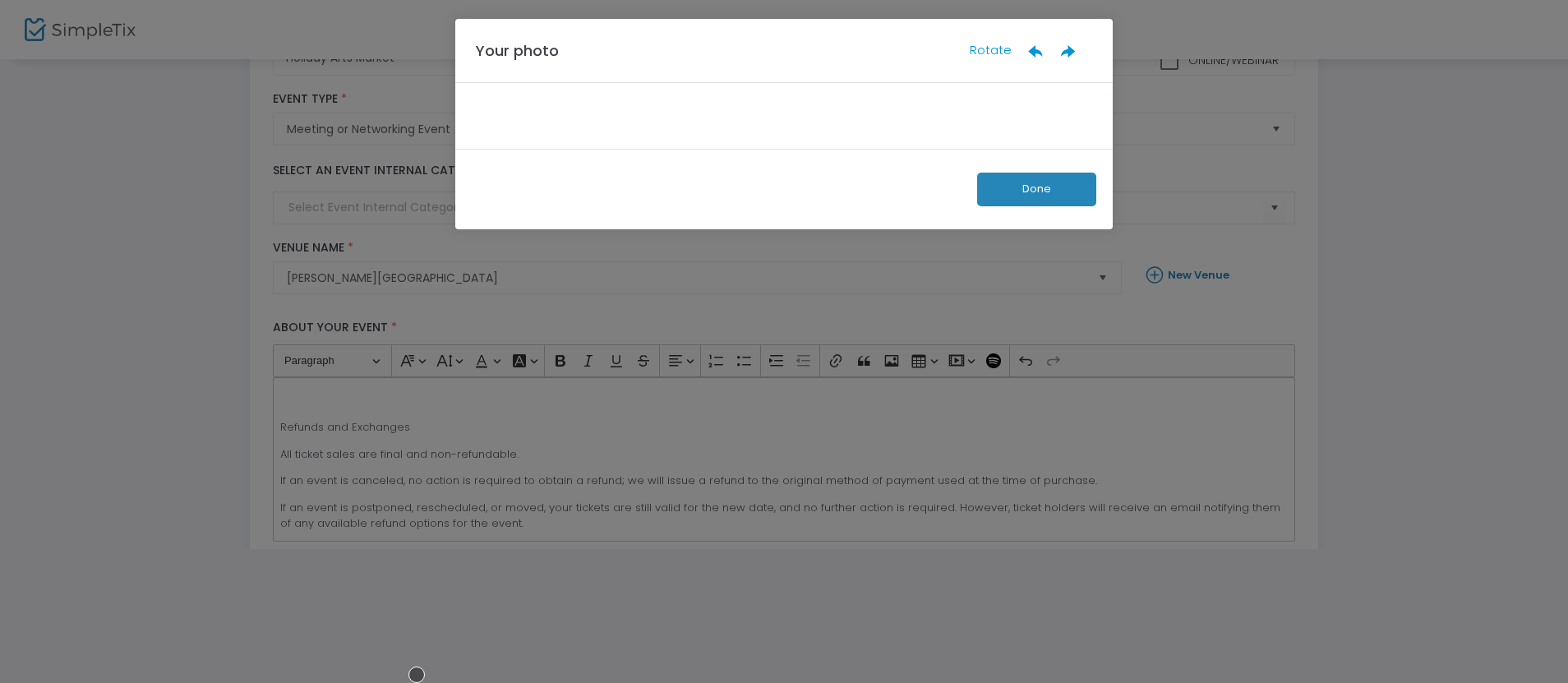
scroll to position [134, 0]
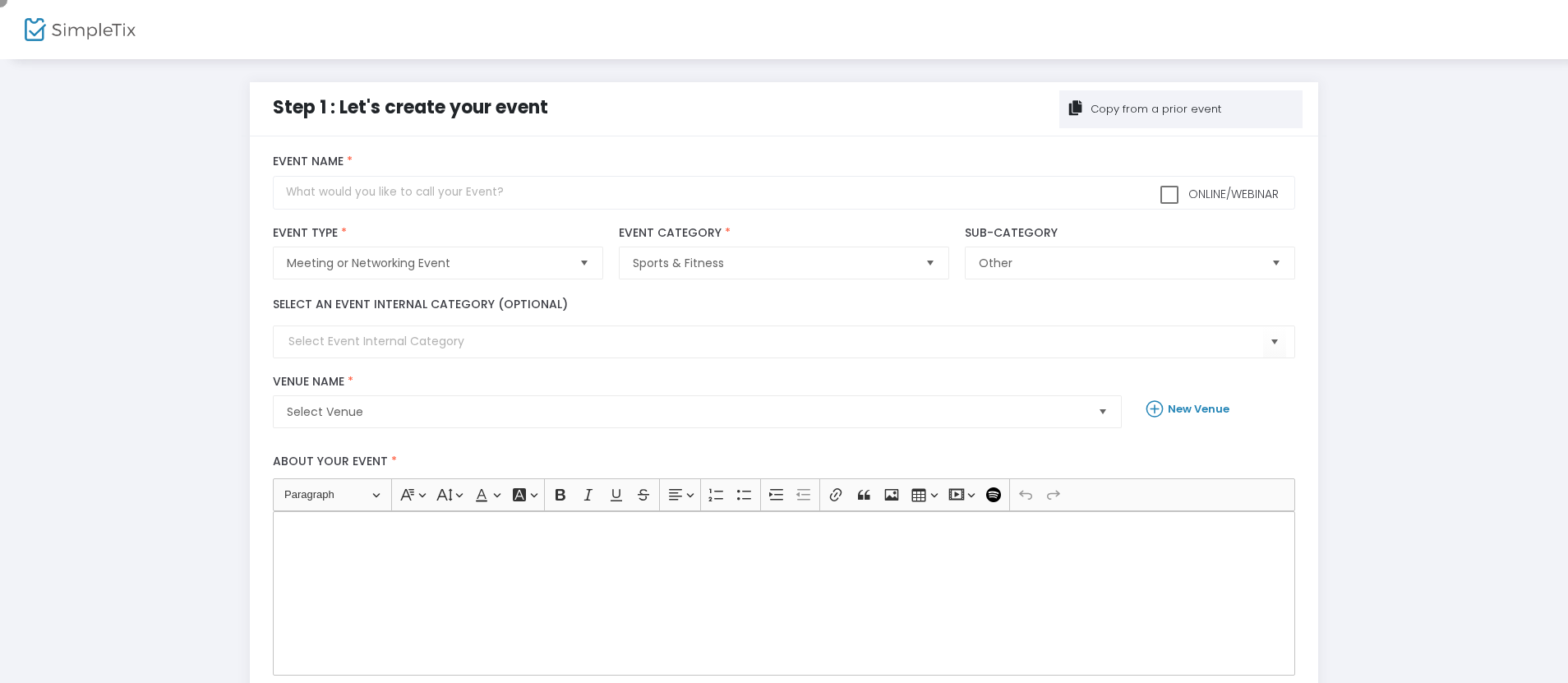
click at [1181, 109] on div "Copy from a prior event" at bounding box center [1154, 109] width 133 height 16
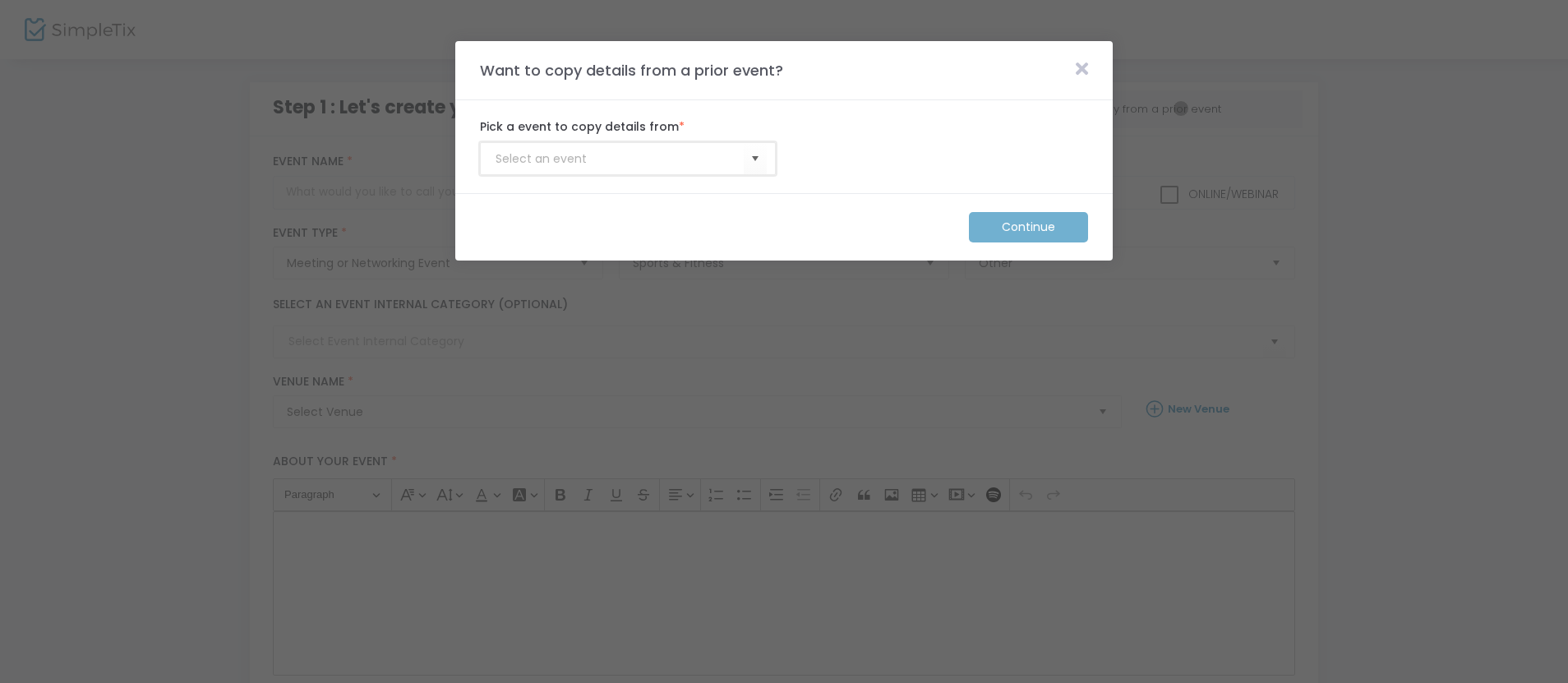
click at [619, 159] on input at bounding box center [619, 159] width 248 height 17
type input "Membership_Template"
click at [1028, 227] on m-button "Continue" at bounding box center [1027, 228] width 119 height 31
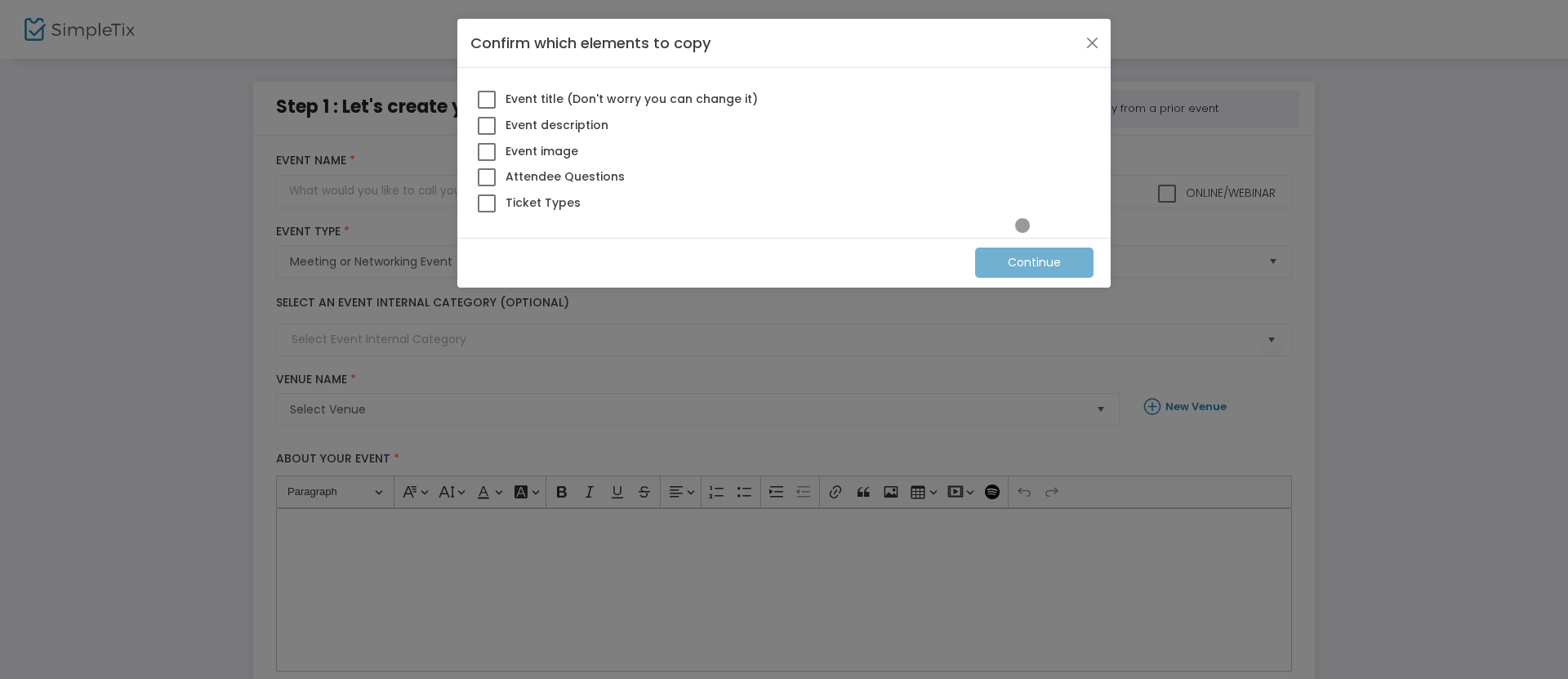
click at [487, 203] on span at bounding box center [487, 204] width 18 height 18
click at [487, 213] on input "Ticket Types" at bounding box center [486, 213] width 1 height 1
checkbox input "true"
click at [1035, 262] on m-button "Continue" at bounding box center [1034, 262] width 118 height 31
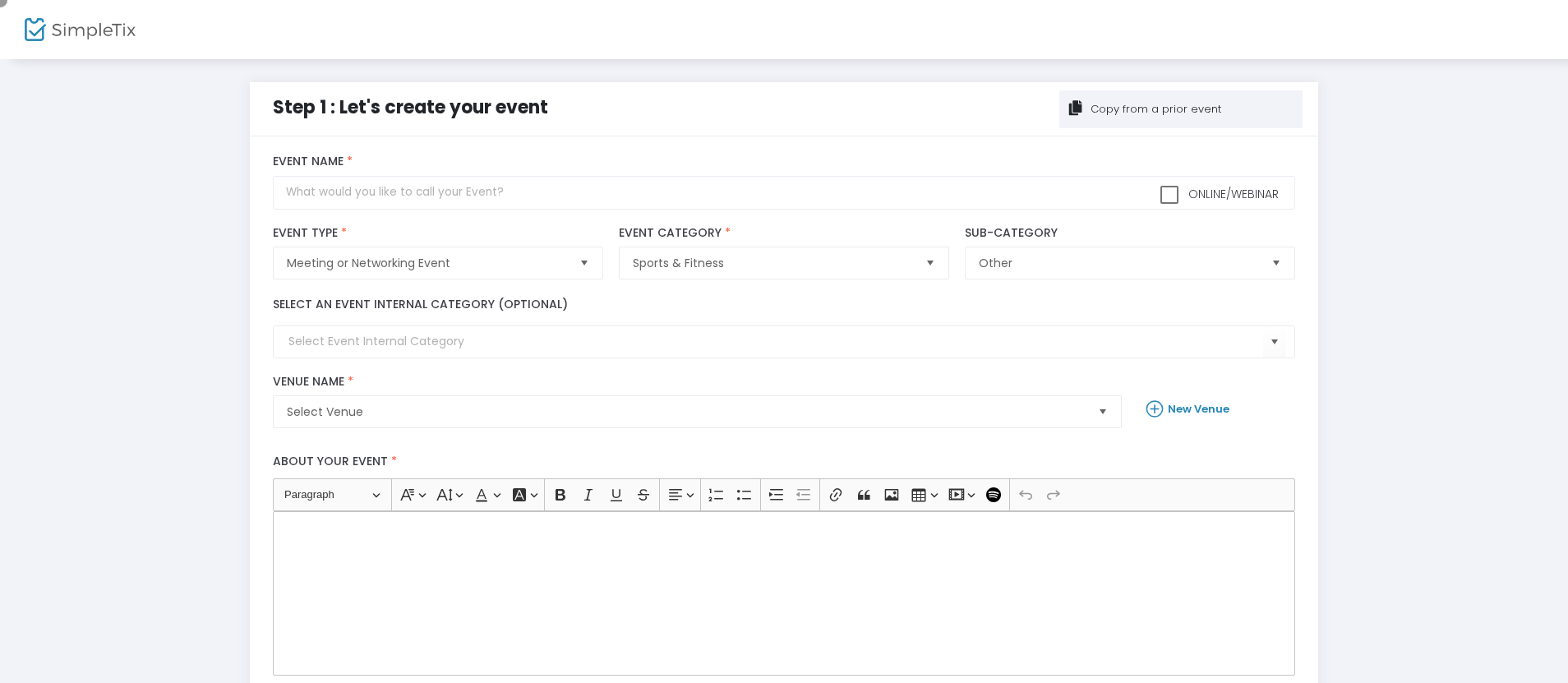
click at [1181, 109] on div "Copy from a prior event" at bounding box center [1154, 109] width 133 height 16
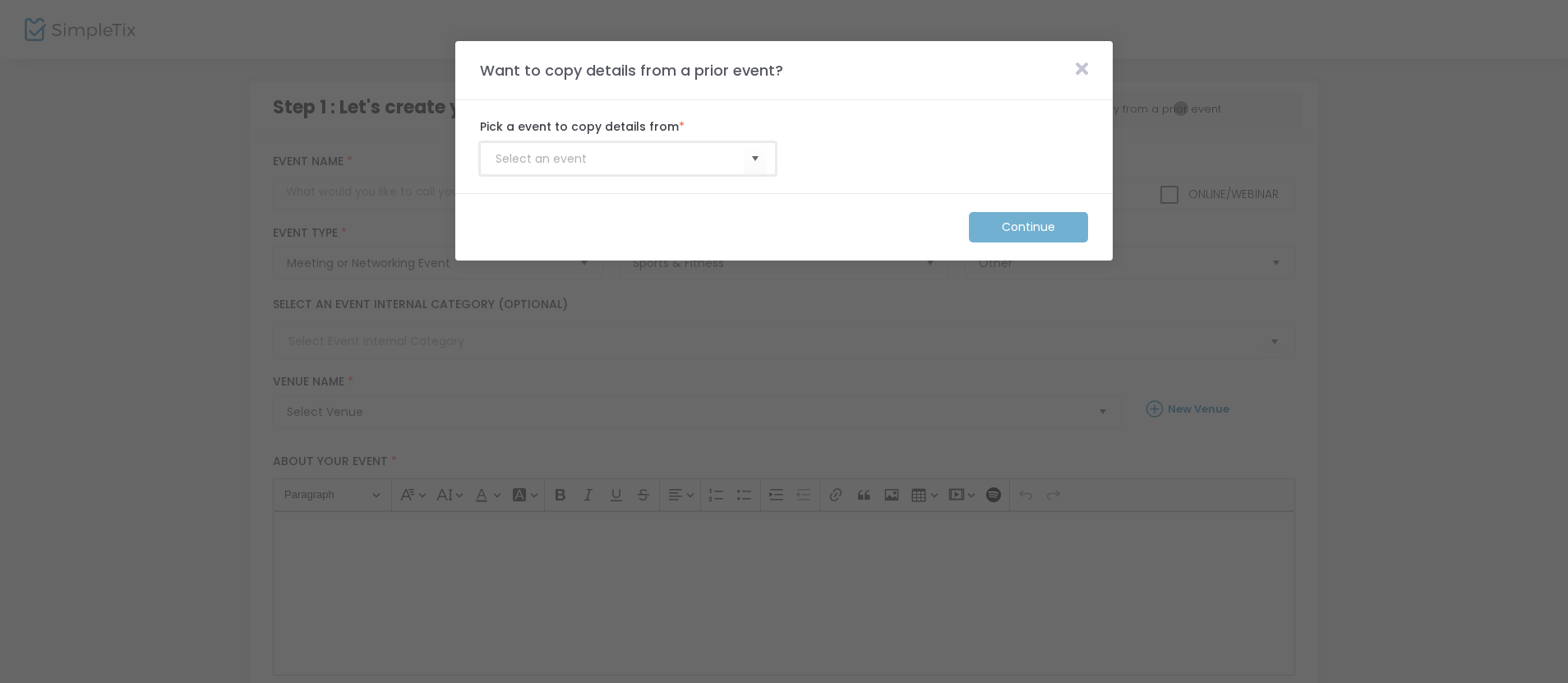
click at [619, 159] on input at bounding box center [619, 159] width 248 height 17
type input "Membership_Template"
click at [1028, 227] on m-button "Continue" at bounding box center [1027, 228] width 119 height 31
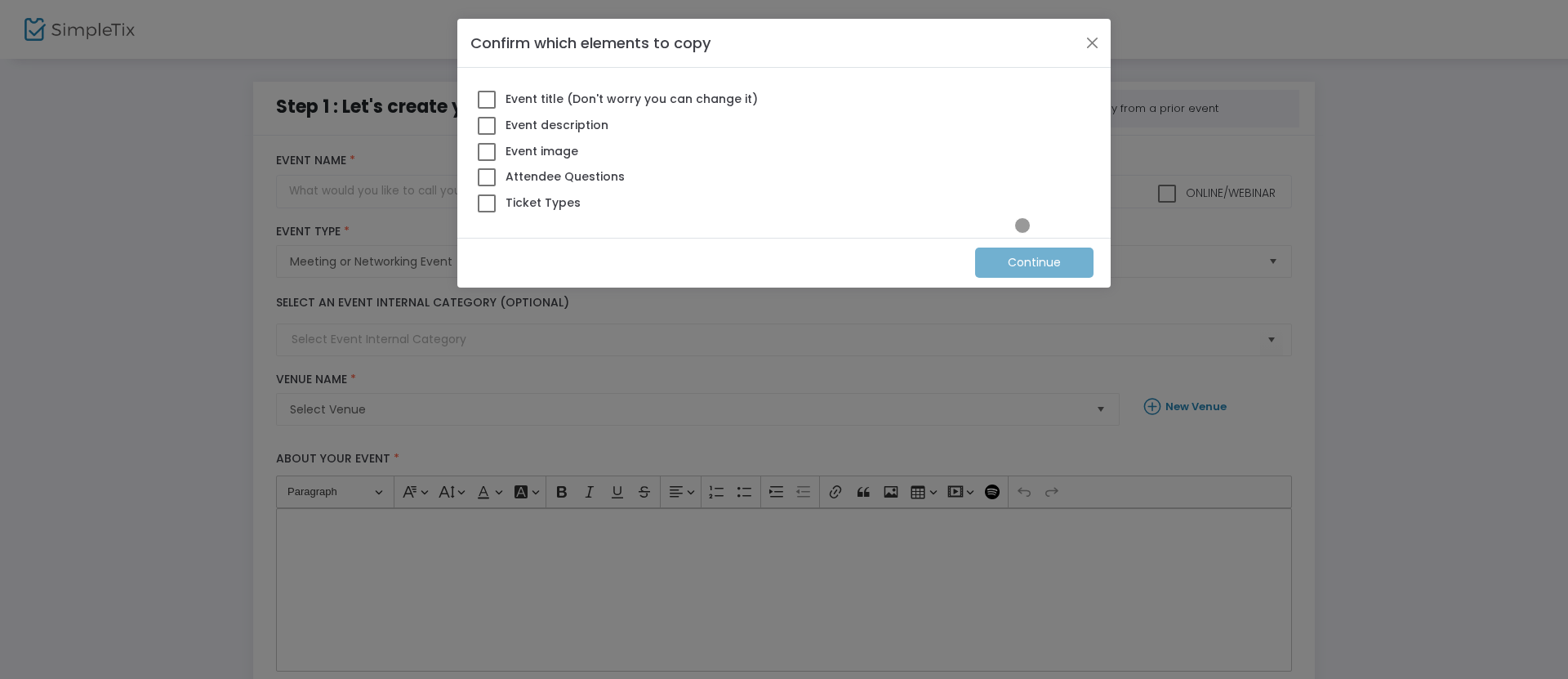
click at [487, 203] on span at bounding box center [487, 204] width 18 height 18
click at [487, 213] on input "Ticket Types" at bounding box center [486, 213] width 1 height 1
checkbox input "true"
click at [1035, 262] on m-button "Continue" at bounding box center [1034, 262] width 118 height 31
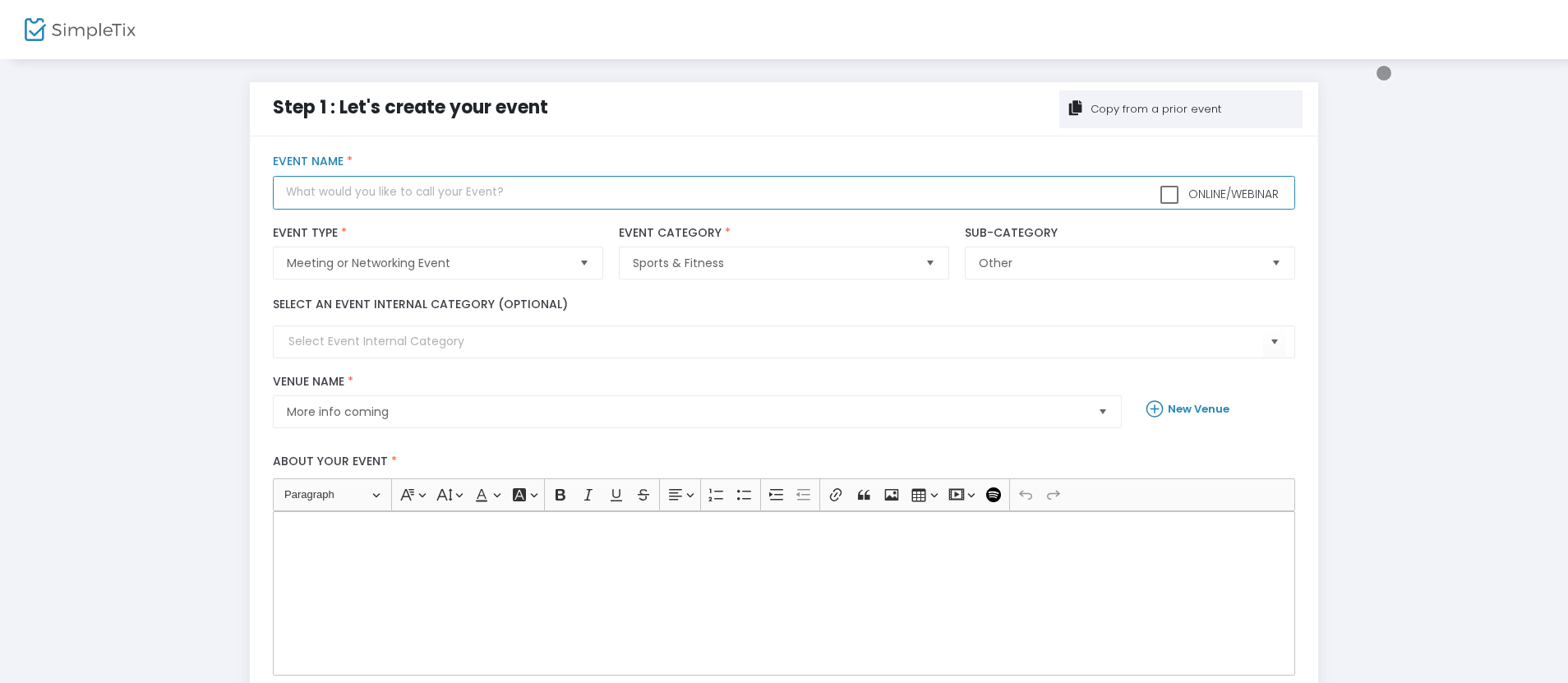
click at [784, 192] on input "text" at bounding box center [784, 192] width 1021 height 34
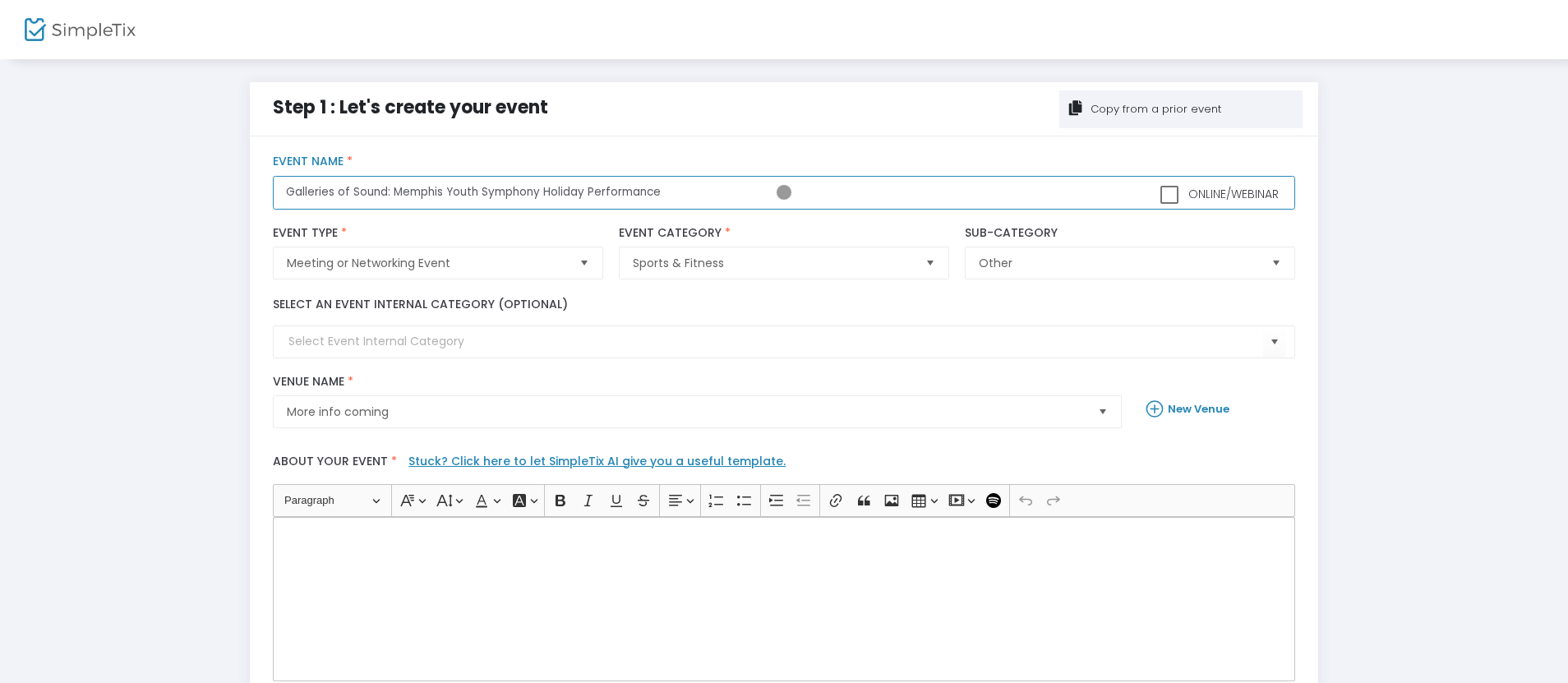
type input "Galleries of Sound: Memphis Youth Symphony Holiday Performance"
click at [784, 599] on div "Rich Text Editor, main" at bounding box center [784, 599] width 1021 height 164
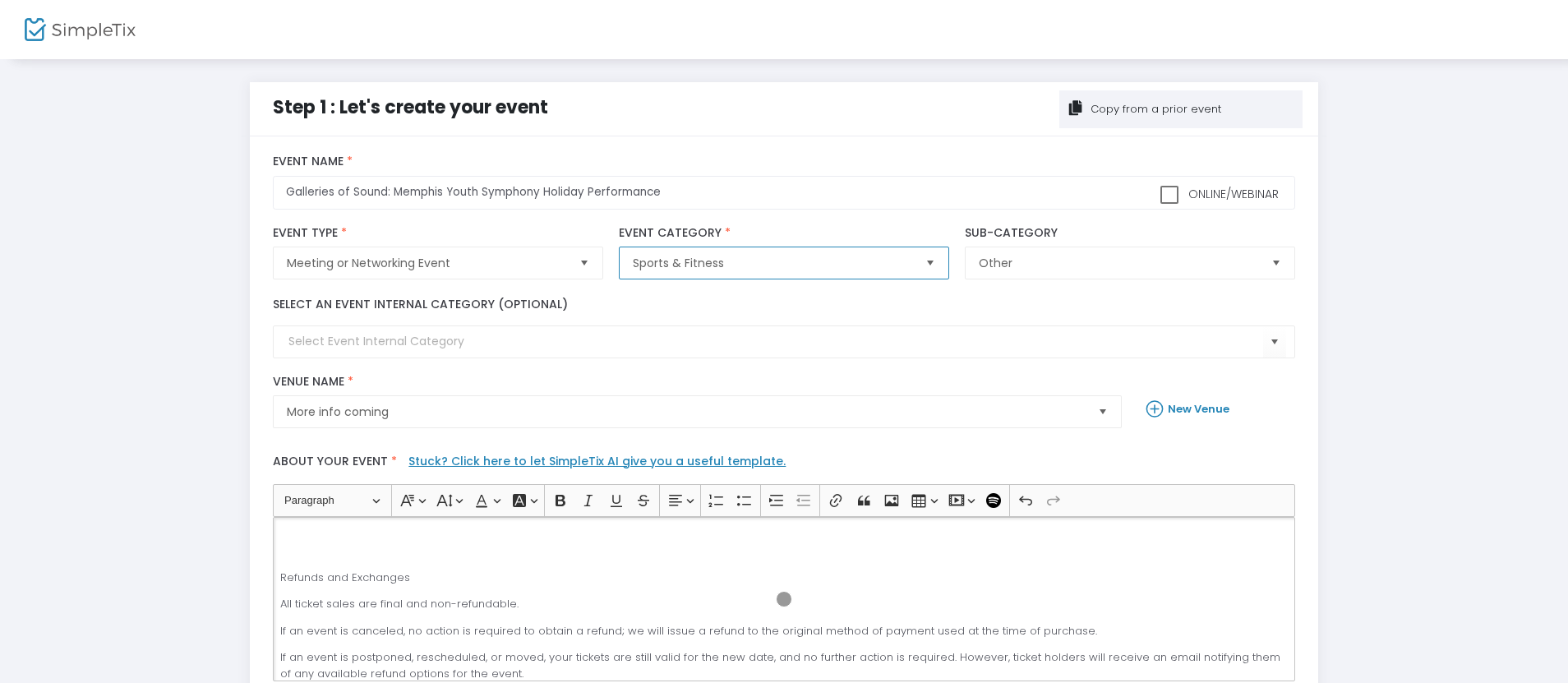
click at [773, 263] on span "Sports & Fitness" at bounding box center [772, 263] width 278 height 16
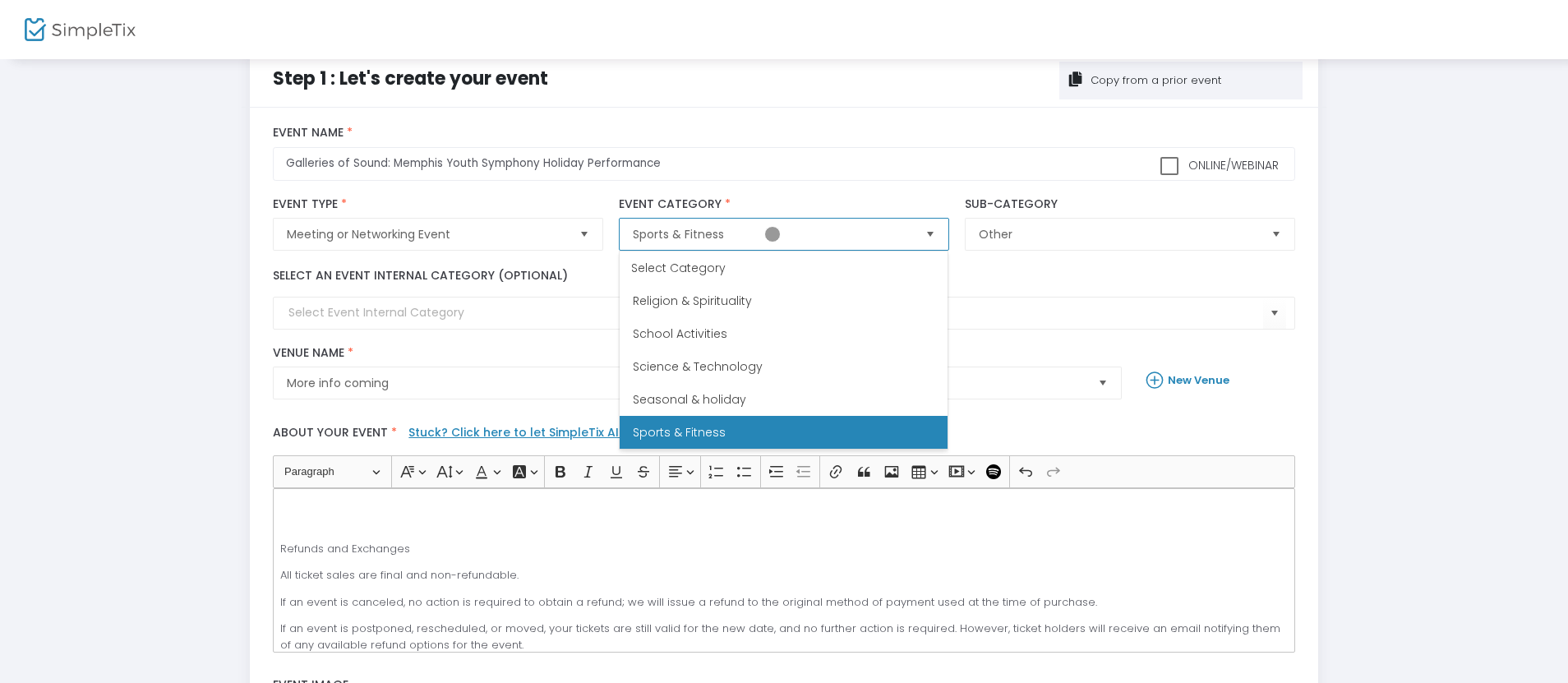
scroll to position [395, 0]
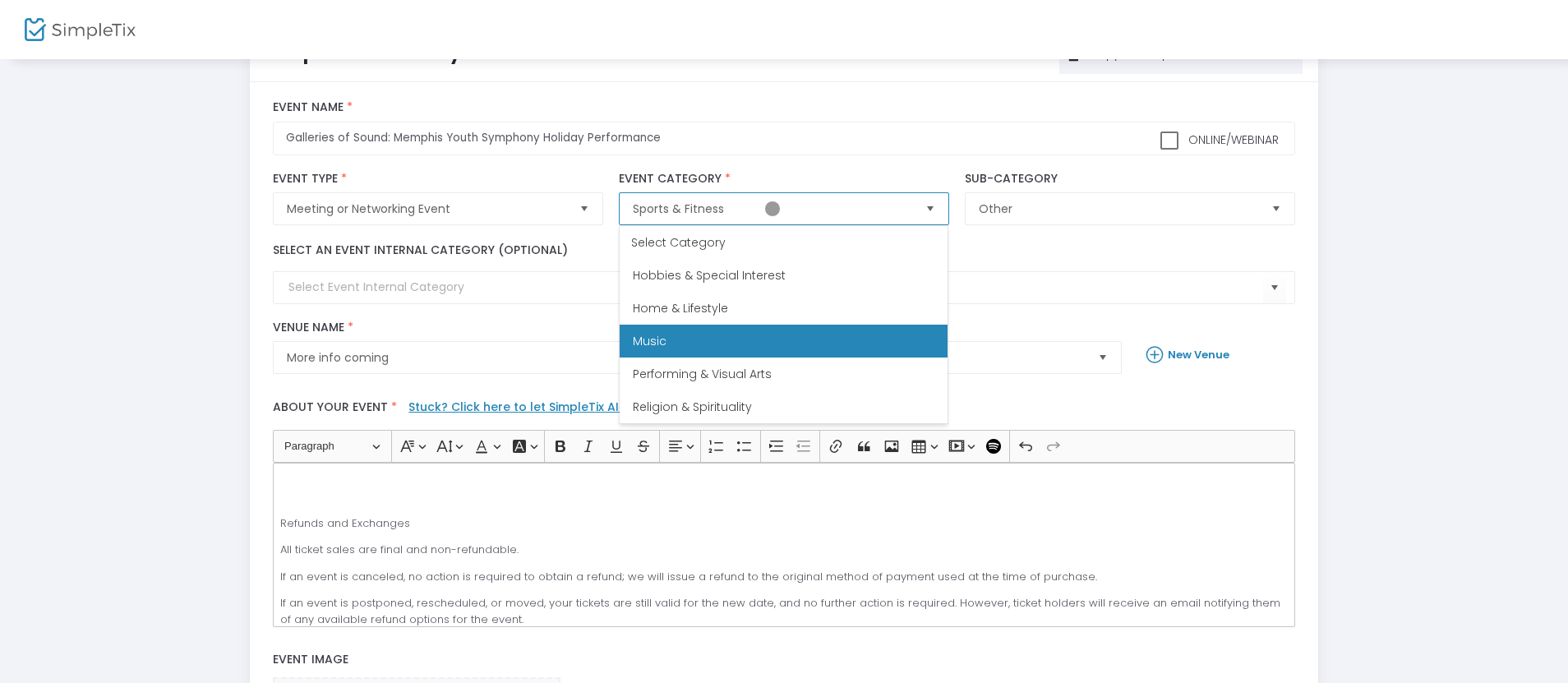
click at [649, 341] on span "Music" at bounding box center [649, 341] width 34 height 16
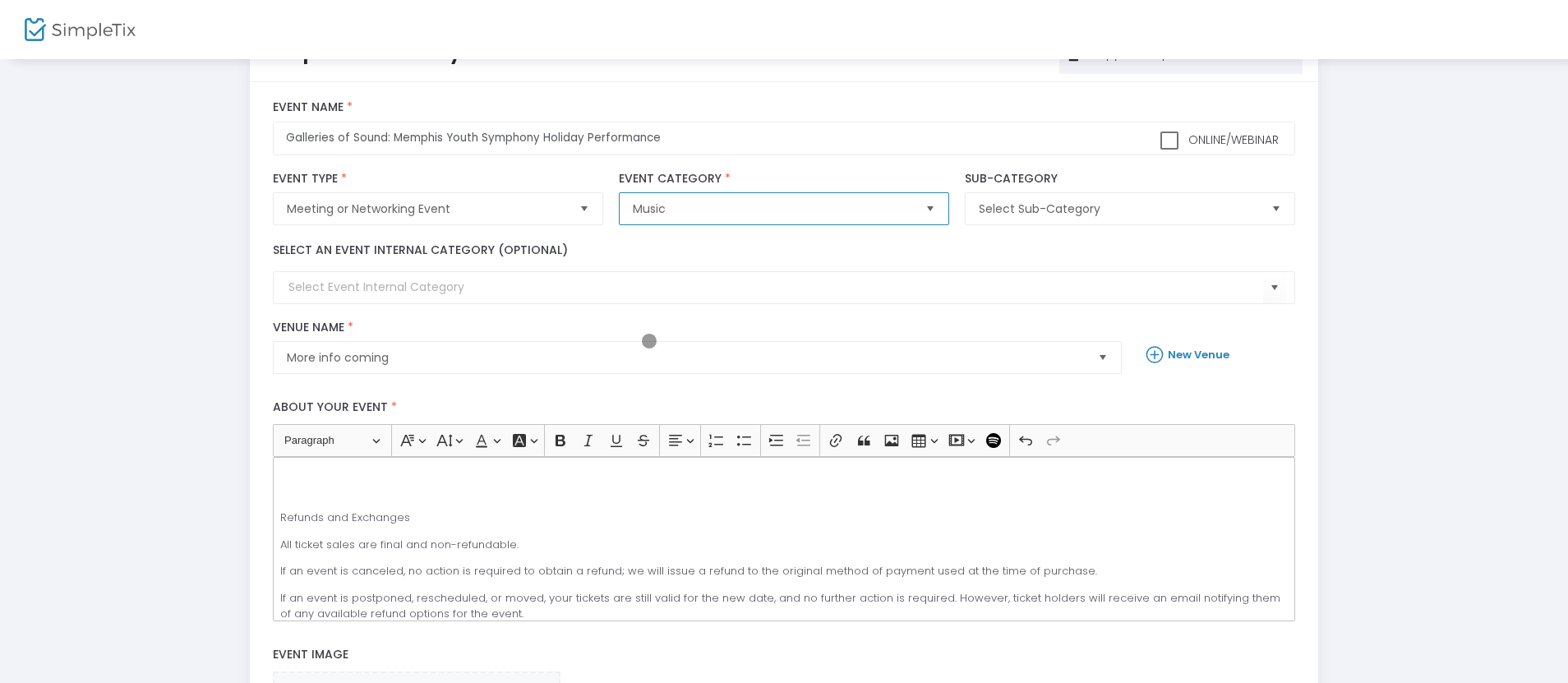
scroll to position [71, 0]
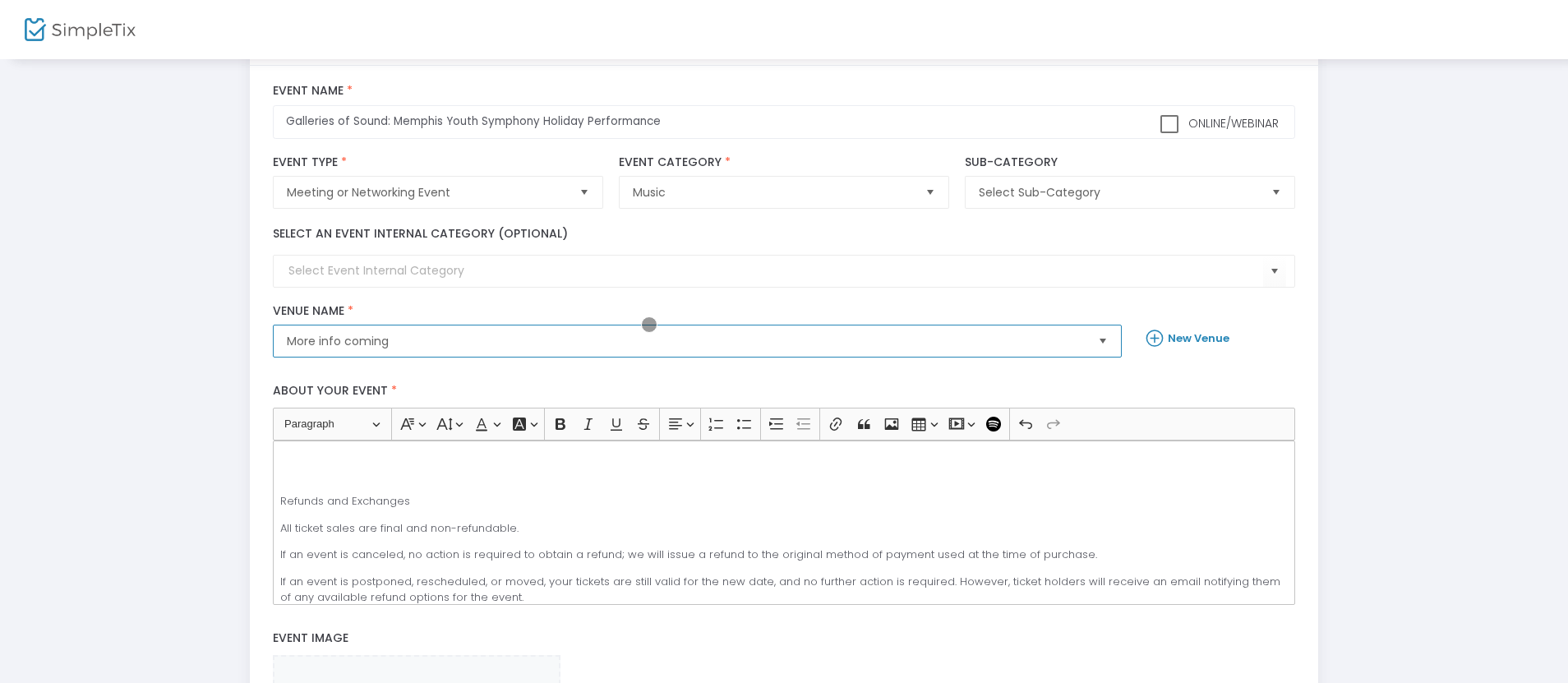
click at [686, 341] on span "More info coming" at bounding box center [686, 341] width 798 height 16
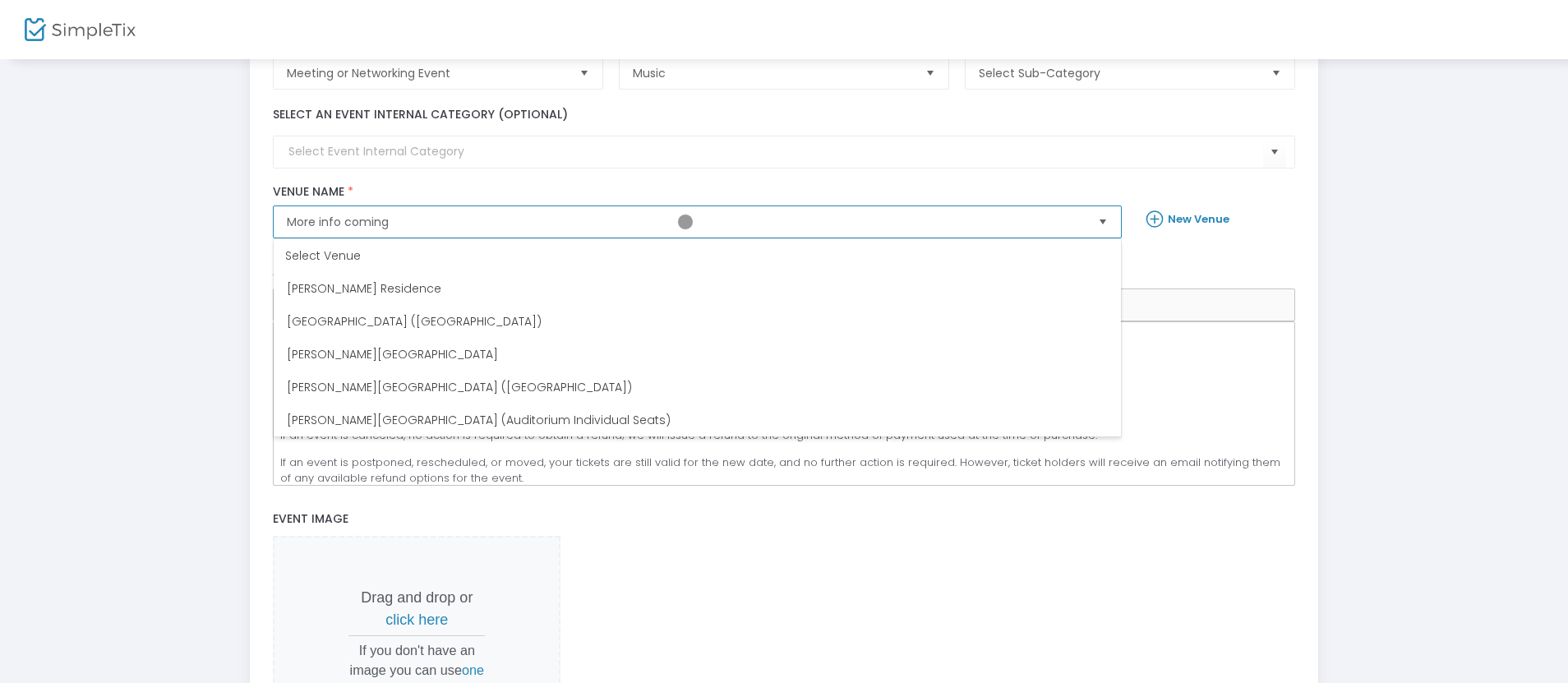
scroll to position [203, 0]
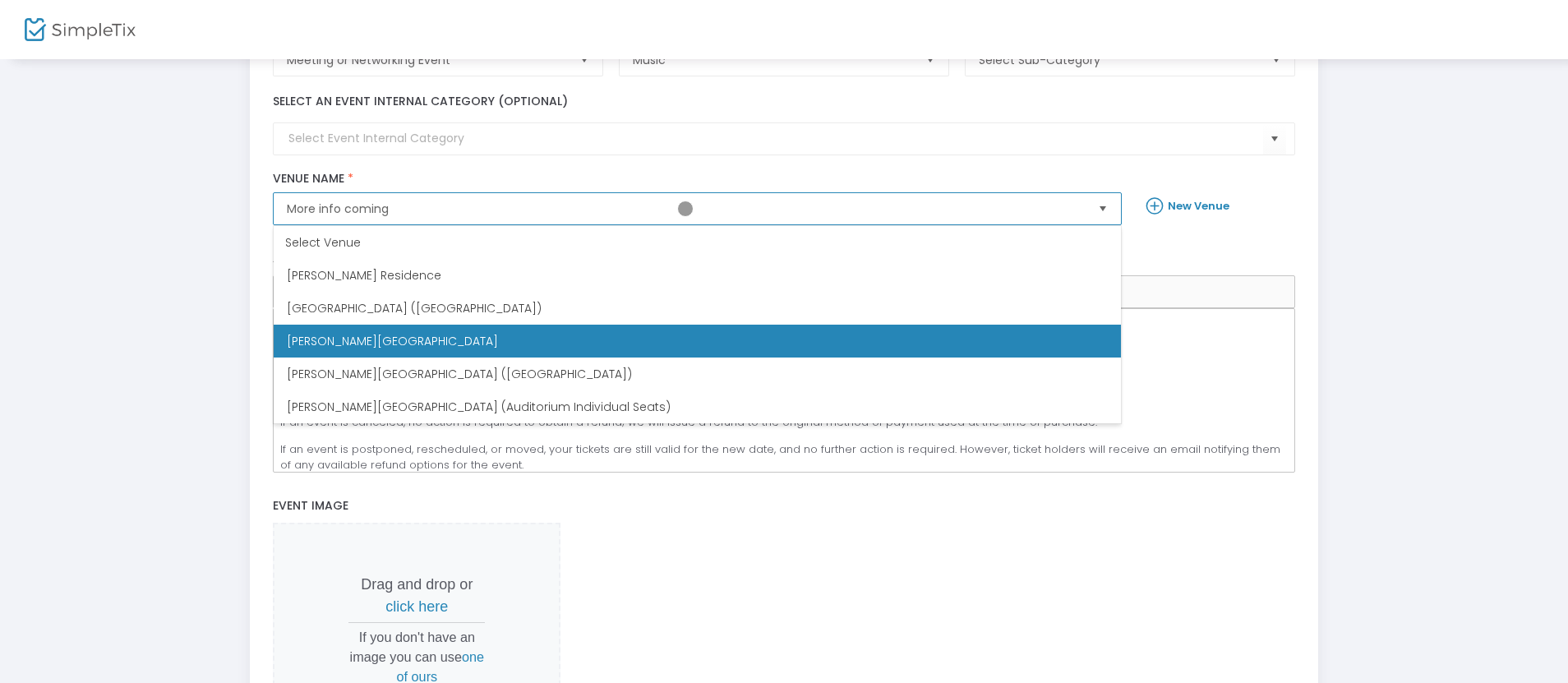
click at [375, 341] on span "[PERSON_NAME][GEOGRAPHIC_DATA]" at bounding box center [392, 341] width 211 height 16
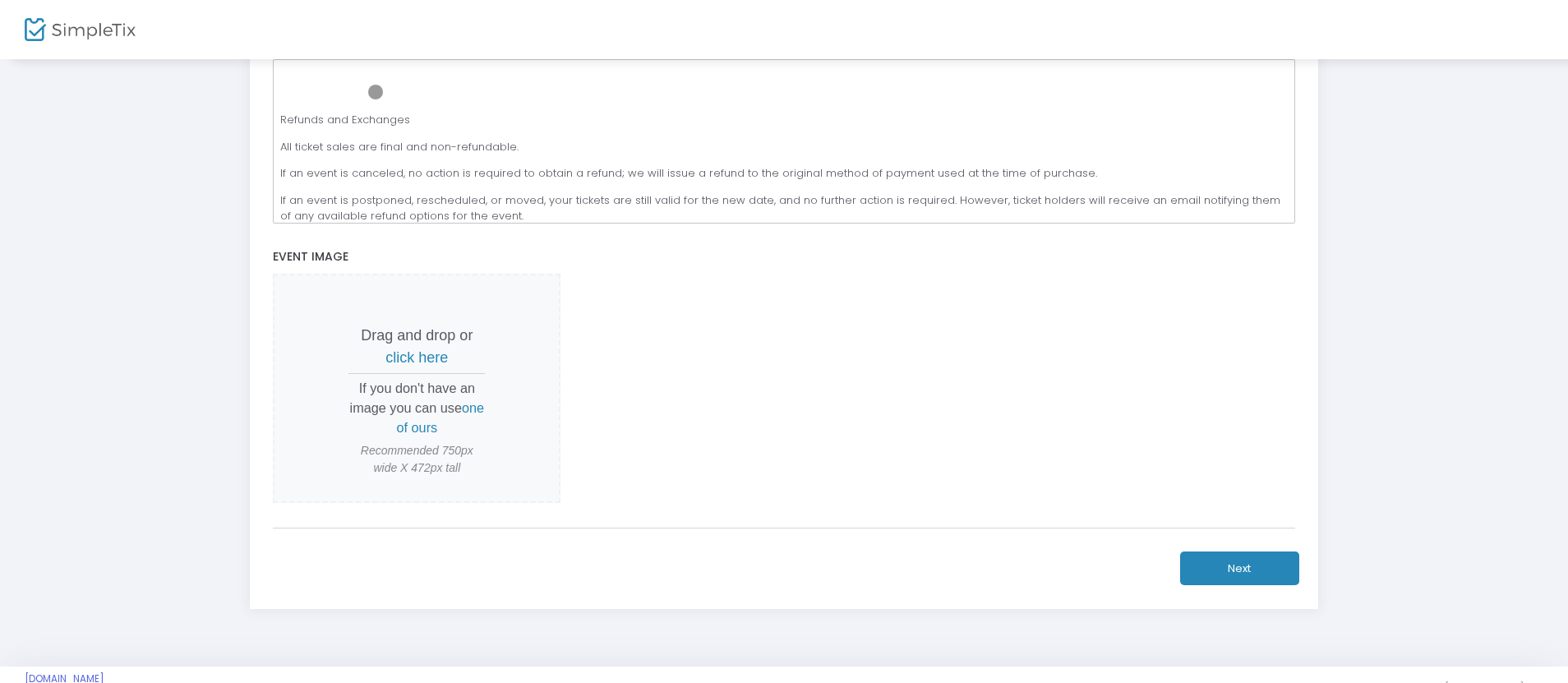
scroll to position [467, 0]
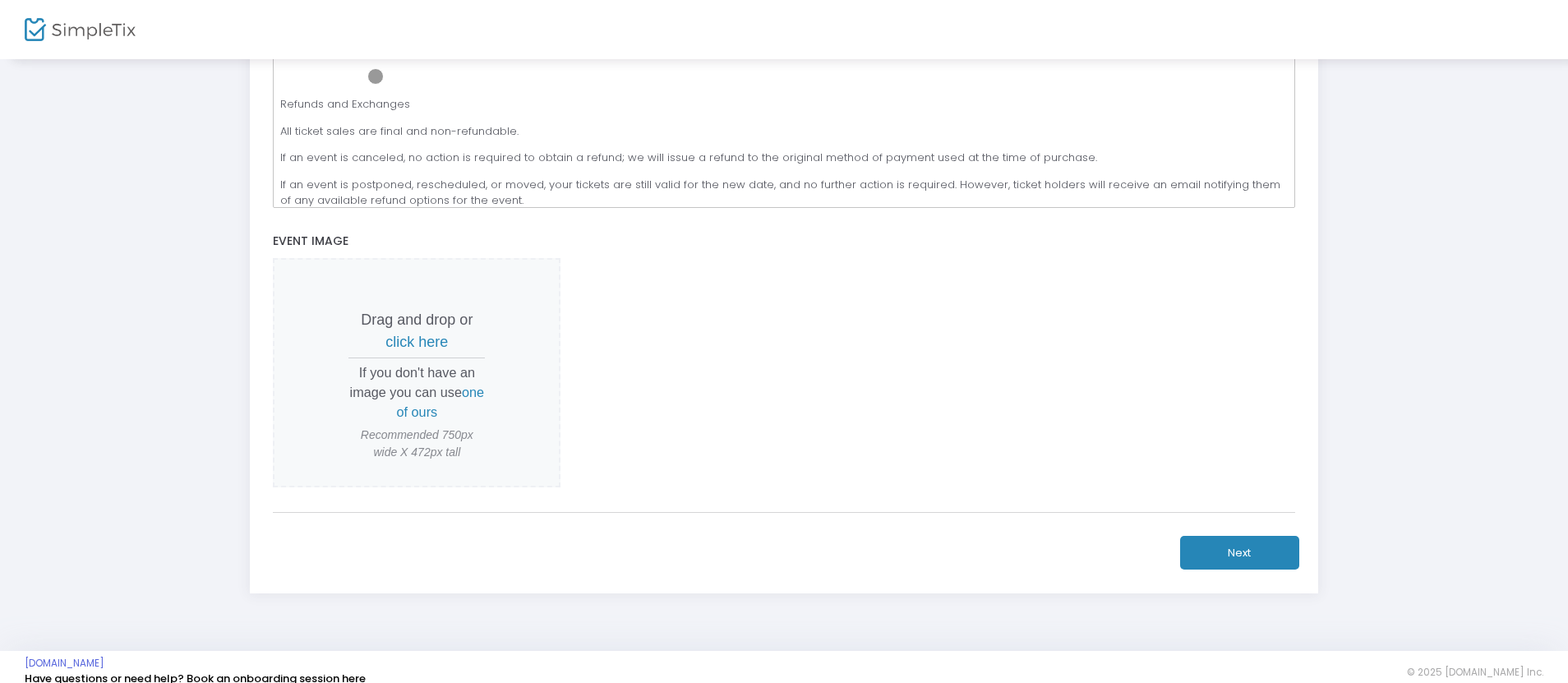
click at [416, 341] on span "click here" at bounding box center [416, 342] width 63 height 16
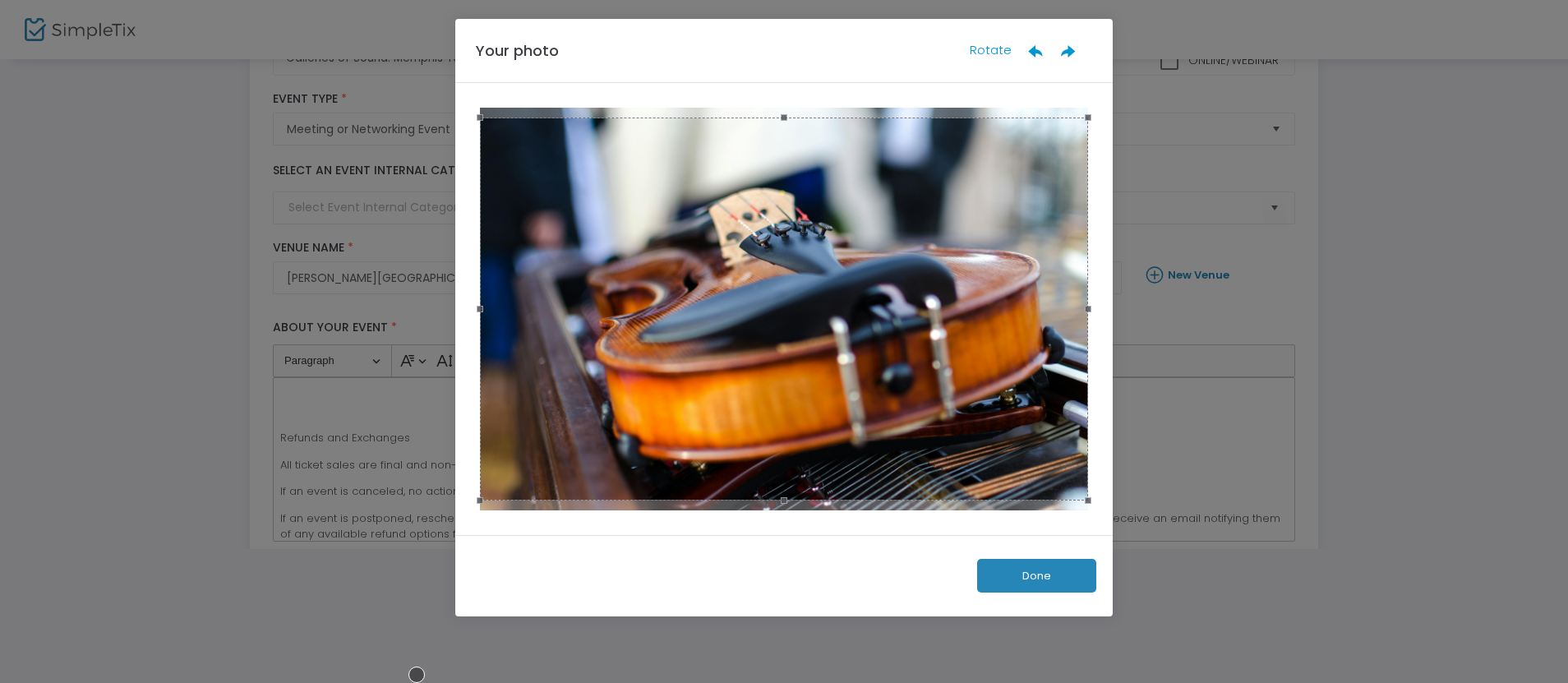
scroll to position [134, 0]
click at [1036, 575] on button "Done" at bounding box center [1036, 575] width 119 height 34
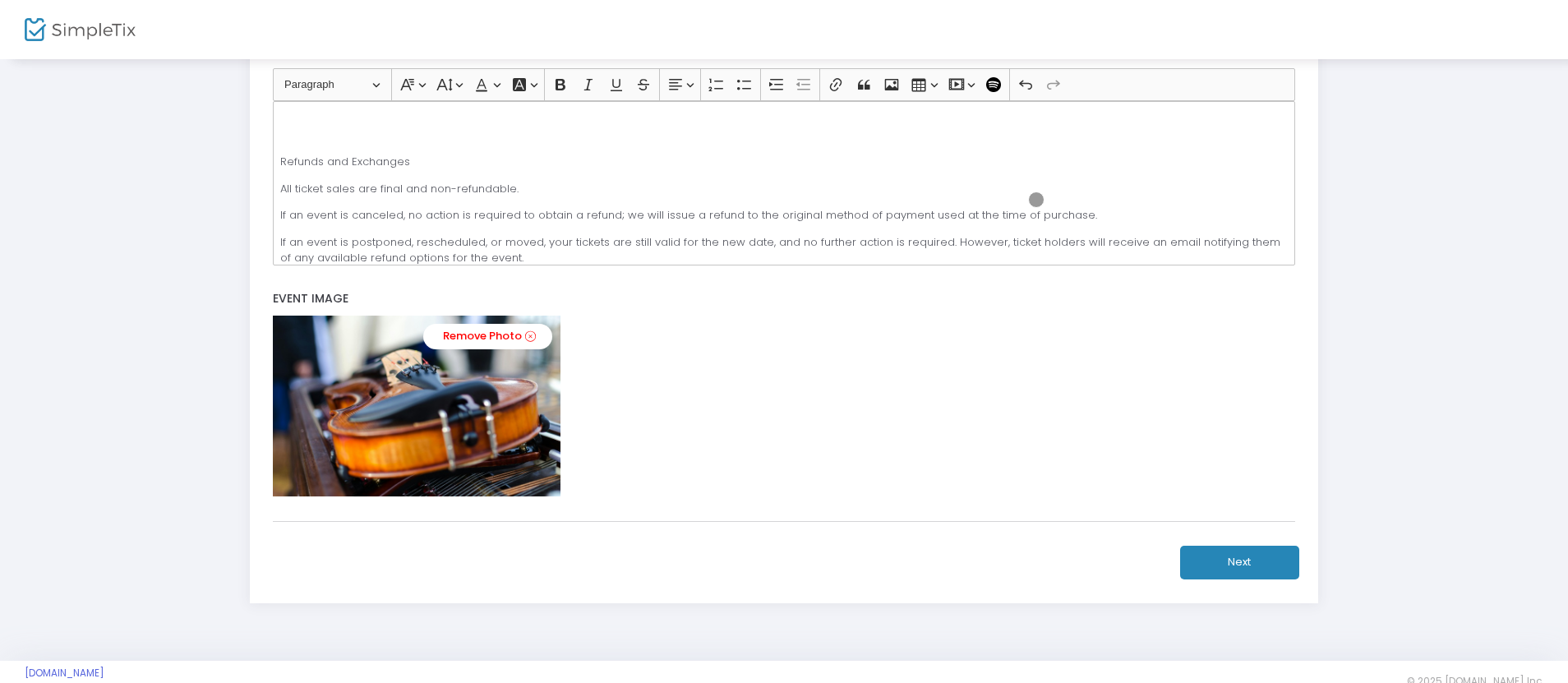
scroll to position [436, 0]
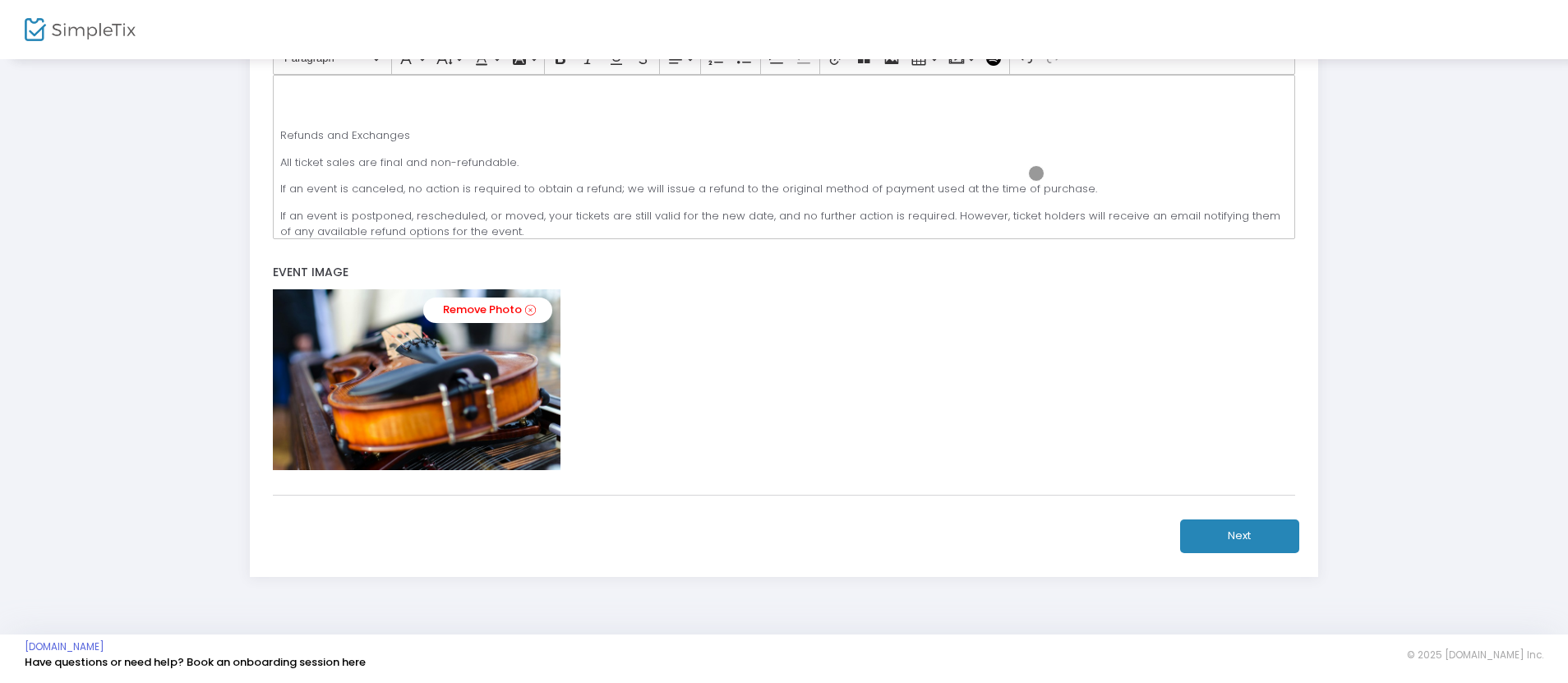
click at [1239, 535] on button "Next" at bounding box center [1239, 536] width 119 height 34
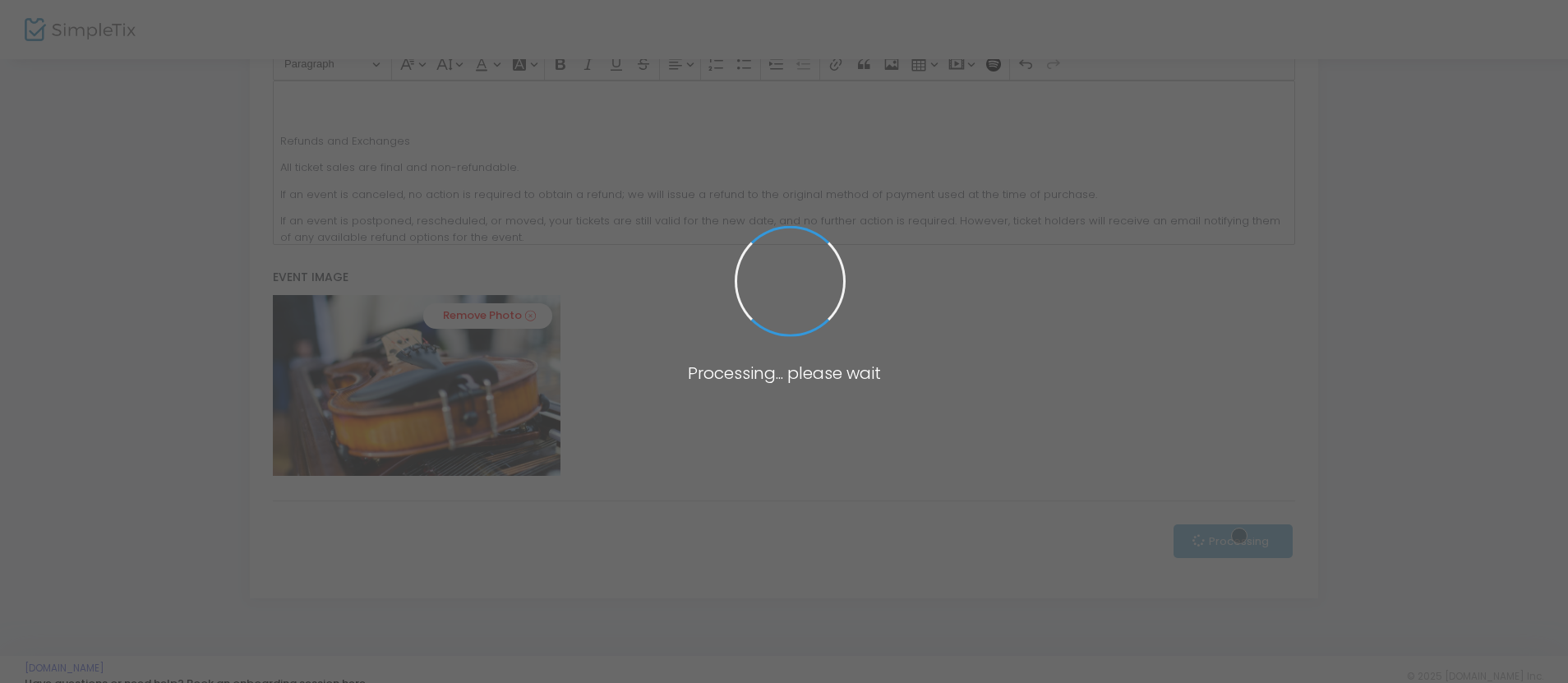
scroll to position [298, 0]
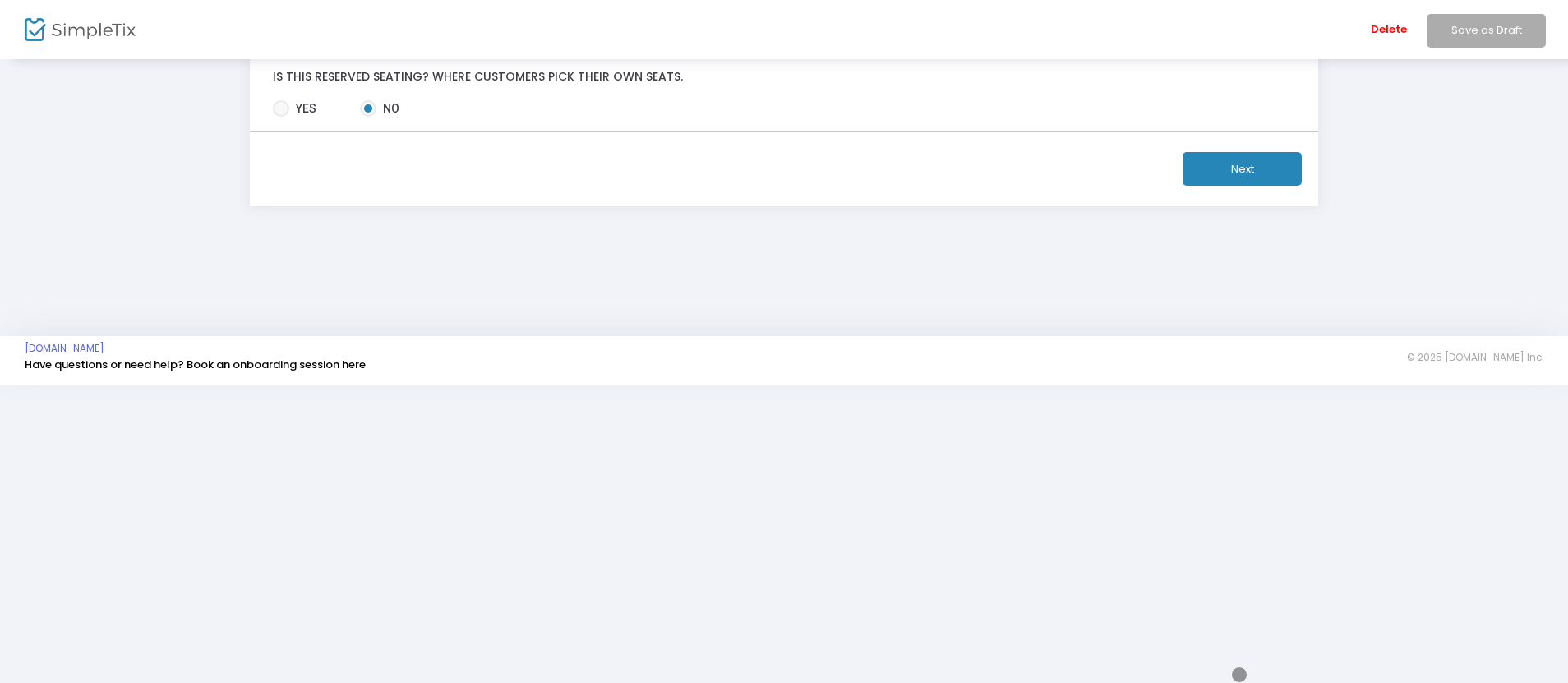
click at [383, 16] on div "Delete Save as Draft" at bounding box center [889, 29] width 1359 height 59
type input "12/13/202"
type input "12:00 AM"
type input "12/13/202"
type input "[DATE]"
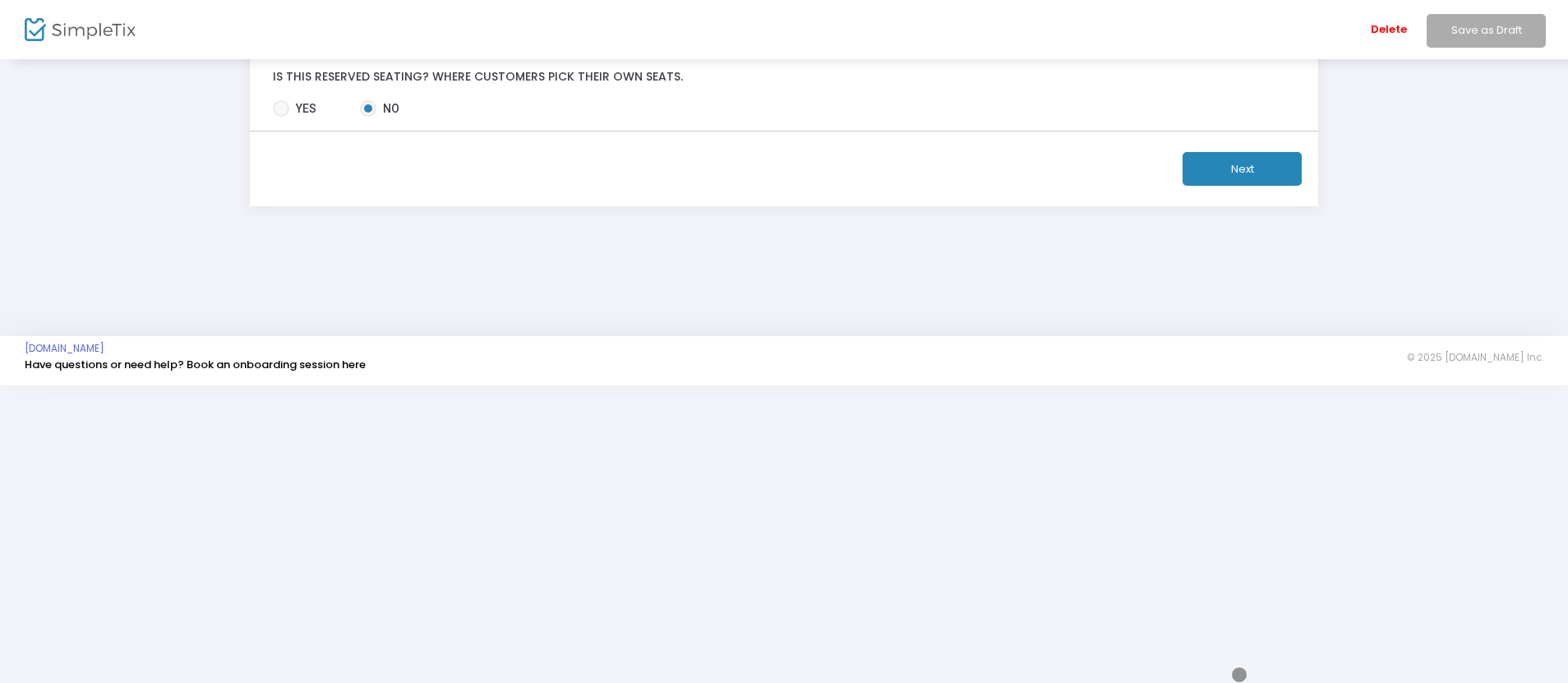
type input "[DATE]"
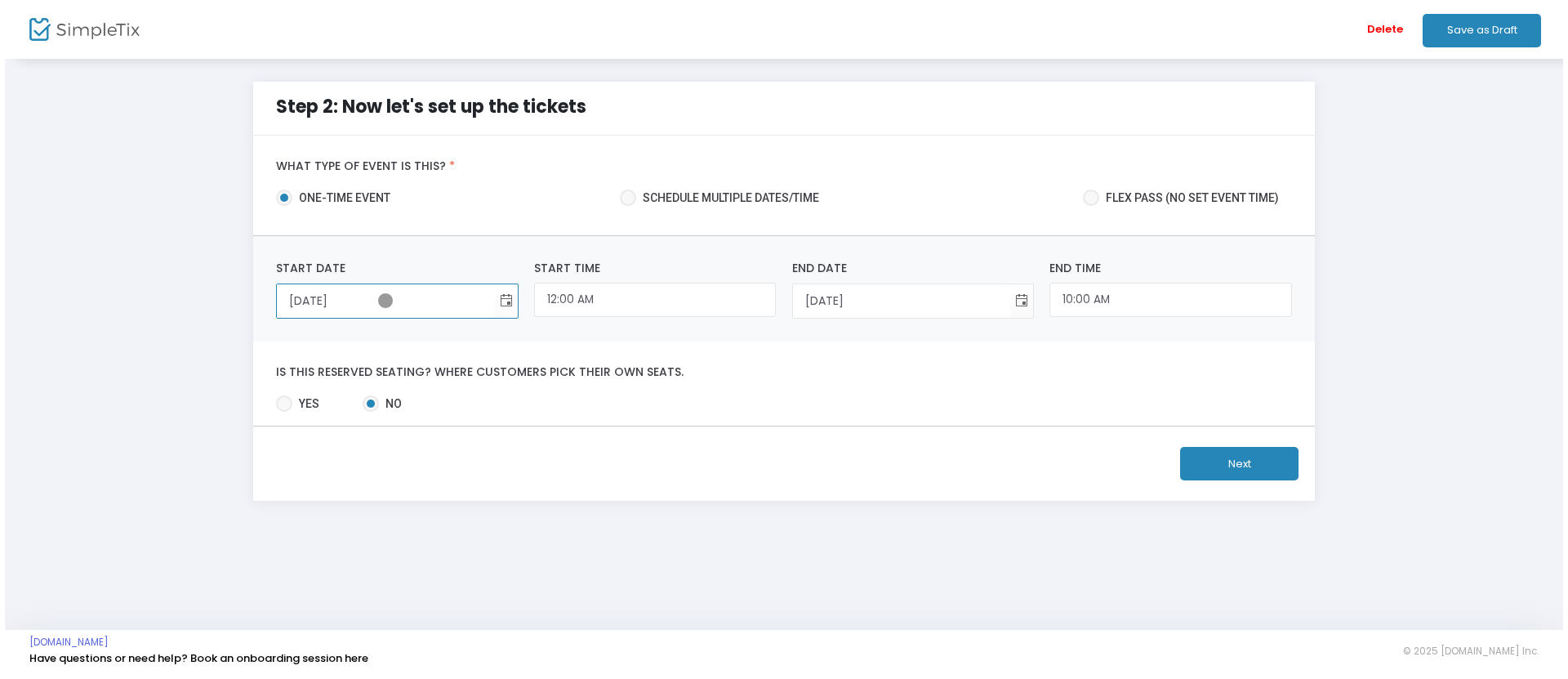
scroll to position [0, 0]
type input "[DATE]"
click at [656, 299] on input "12:00 AM" at bounding box center [655, 299] width 242 height 35
type input "12:30 PM"
click at [1170, 299] on input "10:00 AM" at bounding box center [1170, 299] width 242 height 35
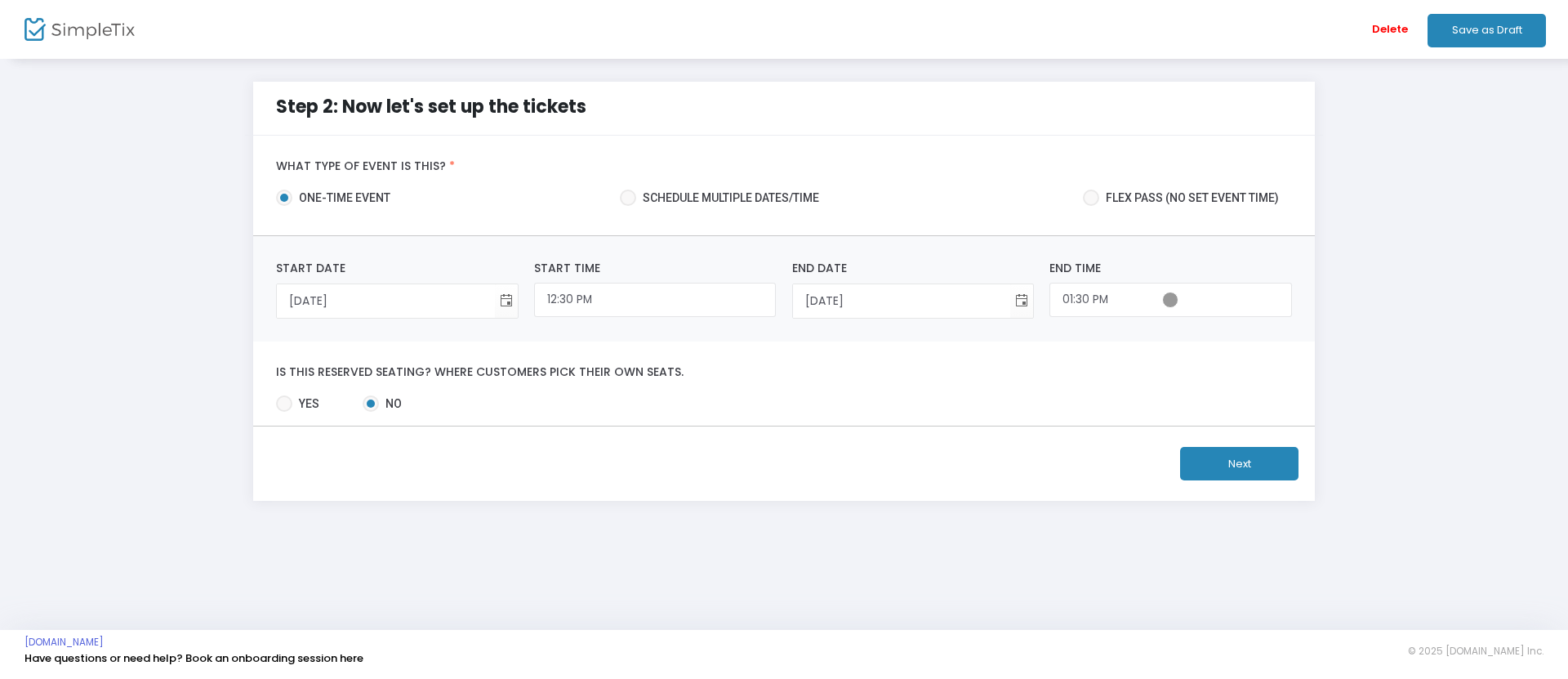
click at [1239, 463] on button "Next" at bounding box center [1239, 463] width 118 height 33
type input "1:30 PM"
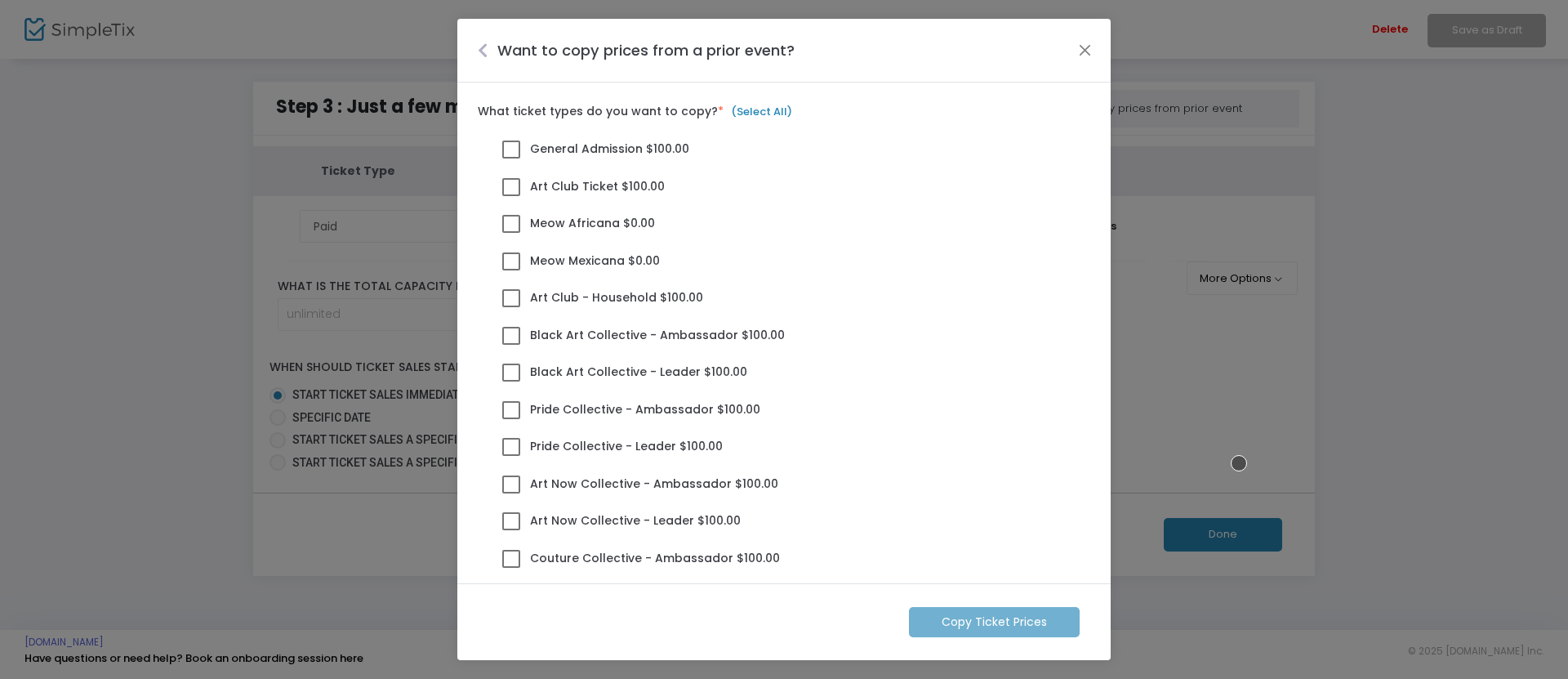
scroll to position [378, 0]
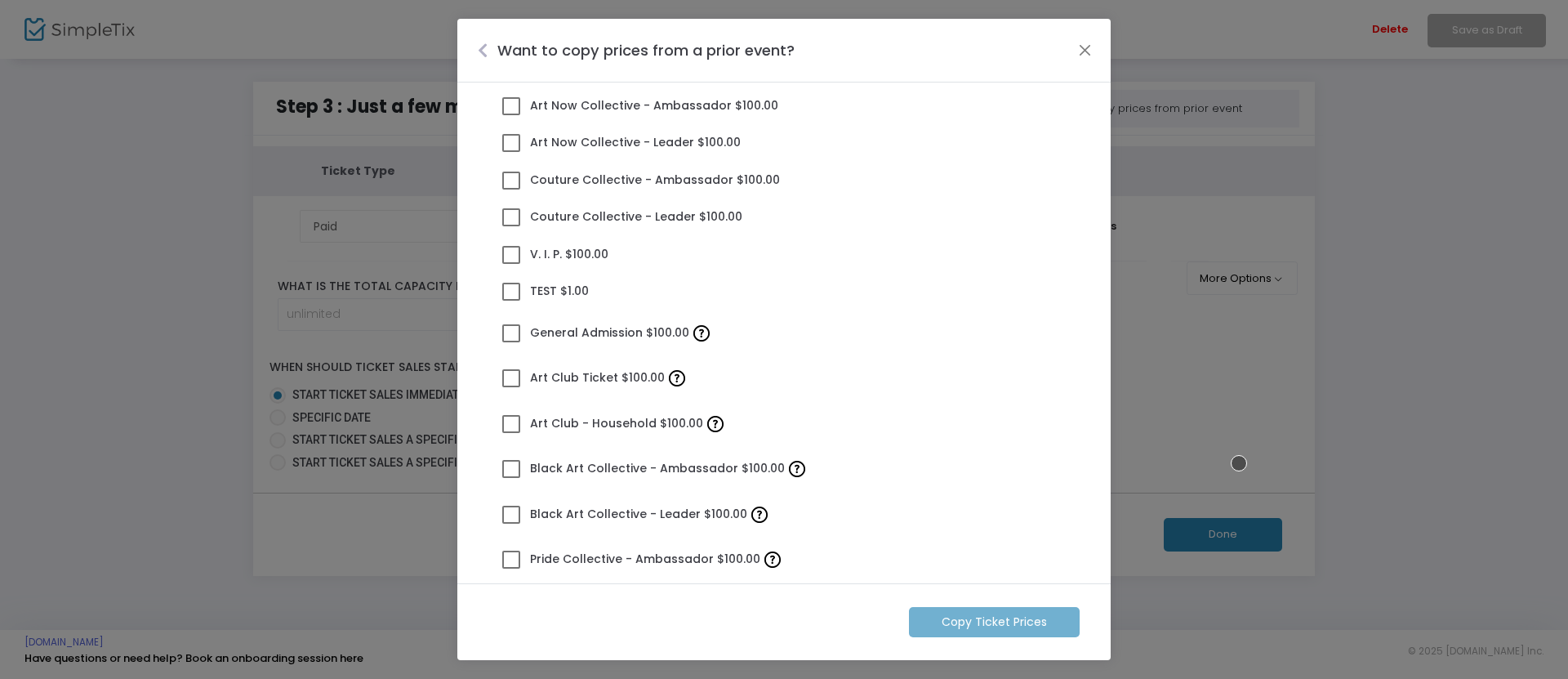
click at [511, 333] on span at bounding box center [511, 334] width 18 height 18
click at [511, 343] on input "General Admission $100.00" at bounding box center [510, 343] width 1 height 1
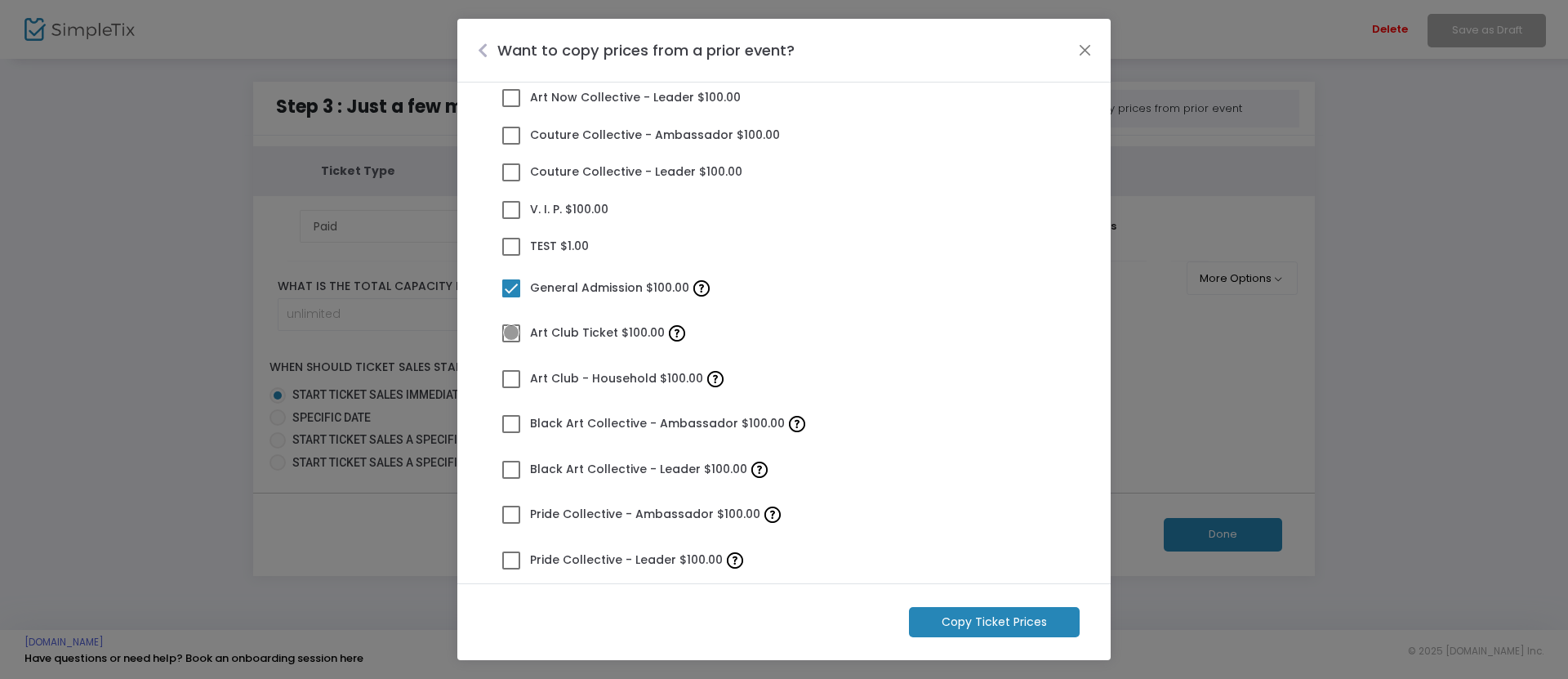
click at [511, 333] on span at bounding box center [511, 334] width 18 height 18
click at [511, 343] on input "Art Club Ticket $100.00" at bounding box center [510, 343] width 1 height 1
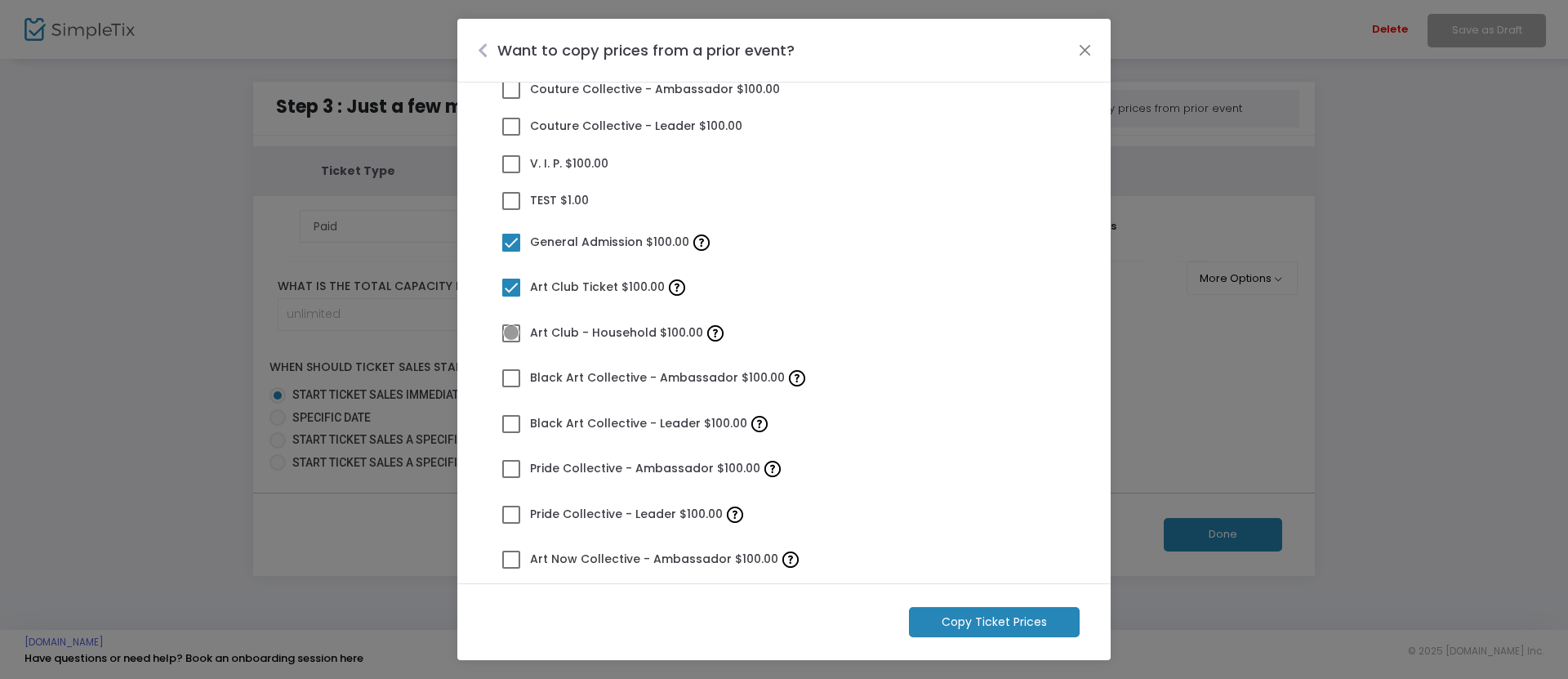
click at [511, 333] on span at bounding box center [511, 334] width 18 height 18
click at [511, 343] on input "Art Club - Household $100.00" at bounding box center [510, 343] width 1 height 1
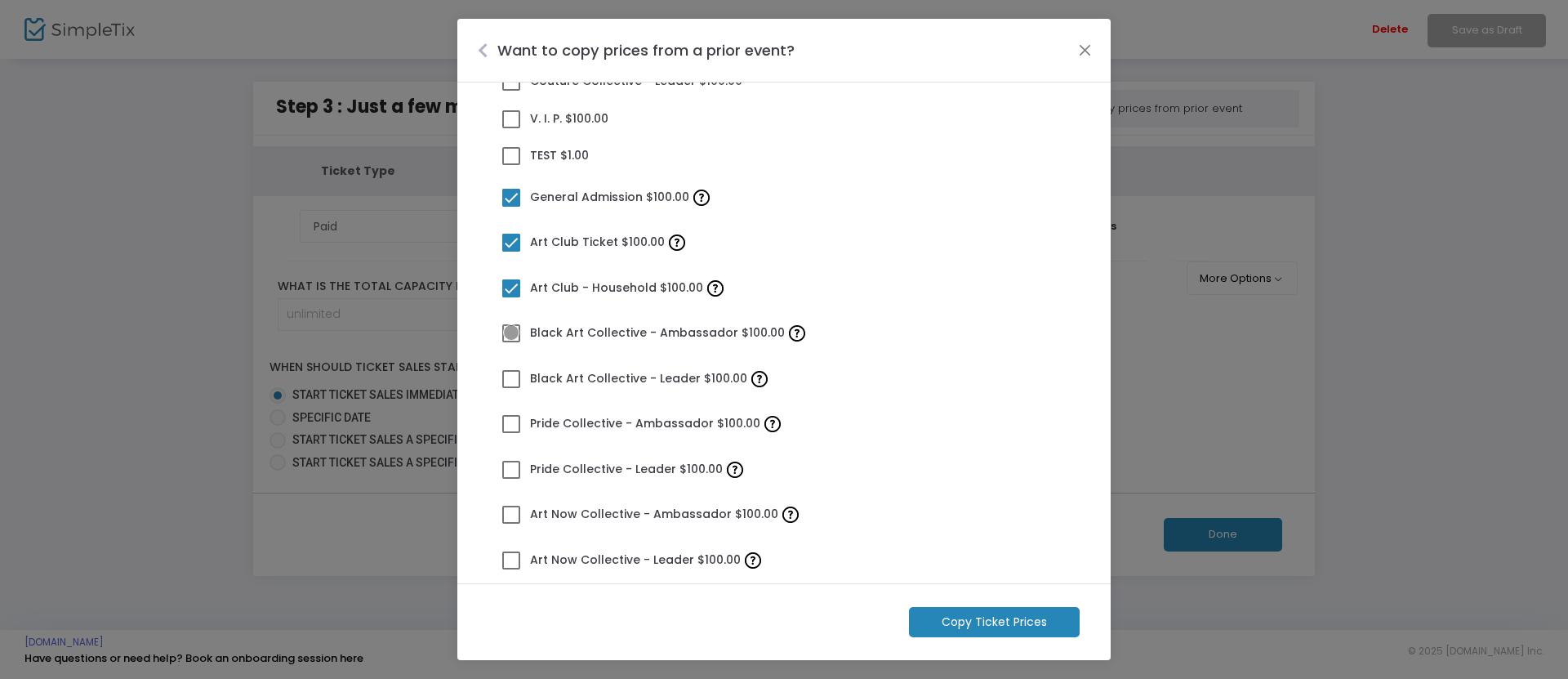
click at [511, 333] on span at bounding box center [511, 334] width 18 height 18
click at [511, 343] on input "Black Art Collective - Ambassador $100.00" at bounding box center [510, 343] width 1 height 1
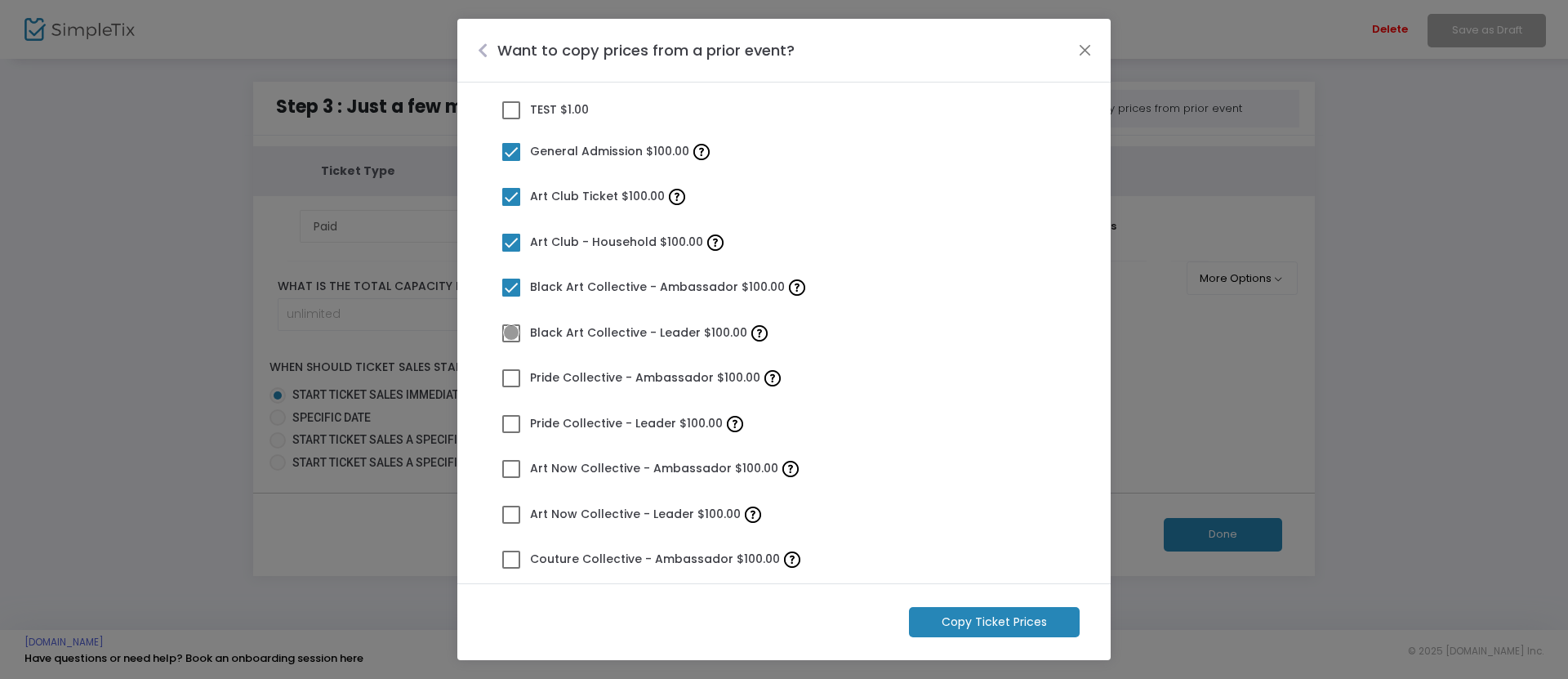
click at [511, 333] on span at bounding box center [511, 334] width 18 height 18
click at [511, 343] on input "Black Art Collective - Leader $100.00" at bounding box center [510, 343] width 1 height 1
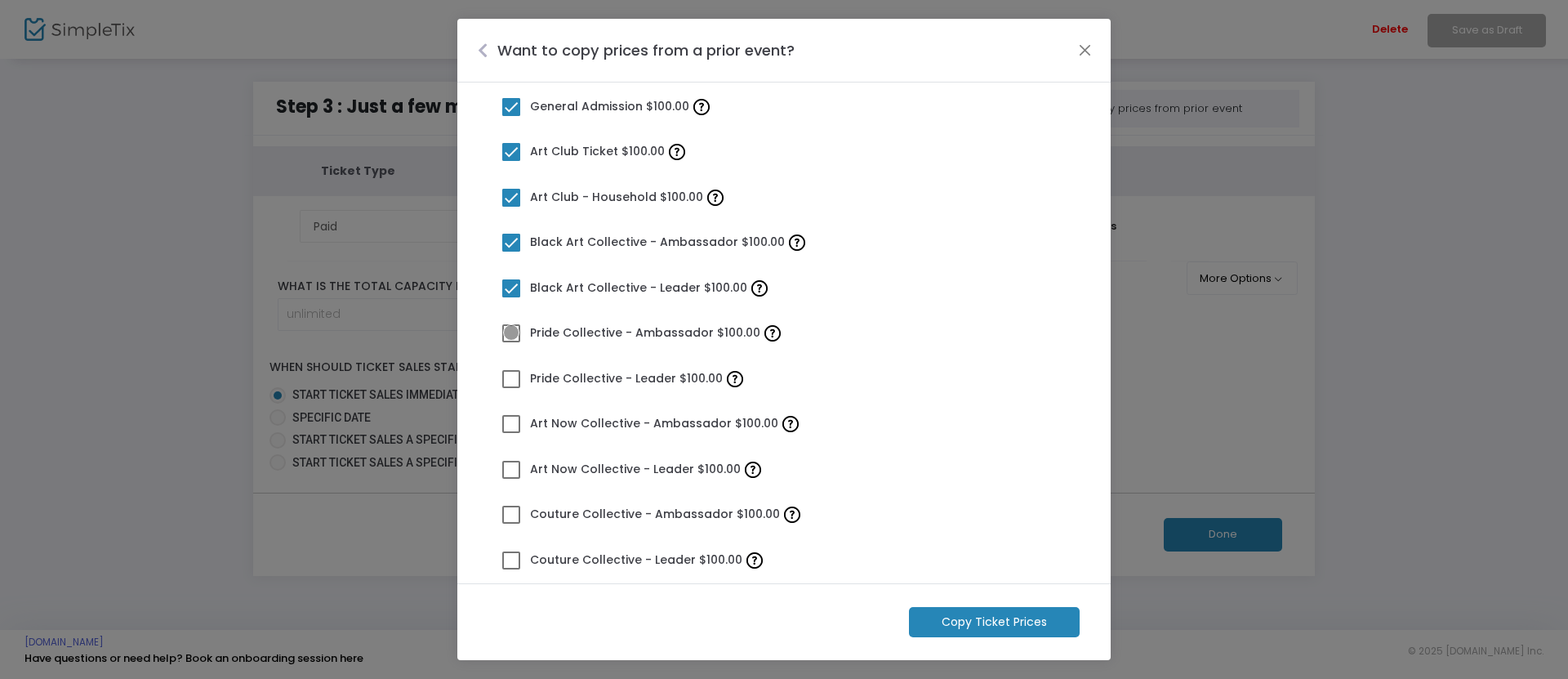
click at [511, 333] on span at bounding box center [511, 334] width 18 height 18
click at [511, 343] on input "Pride Collective - Ambassador $100.00" at bounding box center [510, 343] width 1 height 1
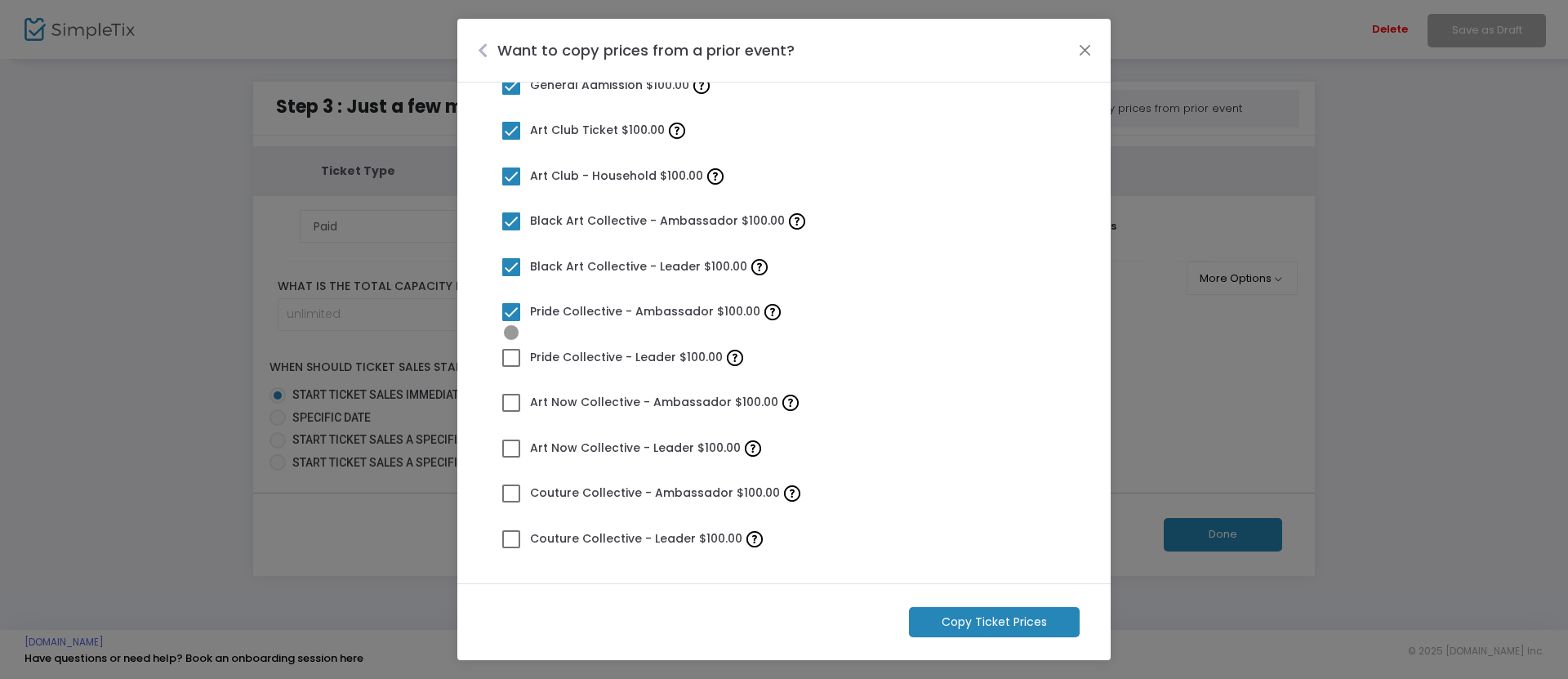
click at [511, 356] on span at bounding box center [511, 358] width 18 height 18
click at [511, 367] on input "Pride Collective - Leader $100.00" at bounding box center [510, 367] width 1 height 1
click at [511, 402] on span at bounding box center [511, 403] width 18 height 18
click at [511, 412] on input "Art Now Collective - Ambassador $100.00" at bounding box center [510, 412] width 1 height 1
click at [511, 447] on span at bounding box center [511, 448] width 18 height 18
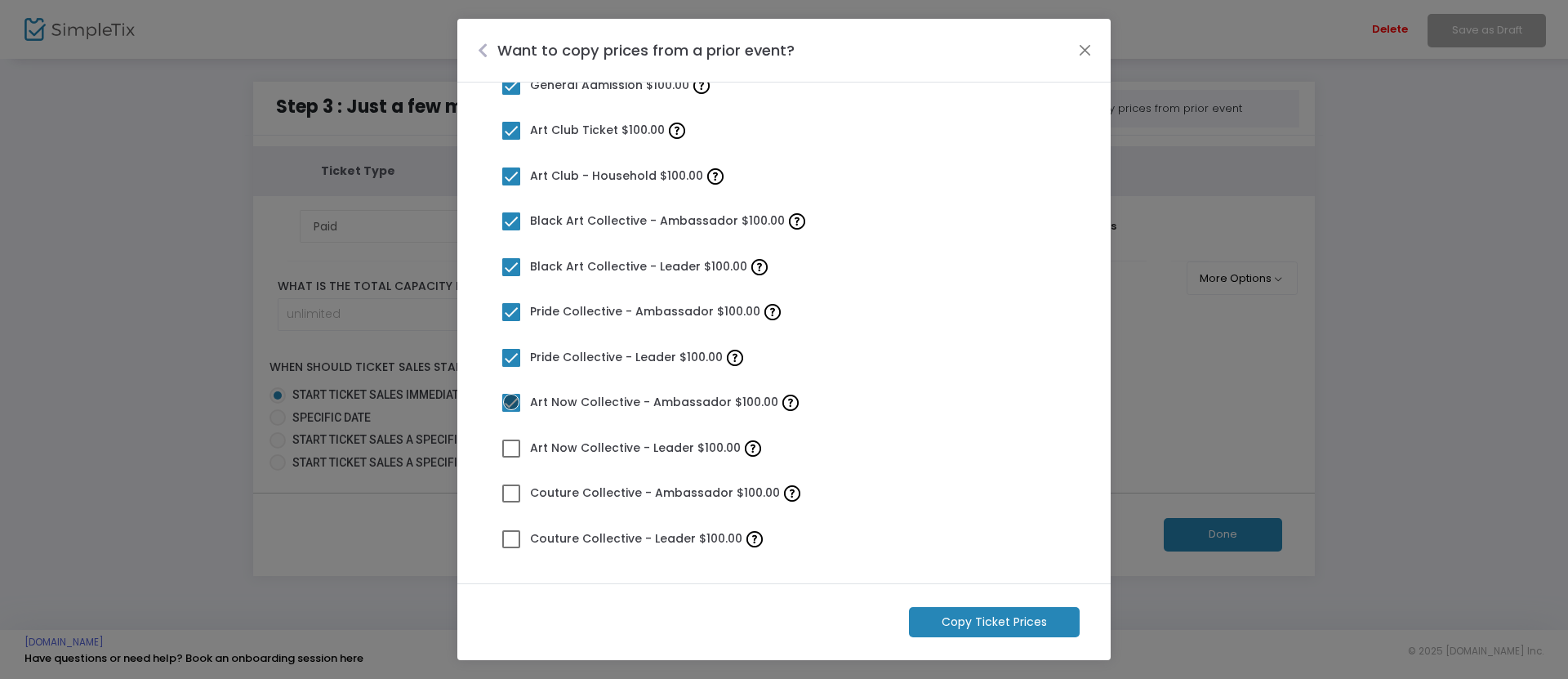
click at [511, 457] on input "Art Now Collective - Leader $100.00" at bounding box center [510, 457] width 1 height 1
click at [511, 492] on span at bounding box center [511, 493] width 18 height 18
click at [511, 502] on input "Couture Collective - Ambassador $100.00" at bounding box center [510, 502] width 1 height 1
click at [511, 537] on span at bounding box center [511, 539] width 18 height 18
click at [511, 548] on input "Couture Collective - Leader $100.00" at bounding box center [510, 548] width 1 height 1
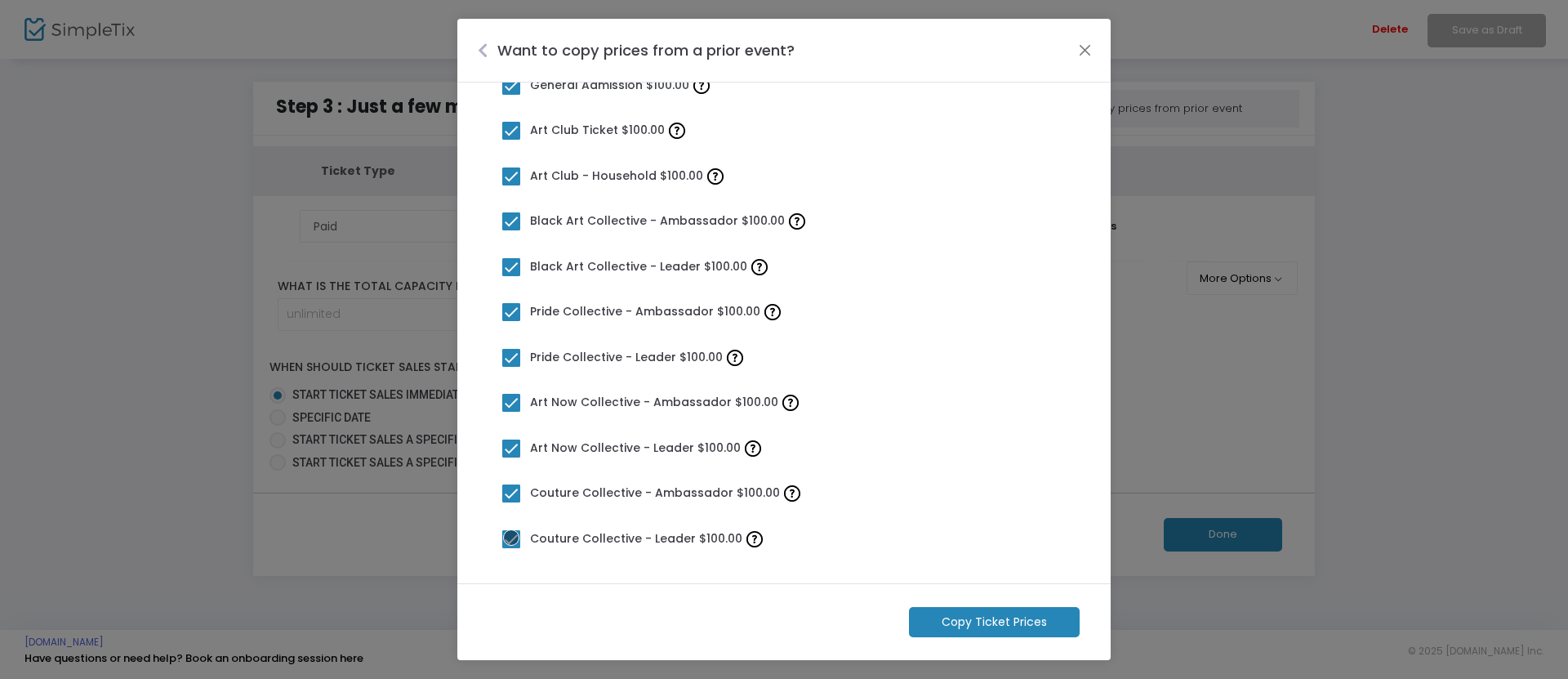
click at [995, 621] on m-button "Copy Ticket Prices" at bounding box center [994, 622] width 170 height 31
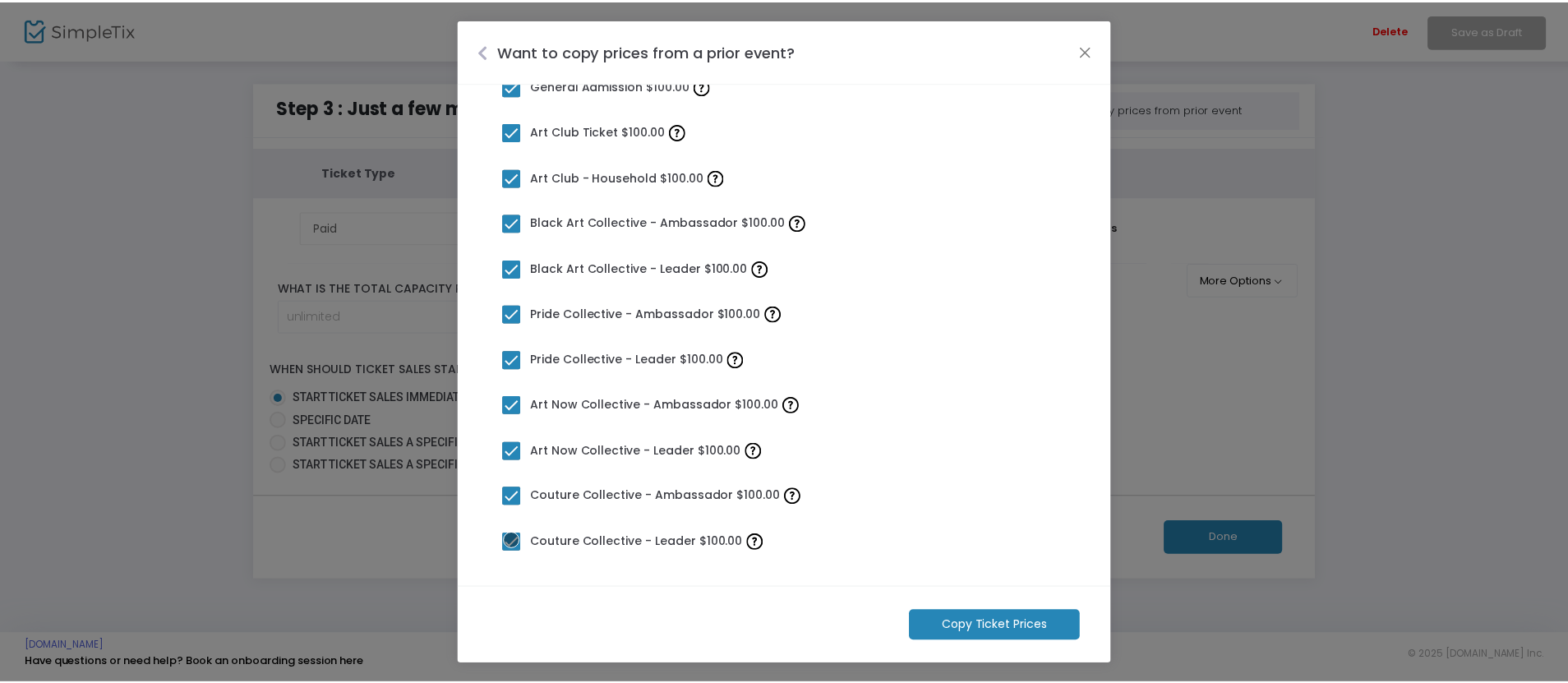
scroll to position [0, 0]
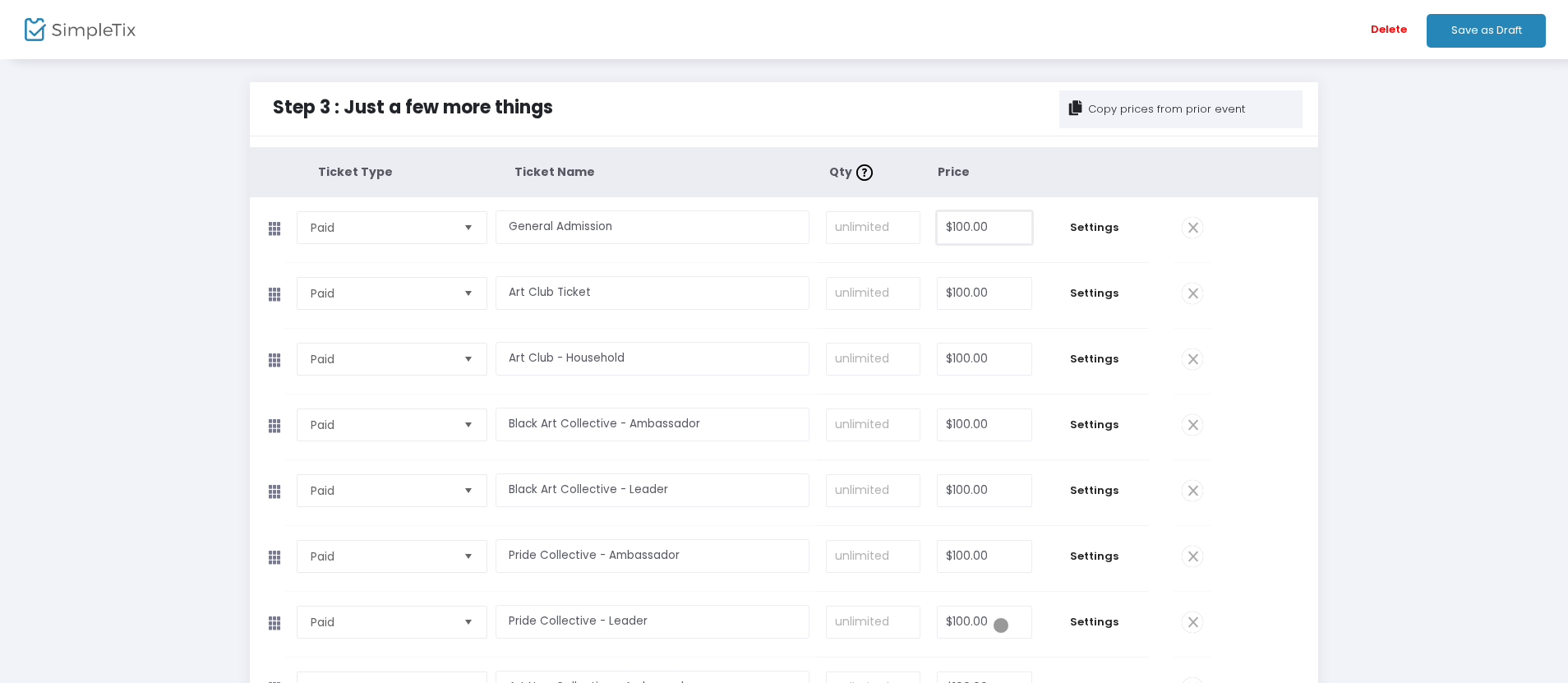
click at [984, 227] on input "$100.00" at bounding box center [984, 228] width 93 height 31
click at [984, 293] on input "$100.00" at bounding box center [984, 293] width 93 height 31
type input "$18.00"
type input "18"
click at [984, 358] on input "$100.00" at bounding box center [984, 359] width 93 height 31
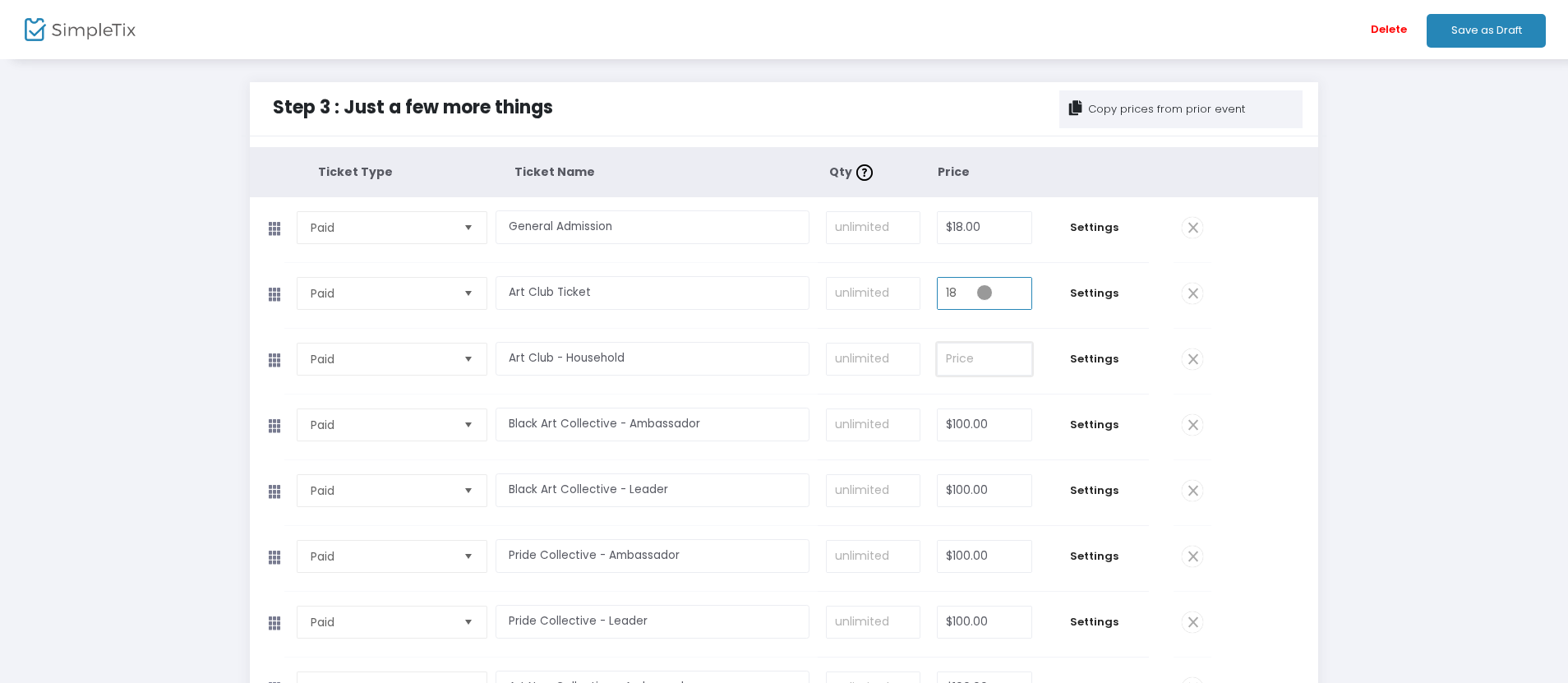
type input "1"
type input "$18.00"
click at [984, 424] on input "$100.00" at bounding box center [984, 424] width 93 height 31
type input "$8.00"
click at [984, 490] on input "$100.00" at bounding box center [984, 491] width 93 height 31
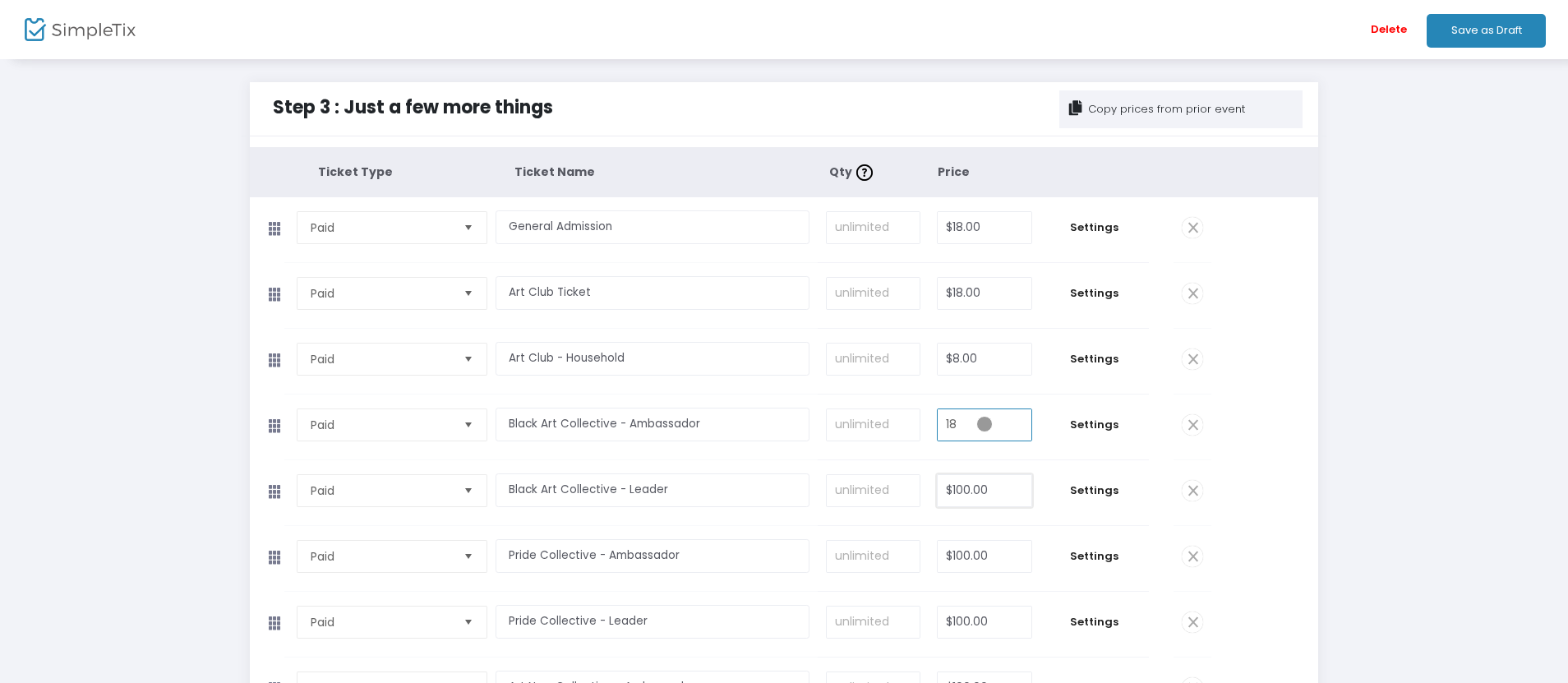
type input "$18.00"
click at [984, 555] on input "$100.00" at bounding box center [984, 556] width 93 height 31
type input "$18.00"
click at [984, 621] on input "$100.00" at bounding box center [984, 622] width 93 height 31
type input "$18.00"
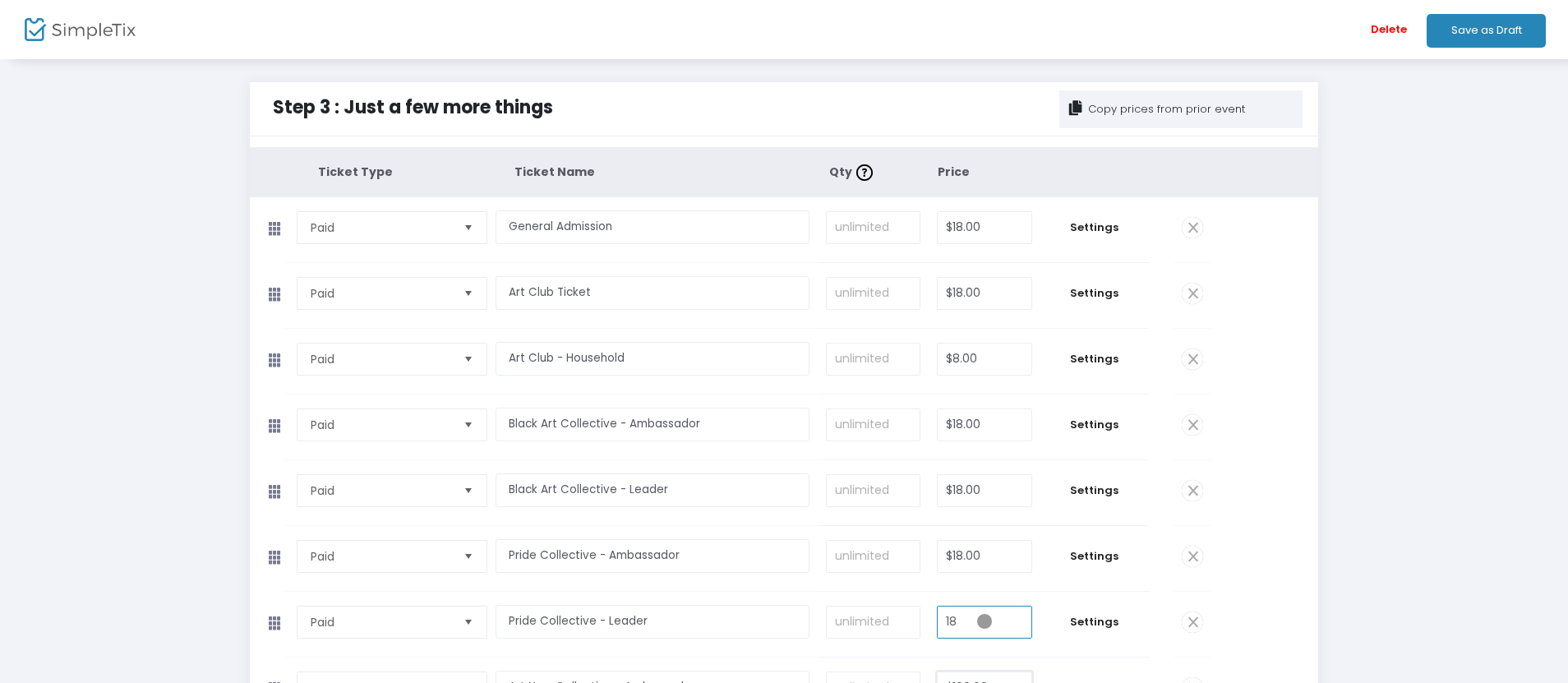
click at [984, 672] on input "$100.00" at bounding box center [984, 688] width 93 height 31
type input "$18.00"
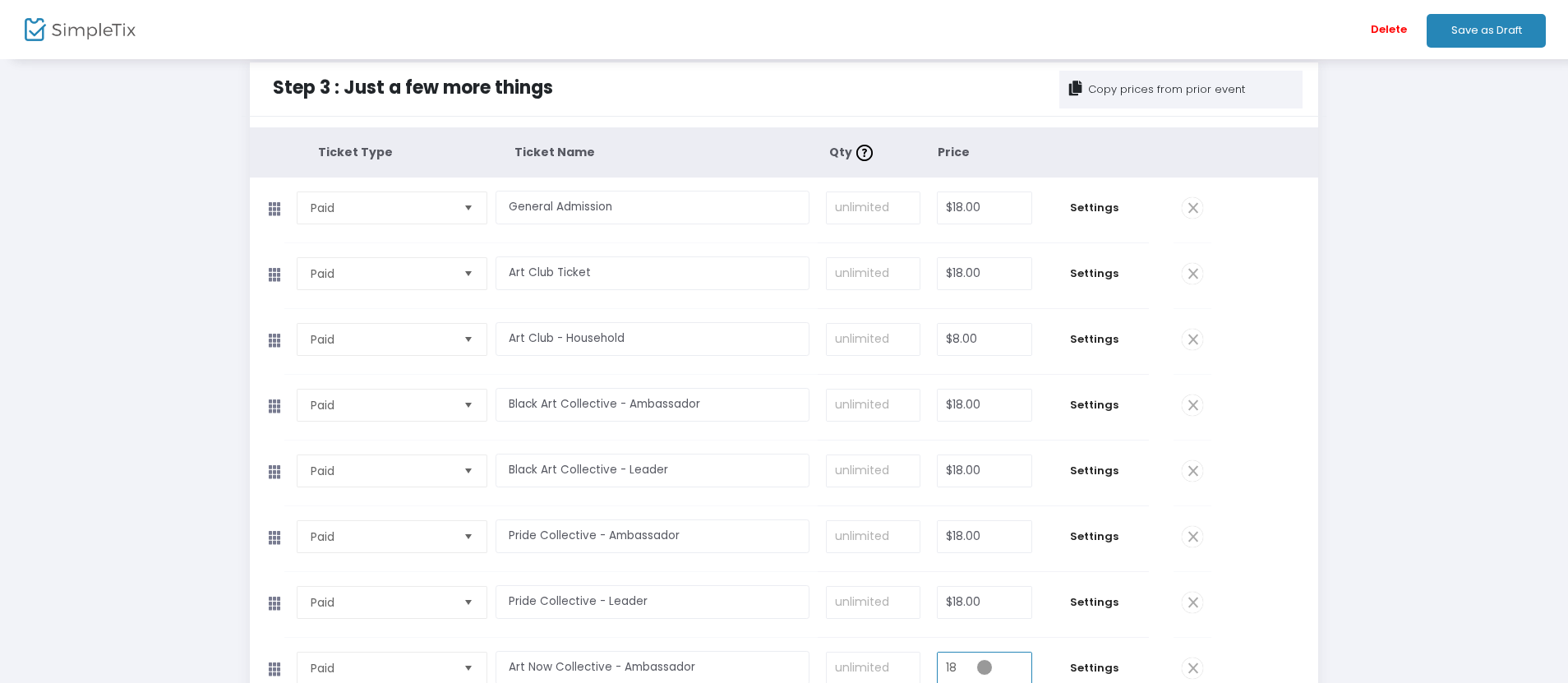
type input "$18.00"
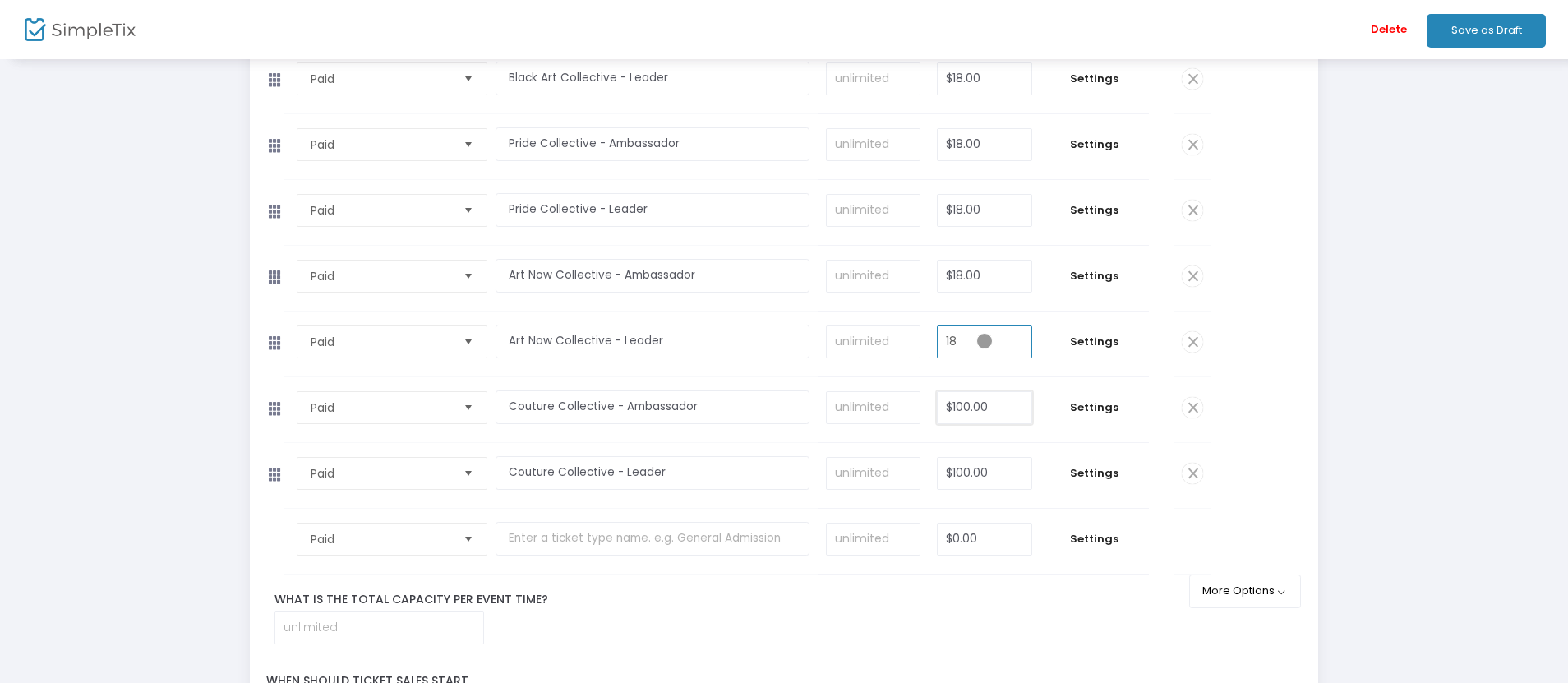
click at [984, 406] on input "$100.00" at bounding box center [984, 407] width 93 height 31
type input "$18.00"
click at [378, 627] on input at bounding box center [378, 628] width 208 height 31
type input "$1,818.00"
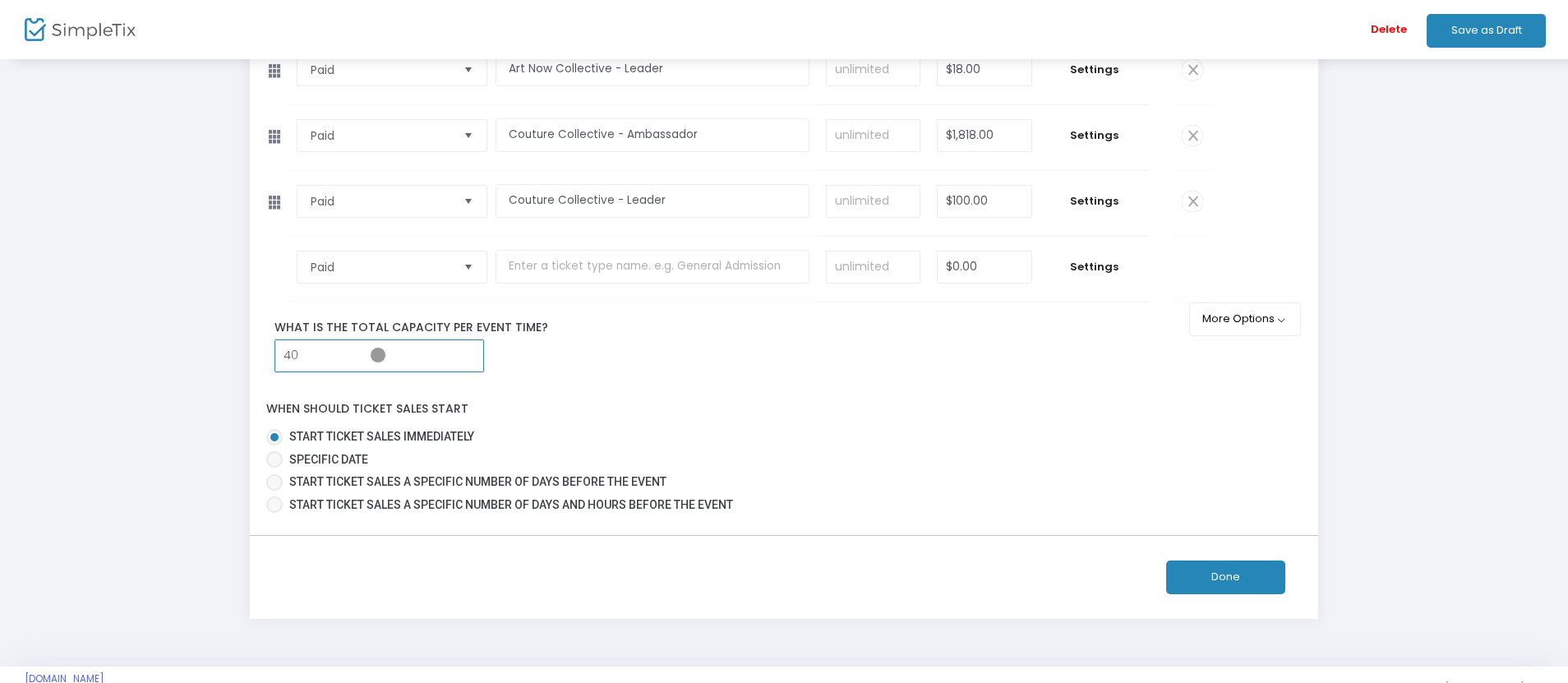
scroll to position [717, 0]
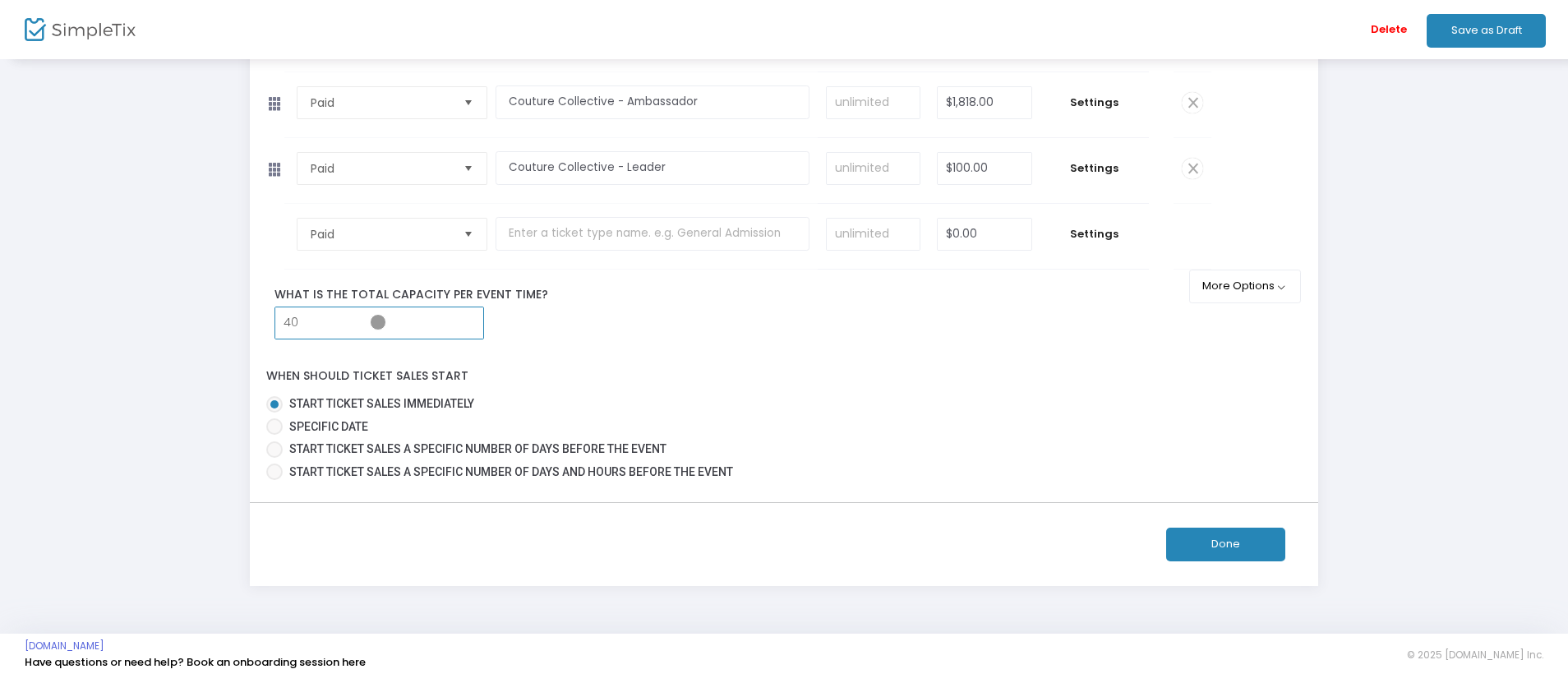
type input "40"
click at [1225, 544] on button "Done" at bounding box center [1225, 544] width 119 height 34
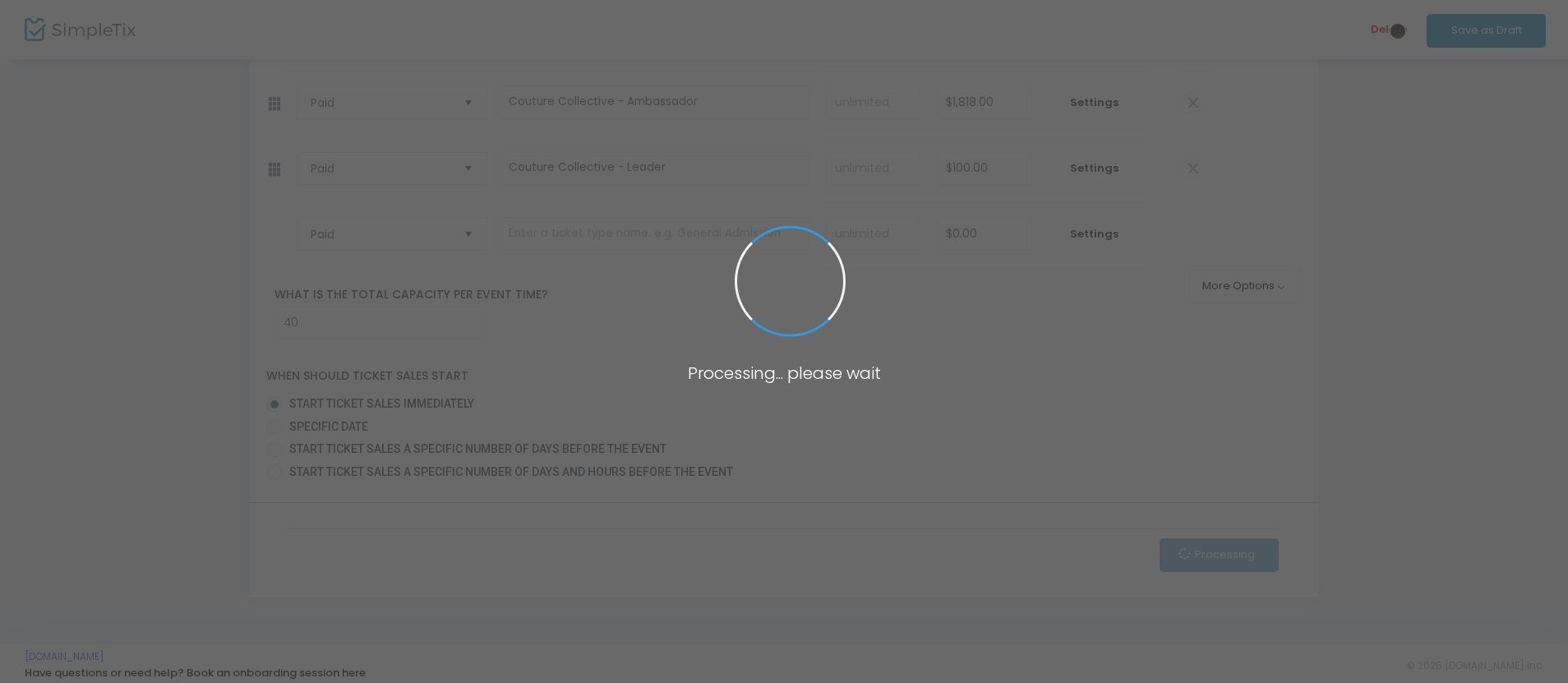
click at [1398, 31] on span at bounding box center [784, 341] width 1568 height 683
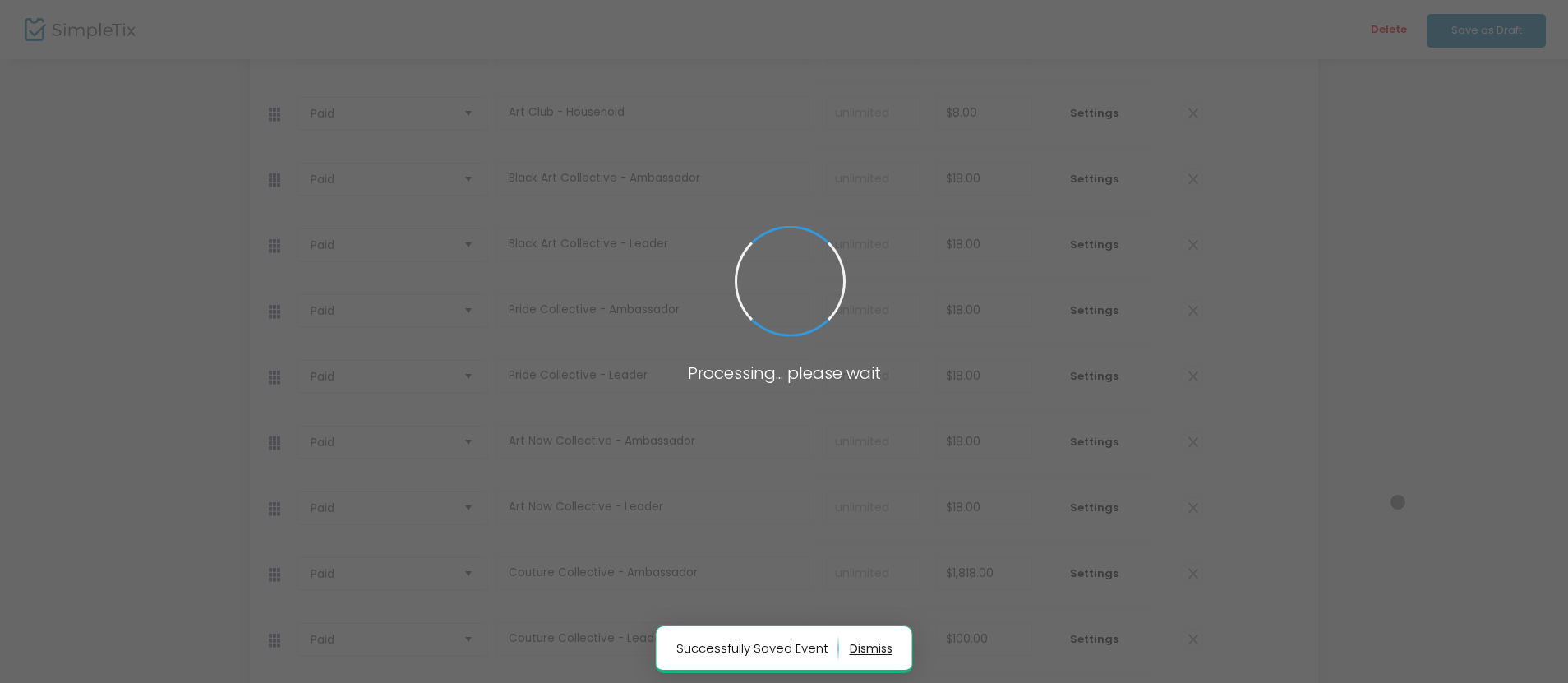
click at [1396, 31] on span at bounding box center [784, 341] width 1568 height 683
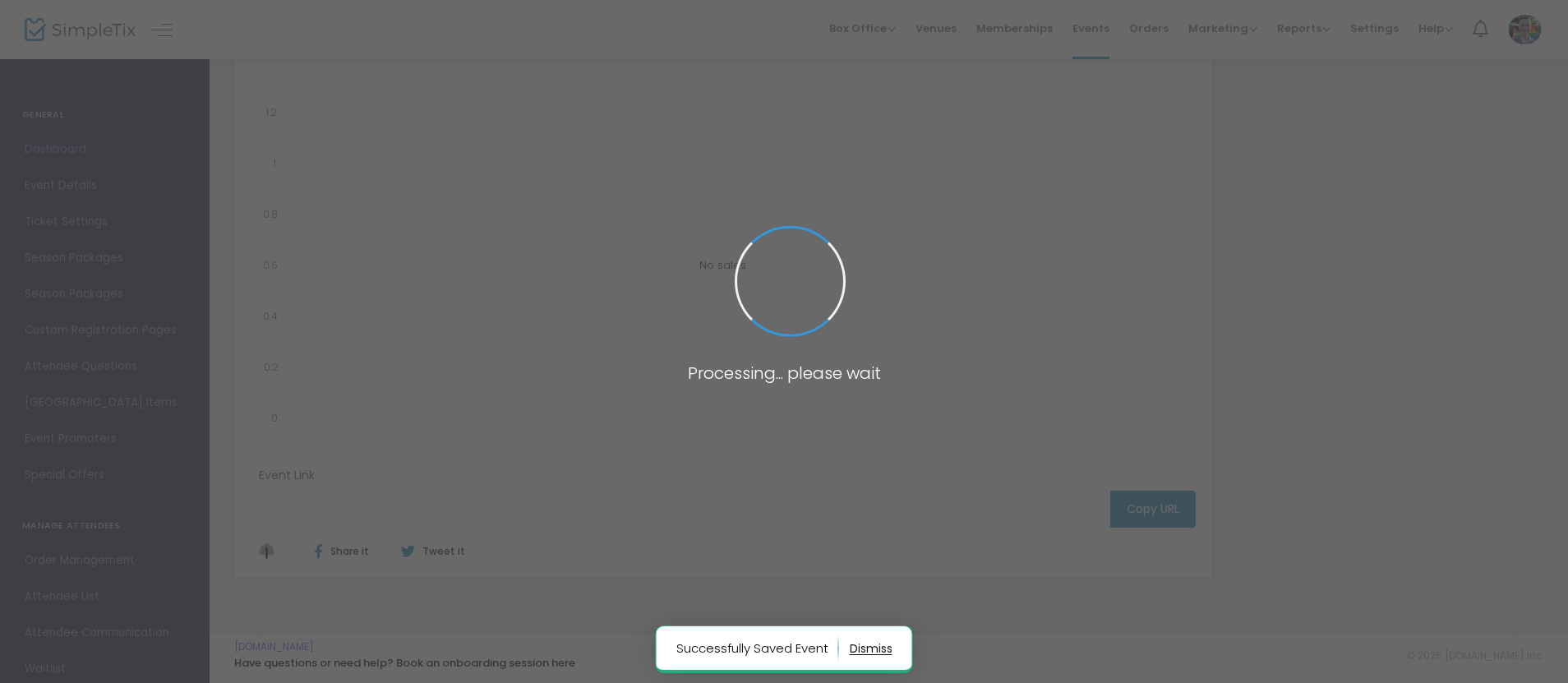
click button "button"
